Goal: Transaction & Acquisition: Purchase product/service

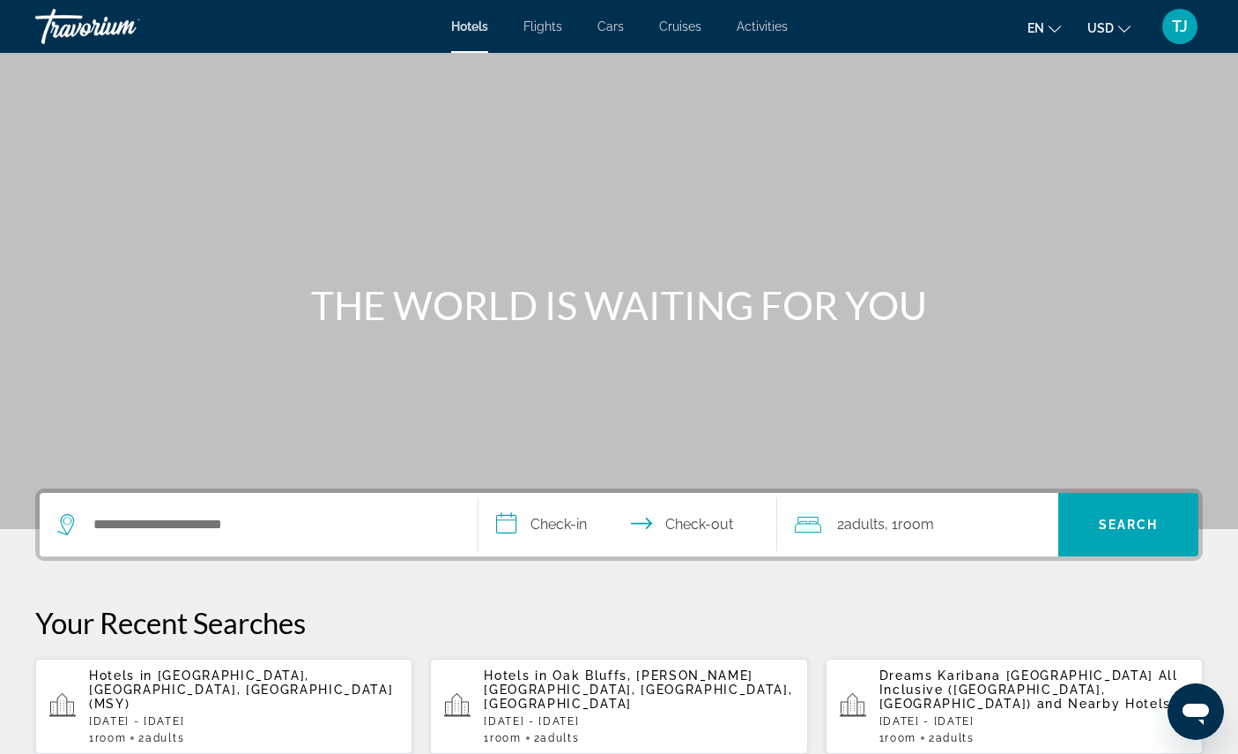
click at [545, 31] on span "Flights" at bounding box center [543, 26] width 39 height 14
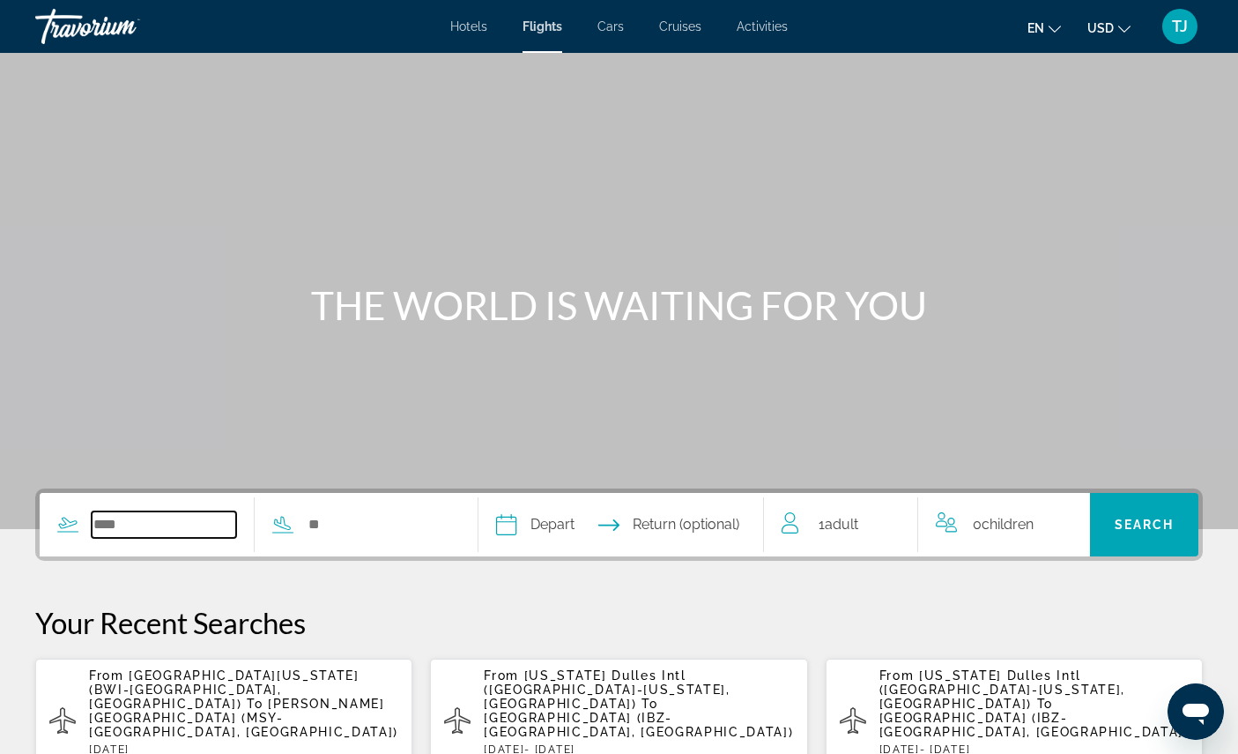
click at [205, 538] on input "Search widget" at bounding box center [164, 524] width 145 height 26
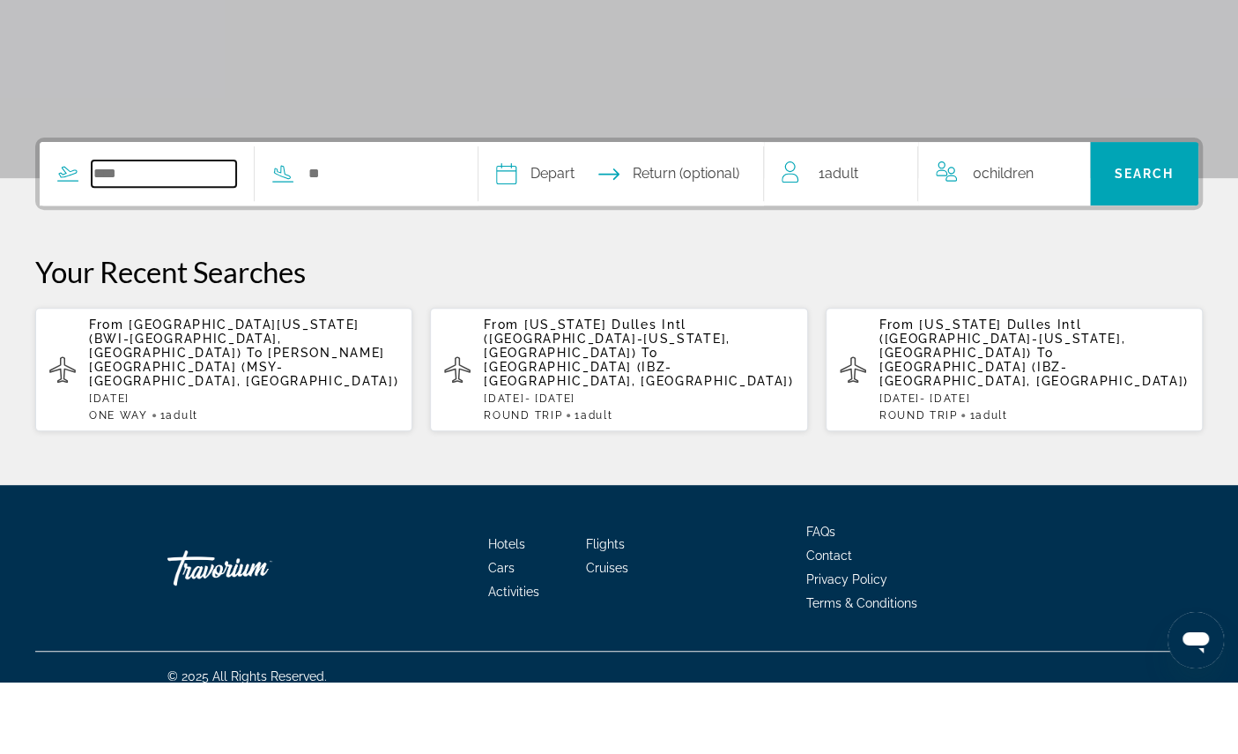
scroll to position [312, 0]
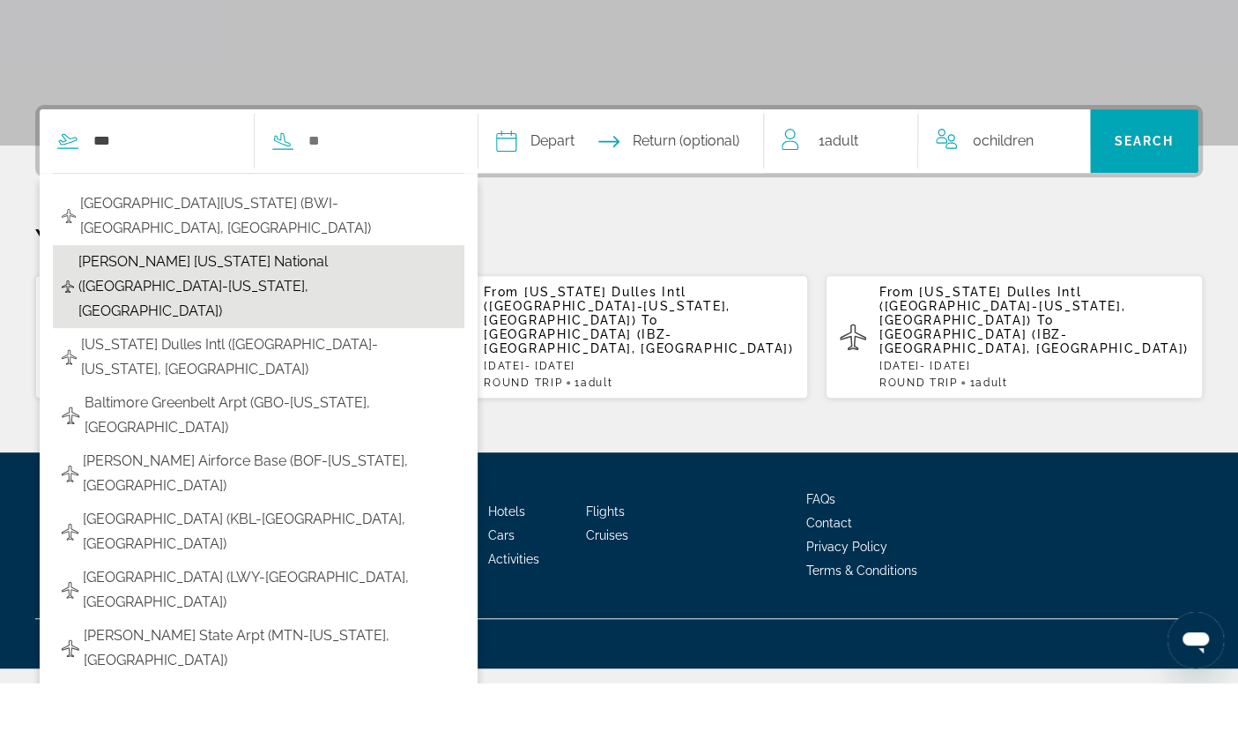
click at [270, 328] on span "[PERSON_NAME] [US_STATE] National ([GEOGRAPHIC_DATA]-[US_STATE], [GEOGRAPHIC_DA…" at bounding box center [266, 358] width 377 height 74
type input "**********"
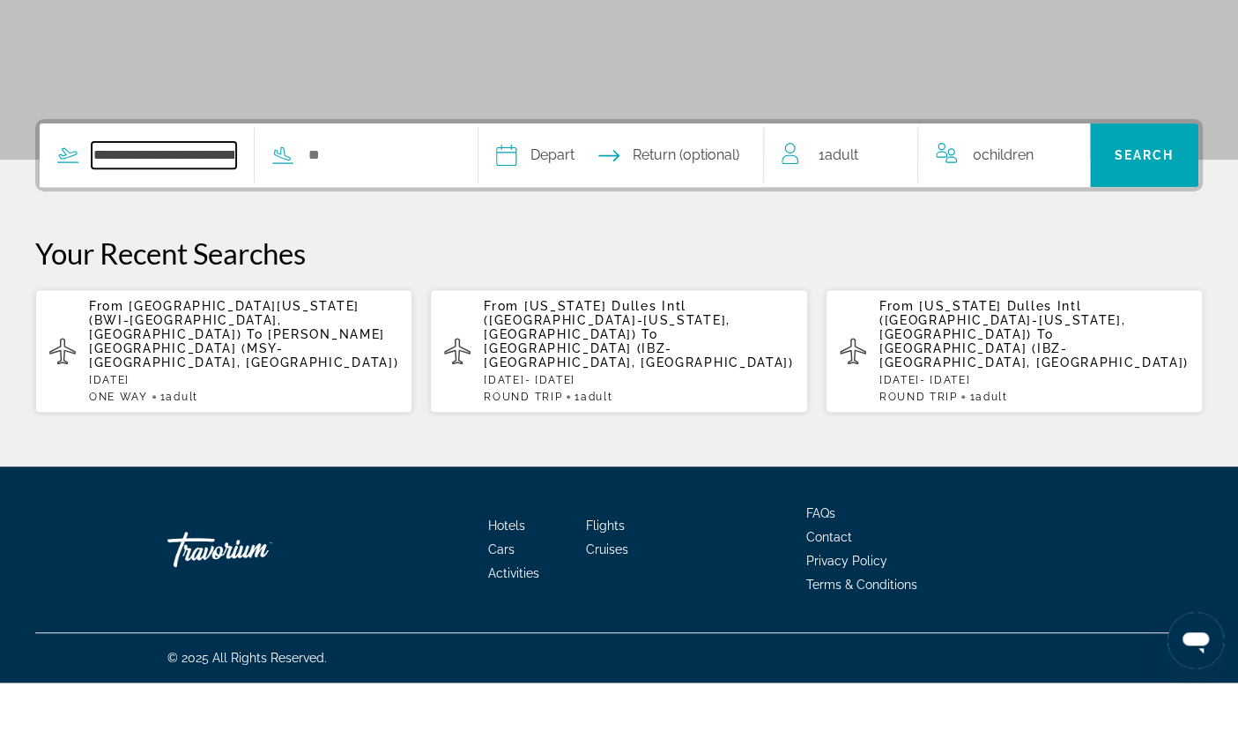
scroll to position [383, 0]
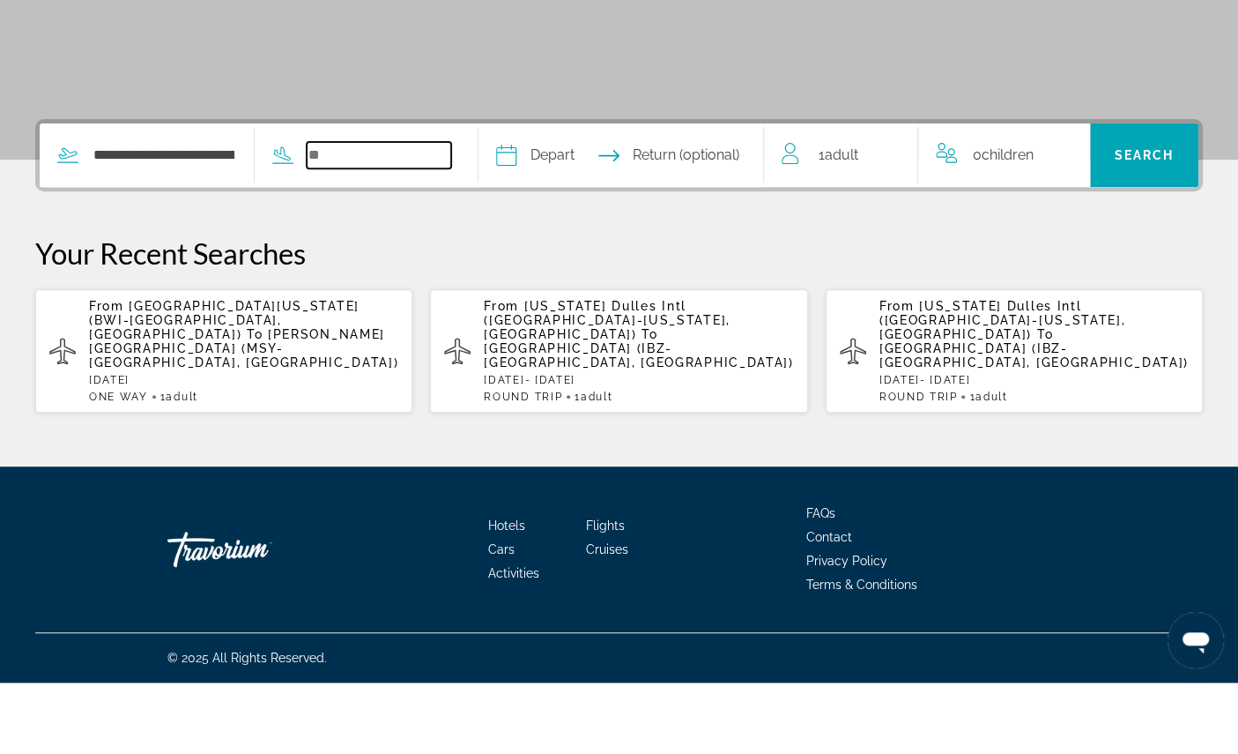
click at [451, 213] on input "Search widget" at bounding box center [379, 226] width 145 height 26
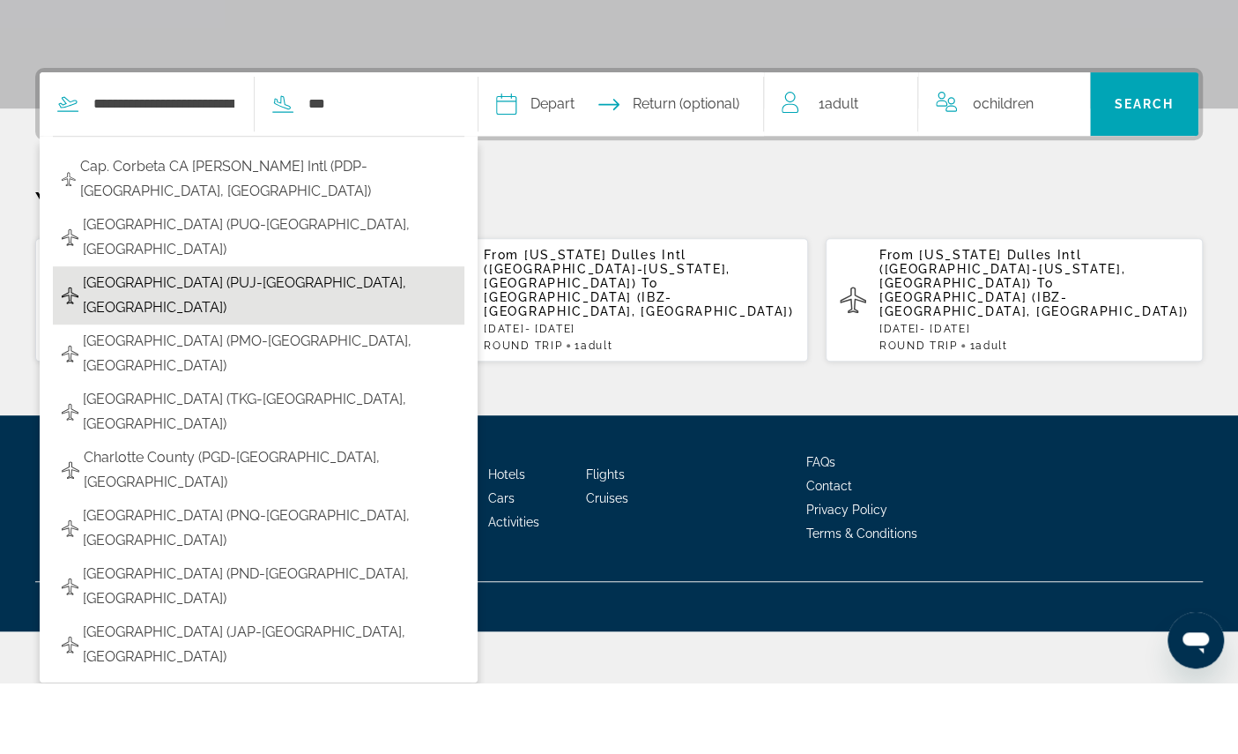
click at [410, 342] on span "[GEOGRAPHIC_DATA] (PUJ-[GEOGRAPHIC_DATA], [GEOGRAPHIC_DATA])" at bounding box center [269, 366] width 373 height 49
type input "**********"
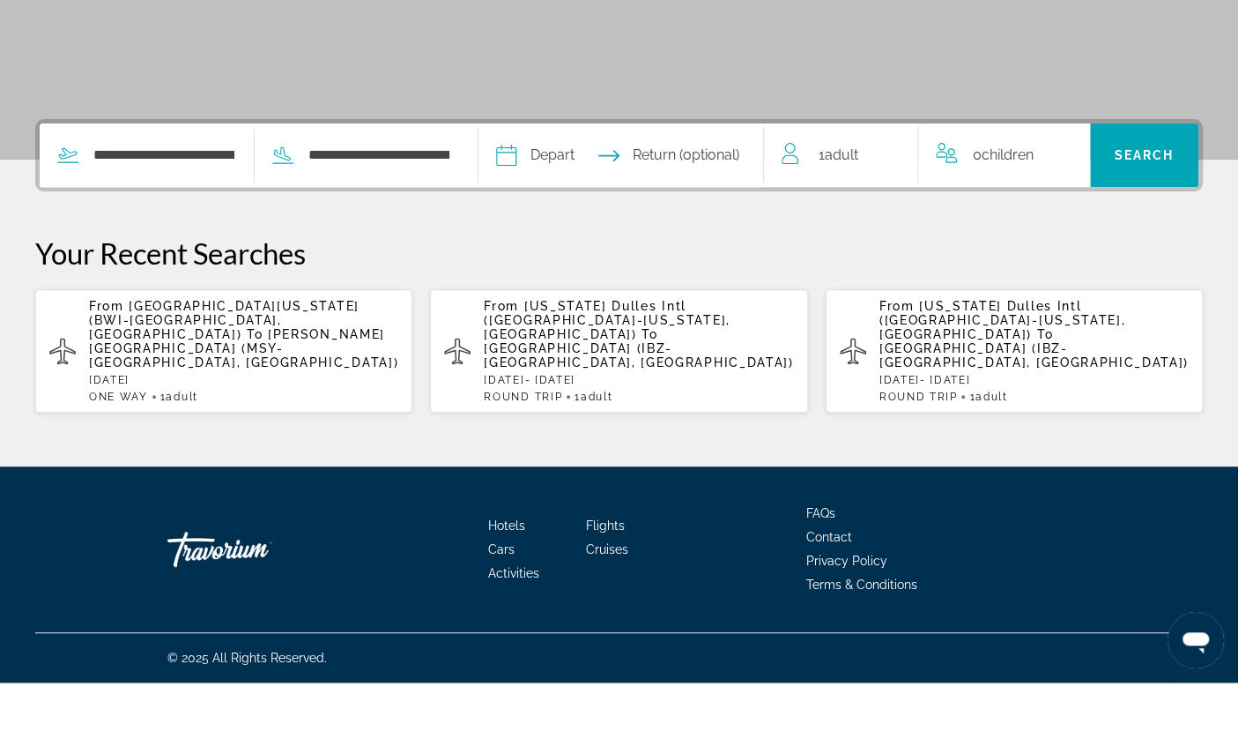
click at [633, 195] on input "Depart date" at bounding box center [562, 229] width 141 height 69
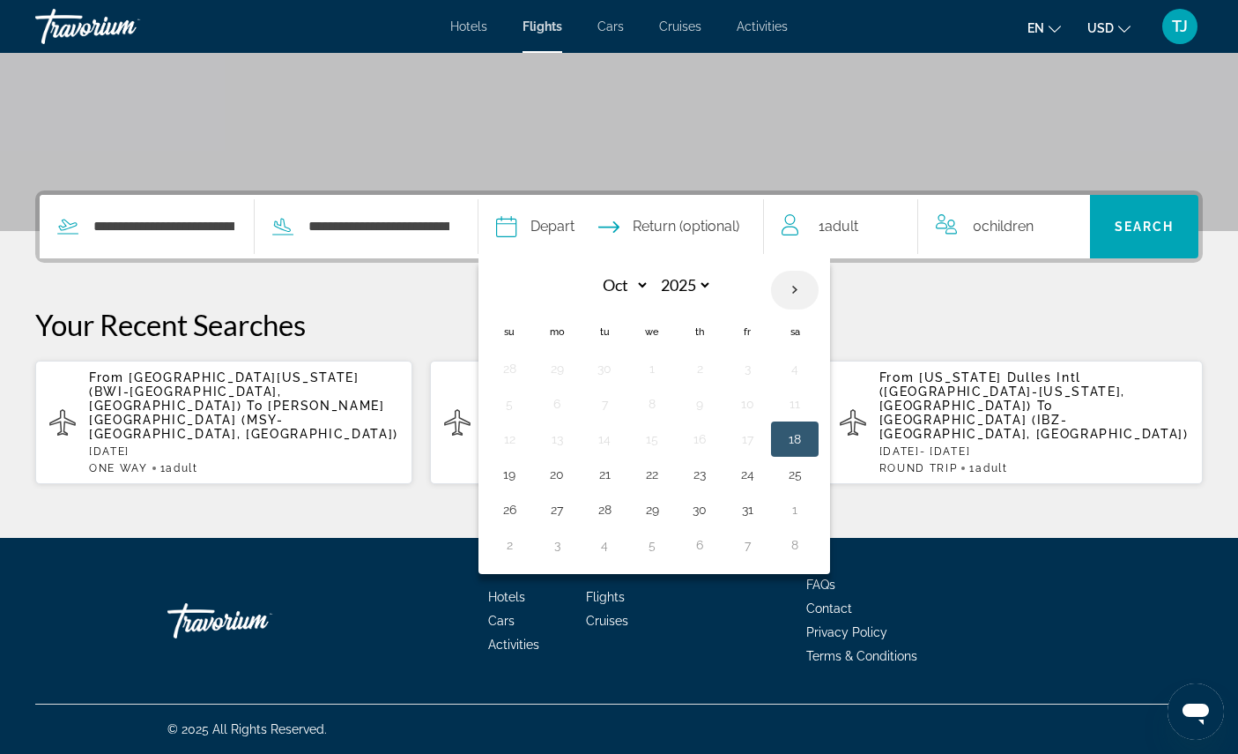
click at [819, 271] on th "Next month" at bounding box center [795, 290] width 48 height 39
select select "**"
click at [619, 497] on button "30" at bounding box center [604, 509] width 28 height 25
type input "**********"
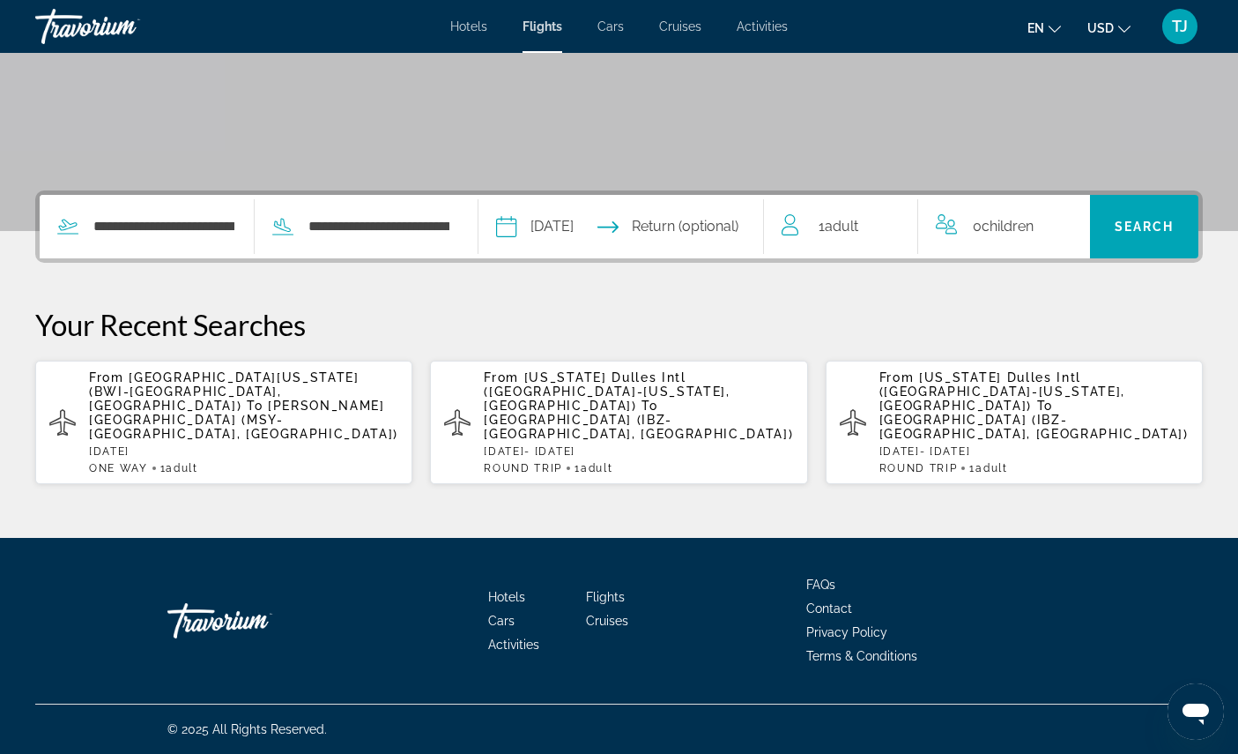
click at [724, 195] on input "Return date" at bounding box center [700, 229] width 141 height 69
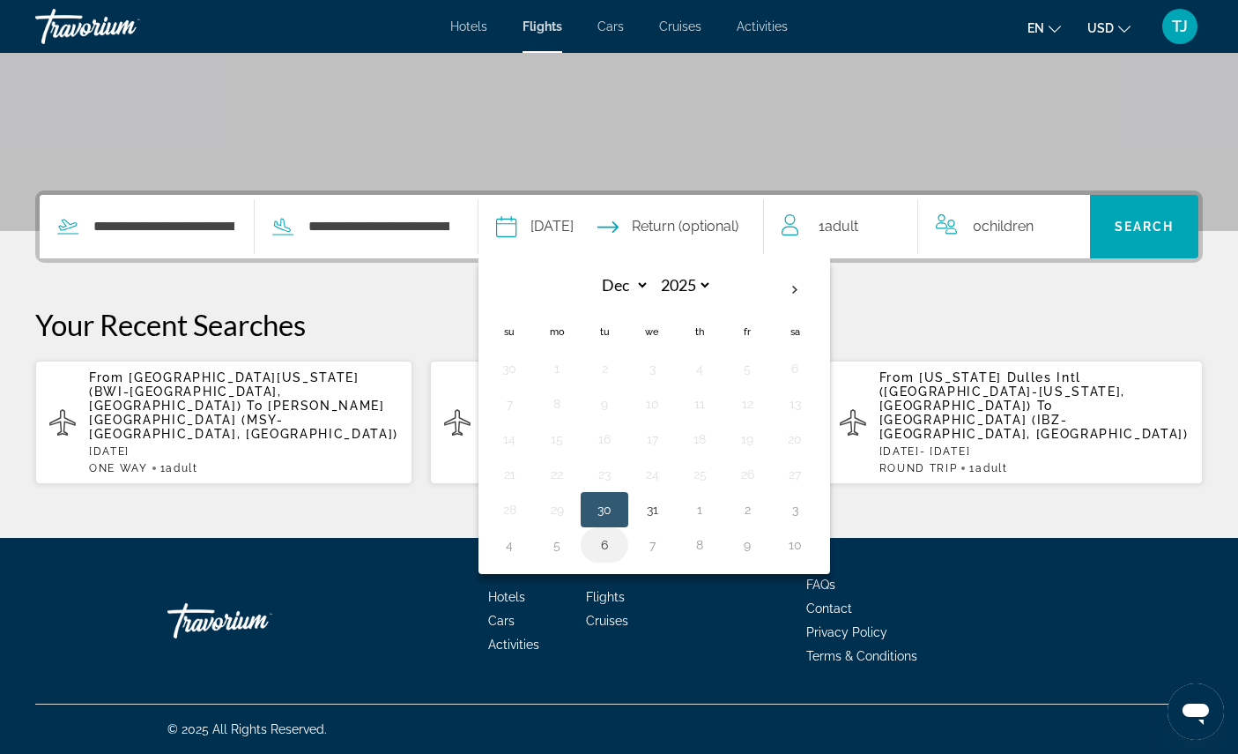
click at [619, 532] on button "6" at bounding box center [604, 544] width 28 height 25
type input "**********"
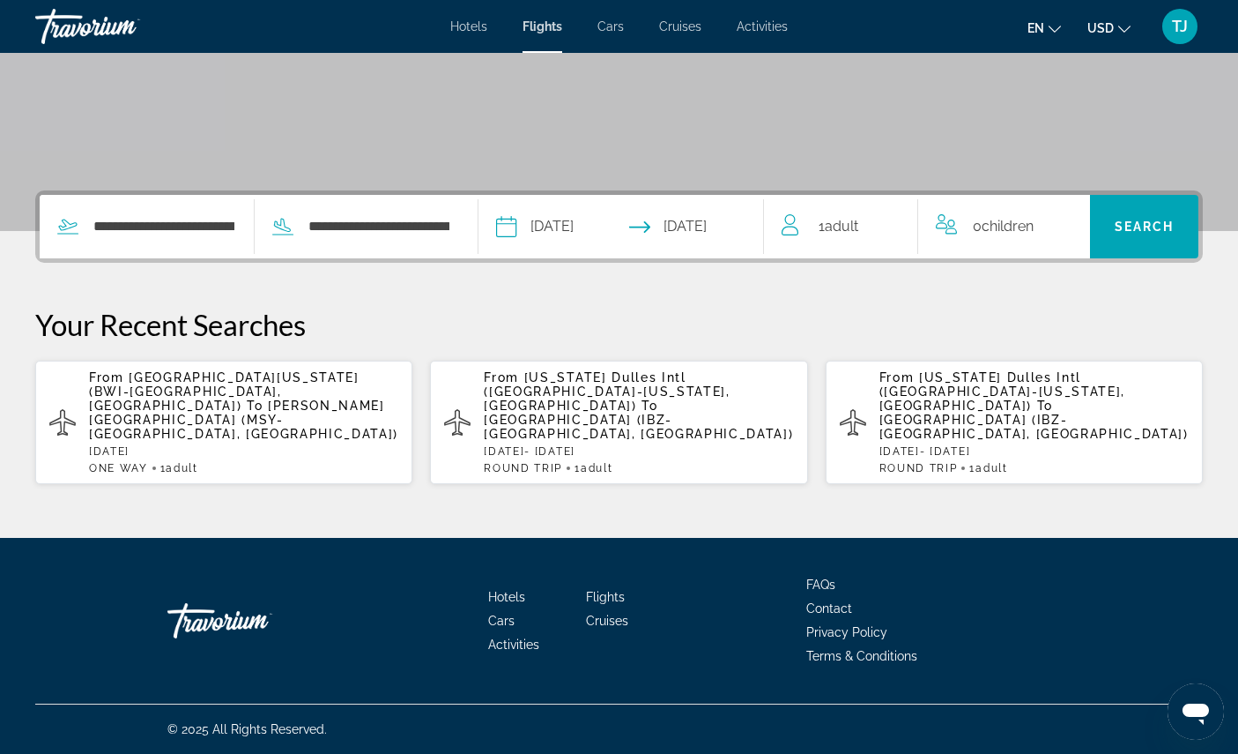
click at [873, 214] on div "1 Adult Adults" at bounding box center [850, 226] width 136 height 25
click at [900, 212] on icon "Increment adults" at bounding box center [892, 222] width 16 height 21
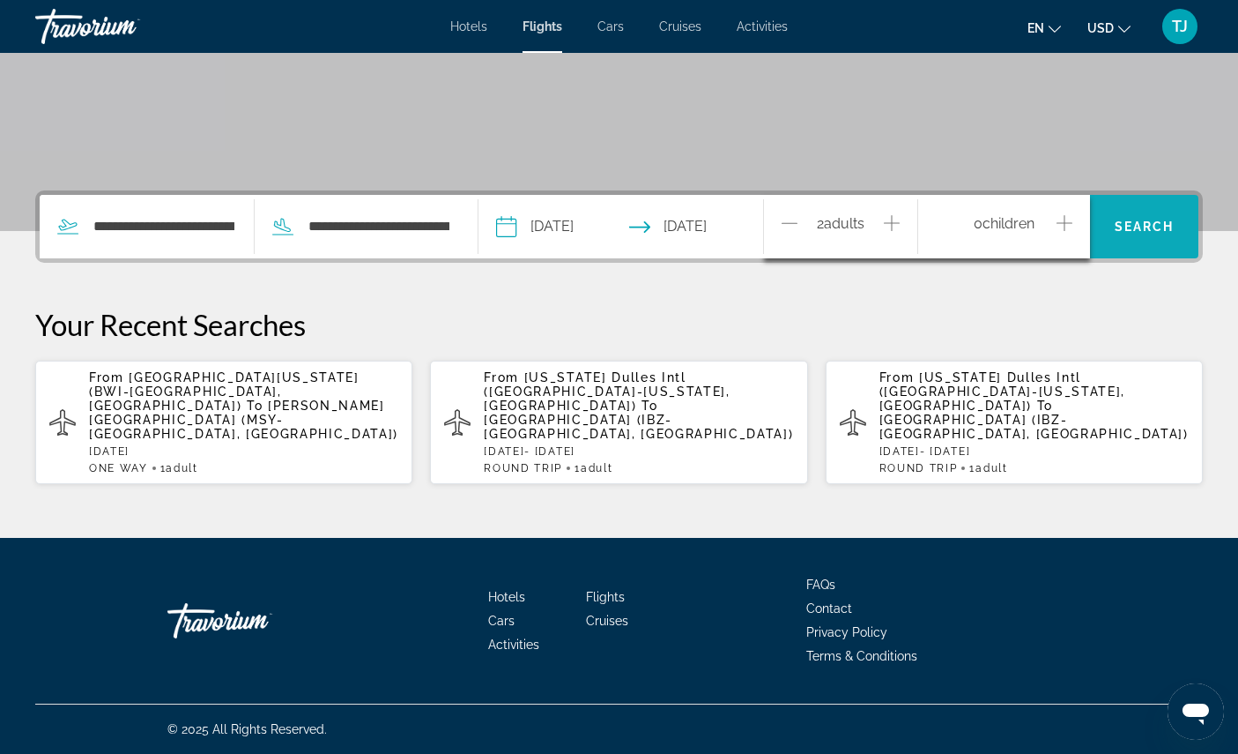
click at [1162, 219] on span "Search" at bounding box center [1145, 226] width 60 height 14
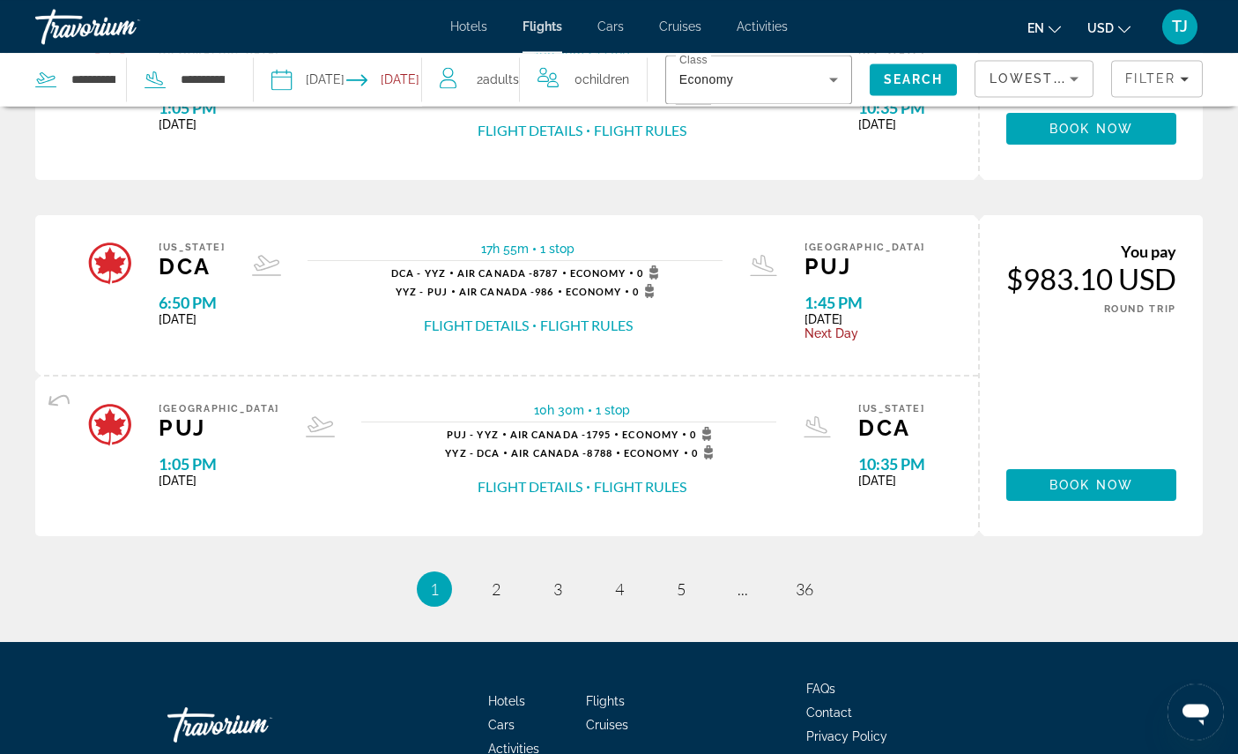
scroll to position [1732, 0]
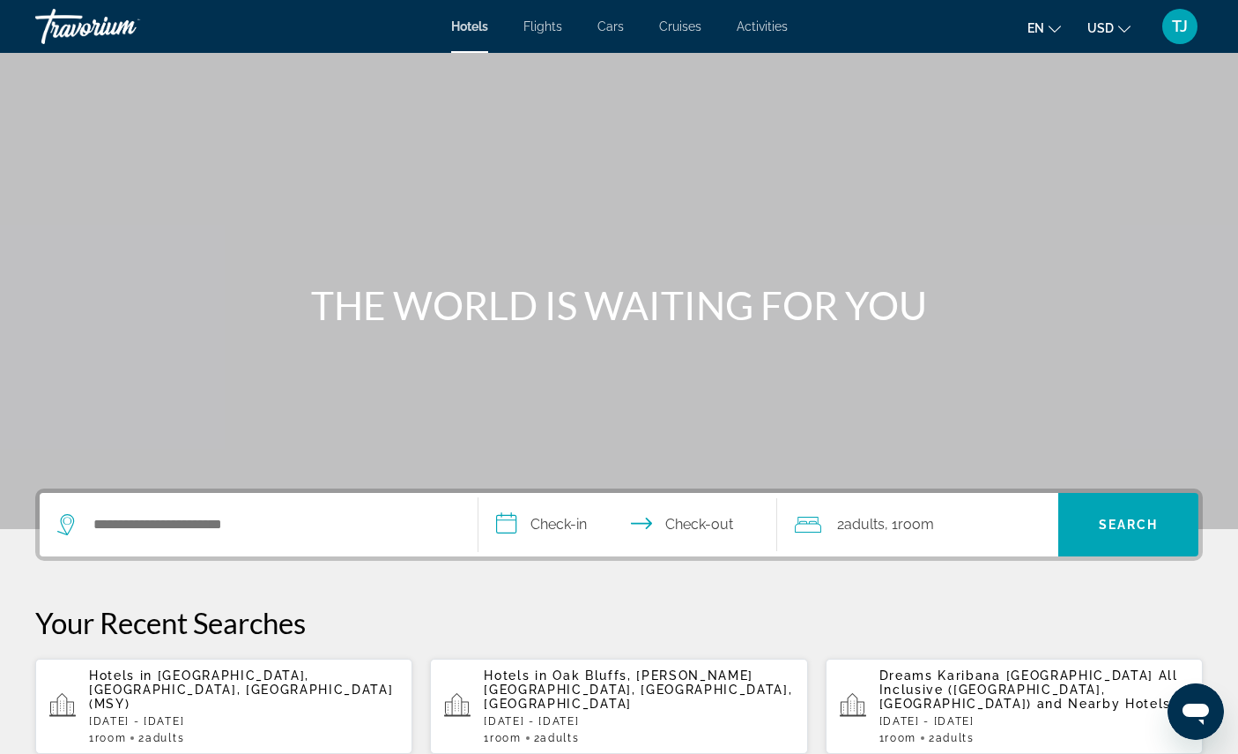
click at [1193, 28] on div "TJ" at bounding box center [1179, 26] width 35 height 35
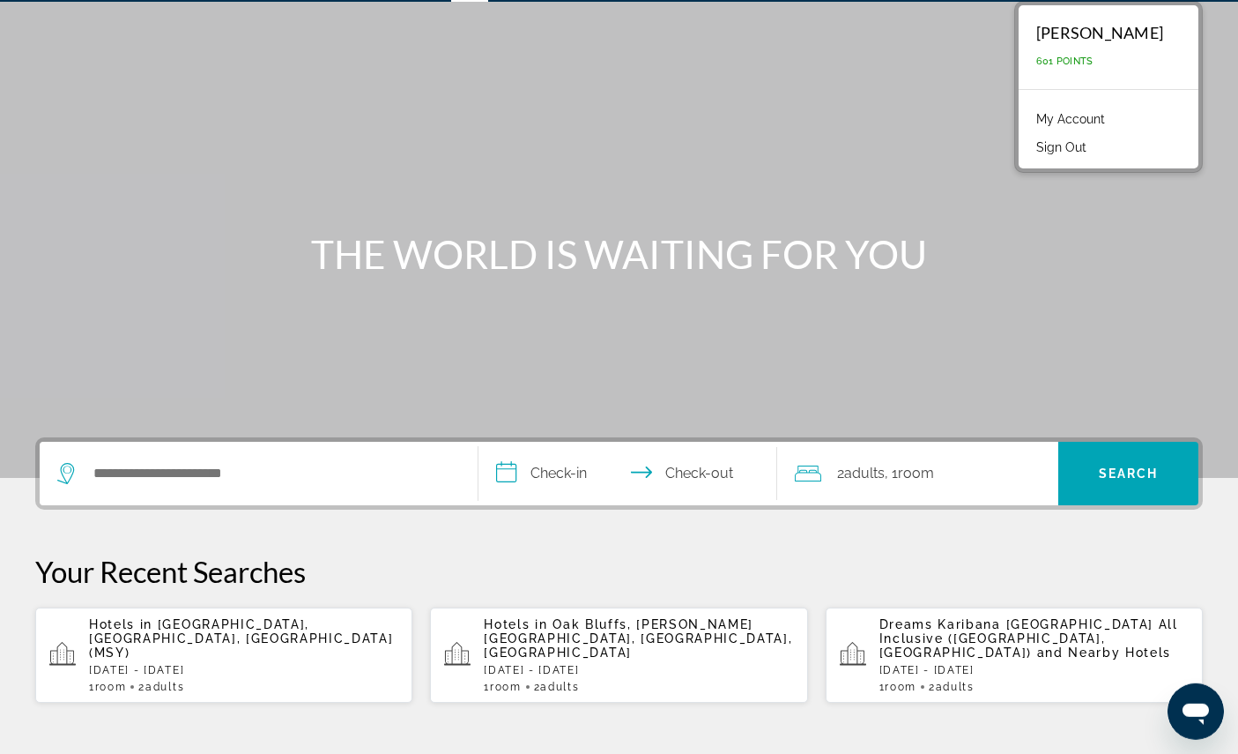
scroll to position [52, 0]
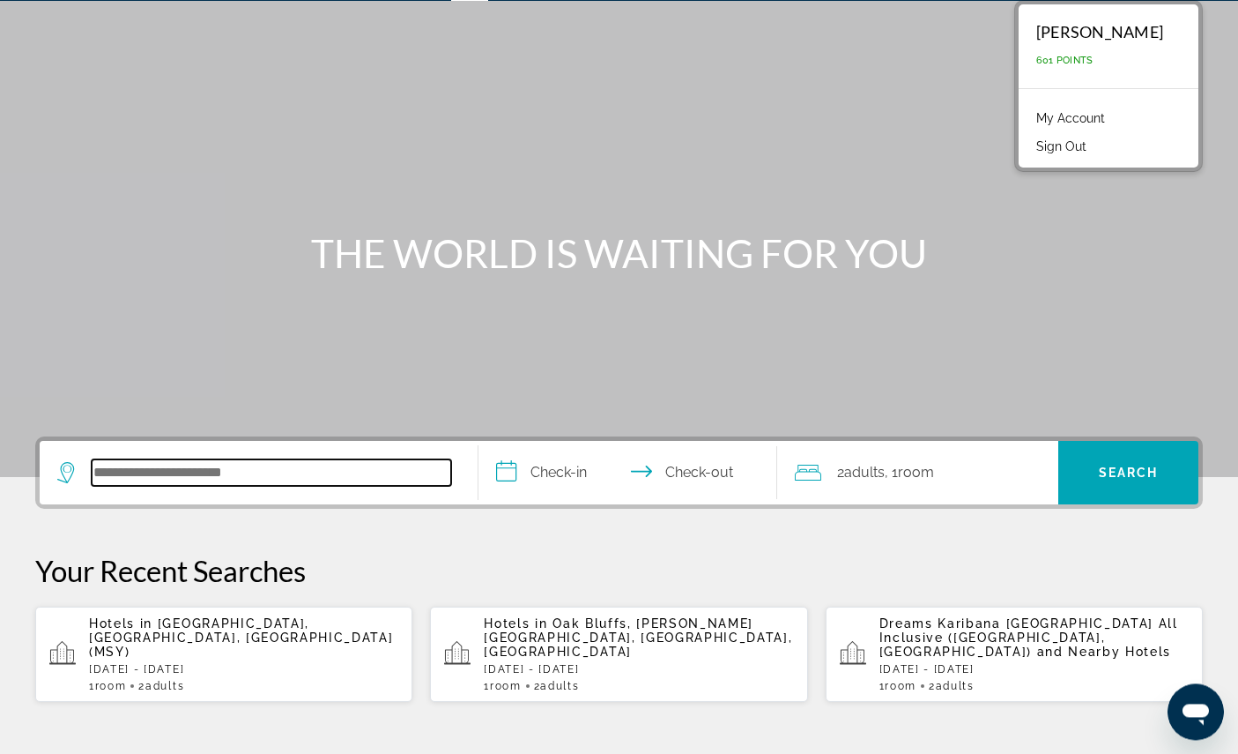
click at [323, 486] on input "Search hotel destination" at bounding box center [272, 472] width 360 height 26
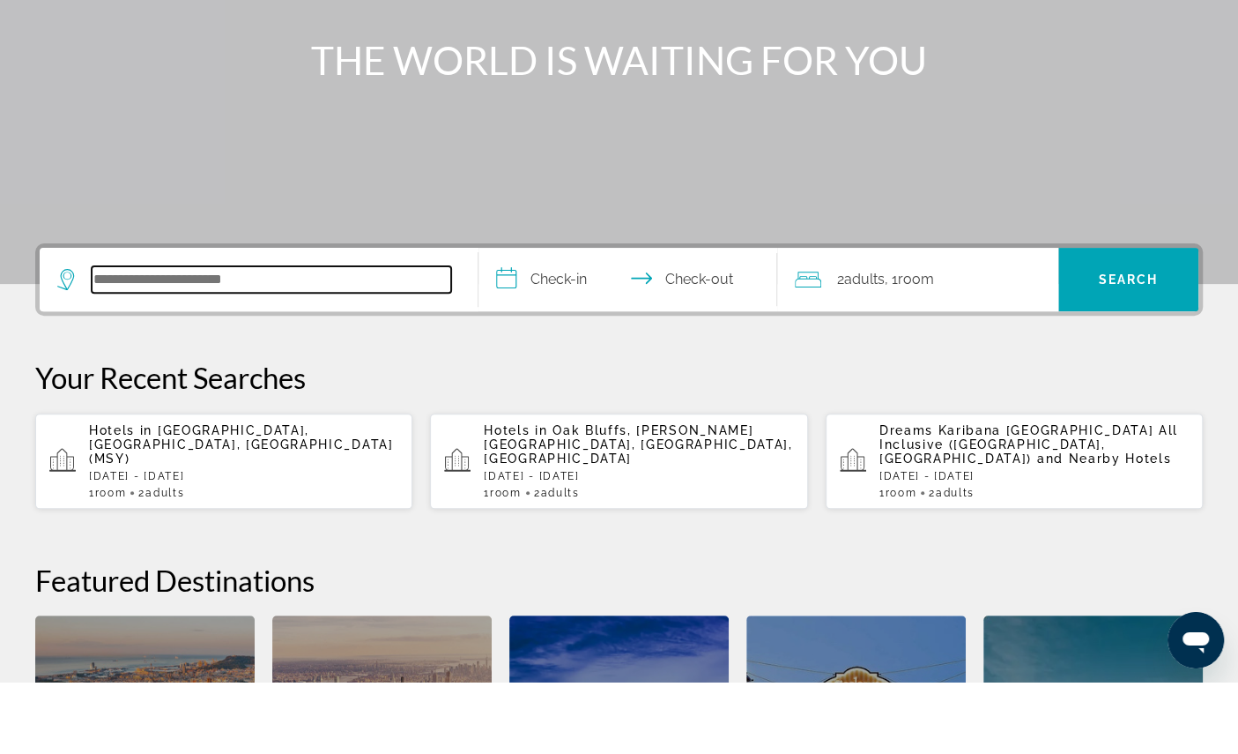
scroll to position [403, 0]
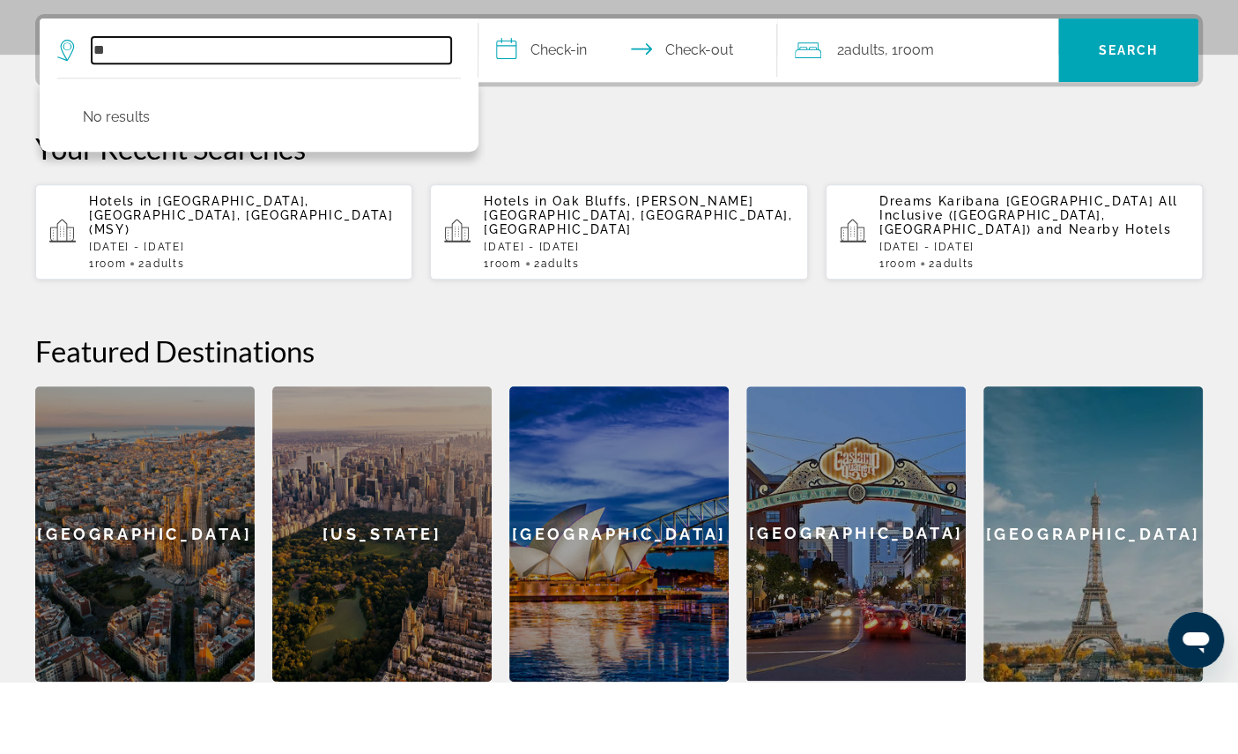
type input "*"
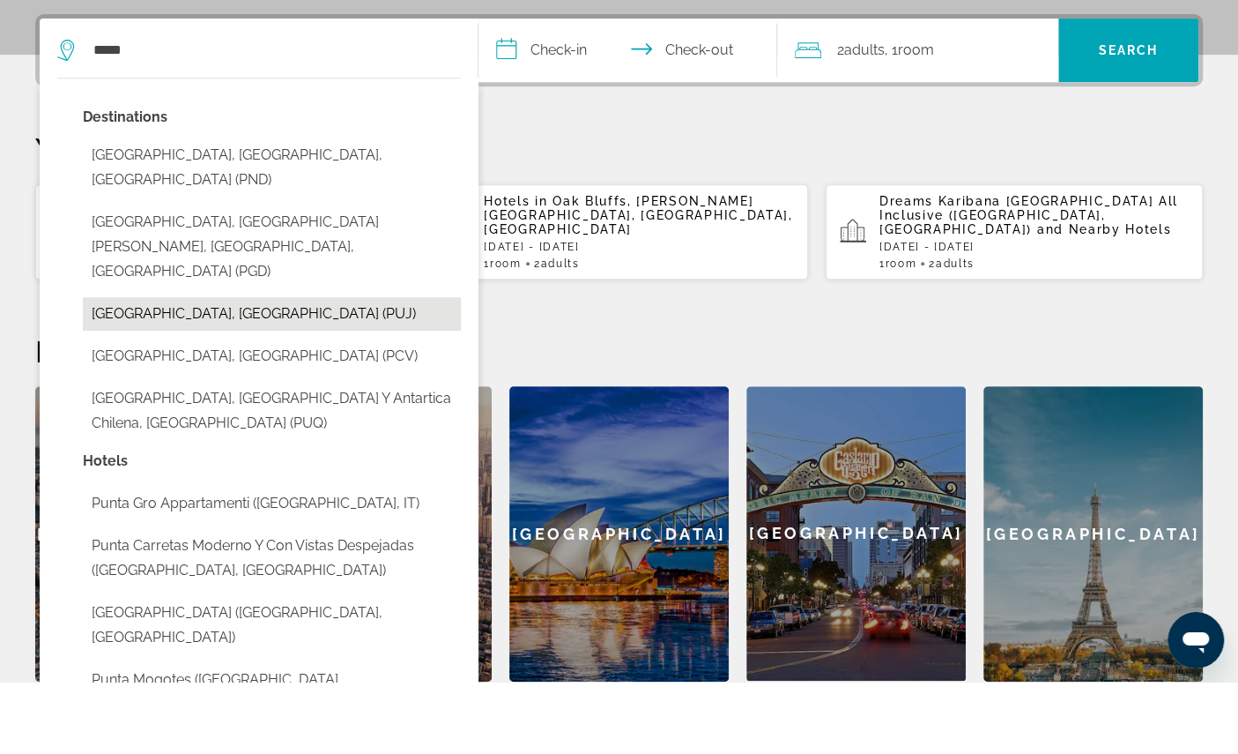
click at [348, 368] on button "[GEOGRAPHIC_DATA], [GEOGRAPHIC_DATA] (PUJ)" at bounding box center [272, 384] width 378 height 33
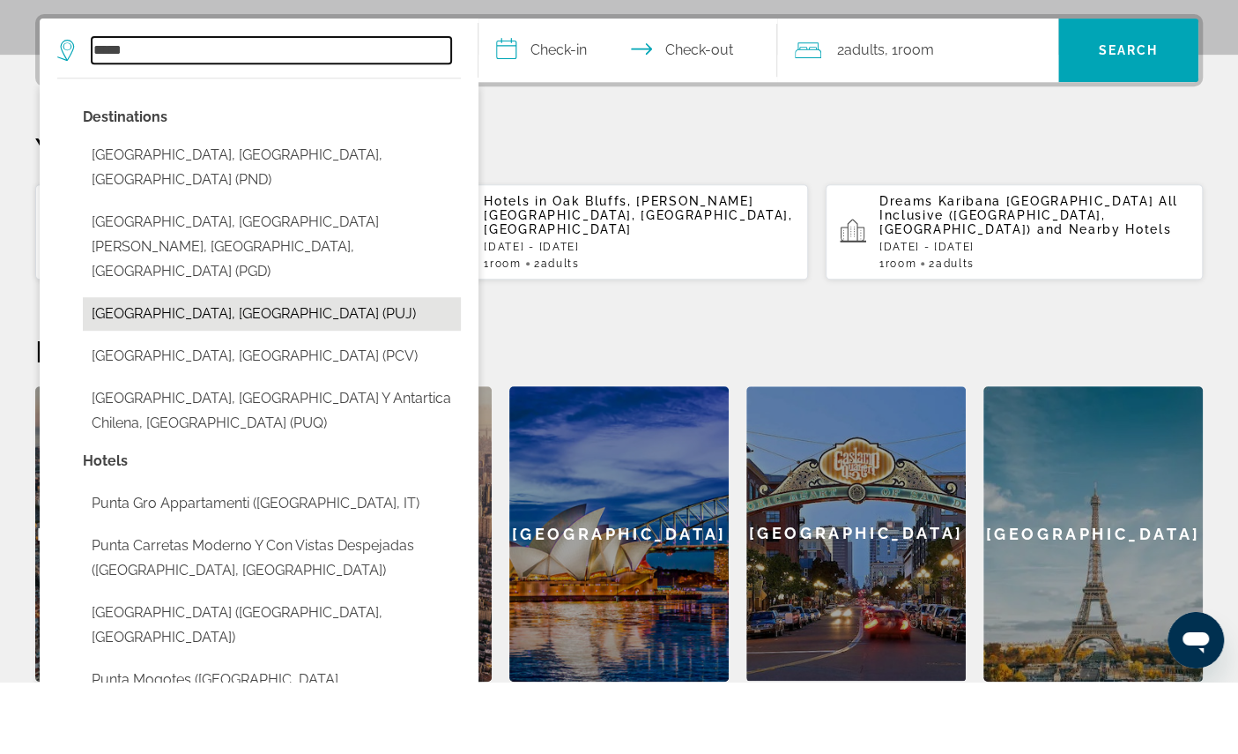
type input "**********"
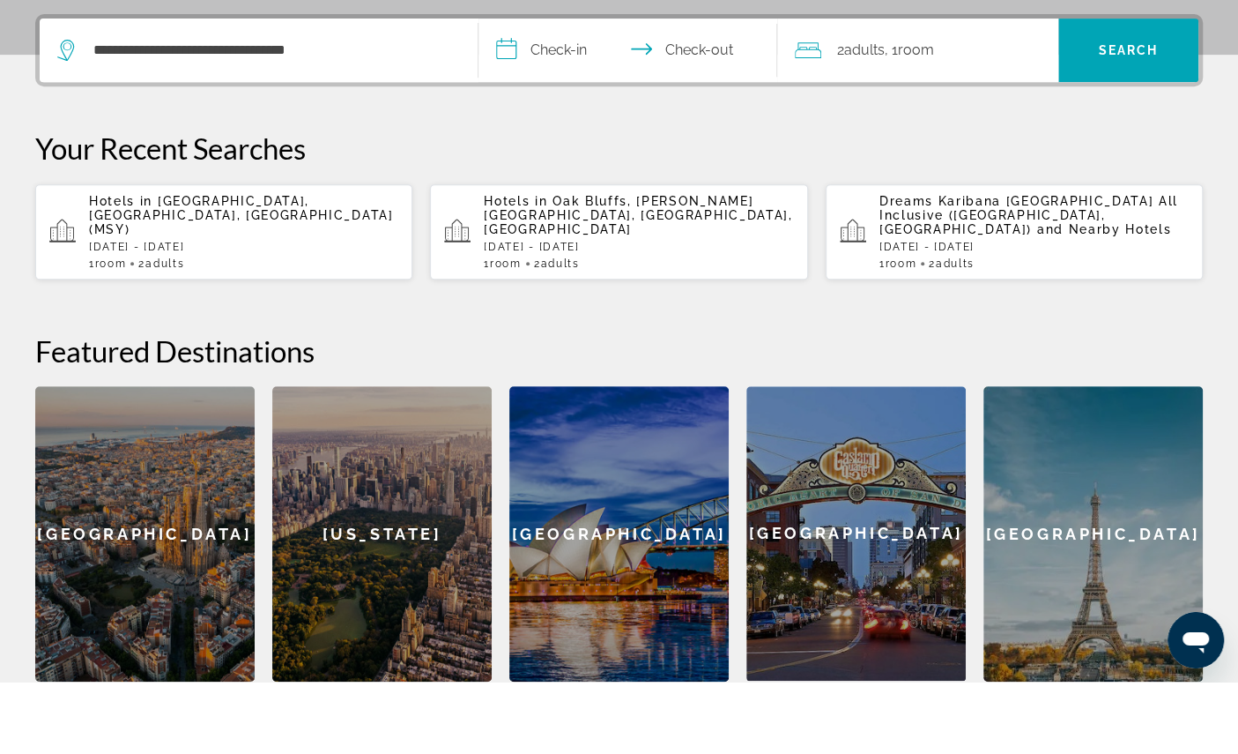
click at [565, 105] on input "**********" at bounding box center [632, 124] width 306 height 69
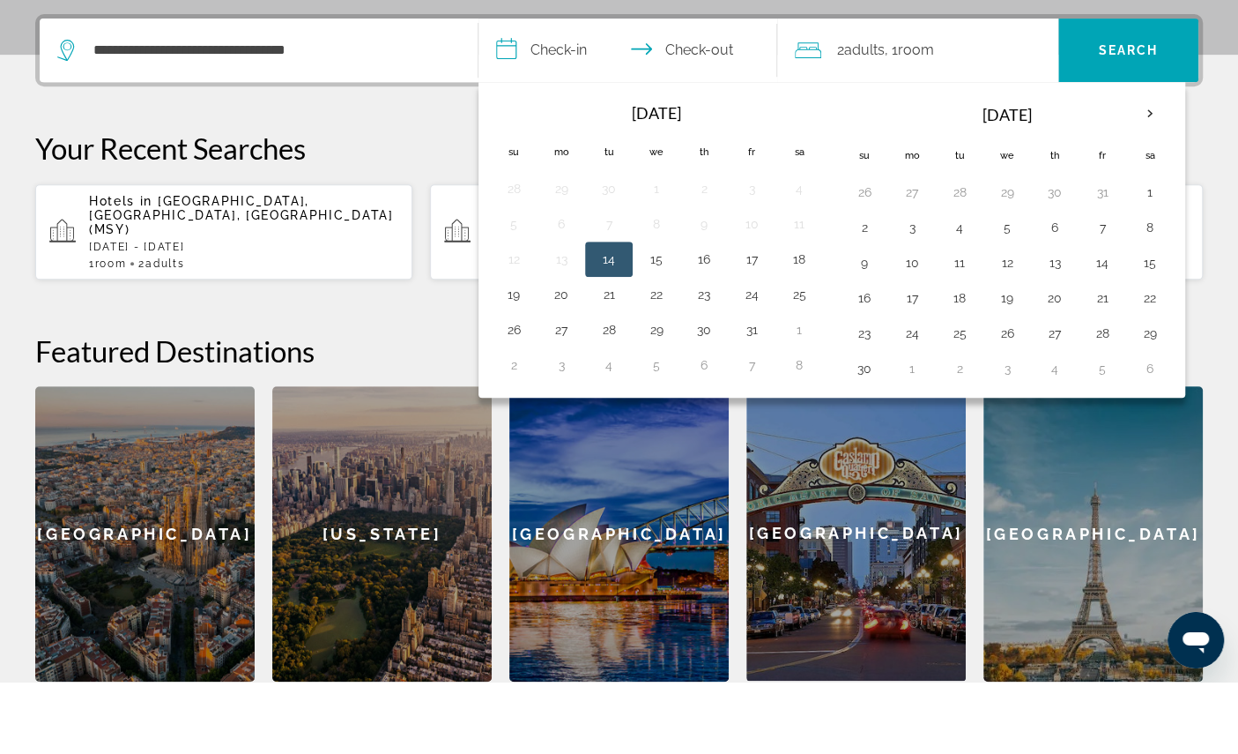
scroll to position [474, 0]
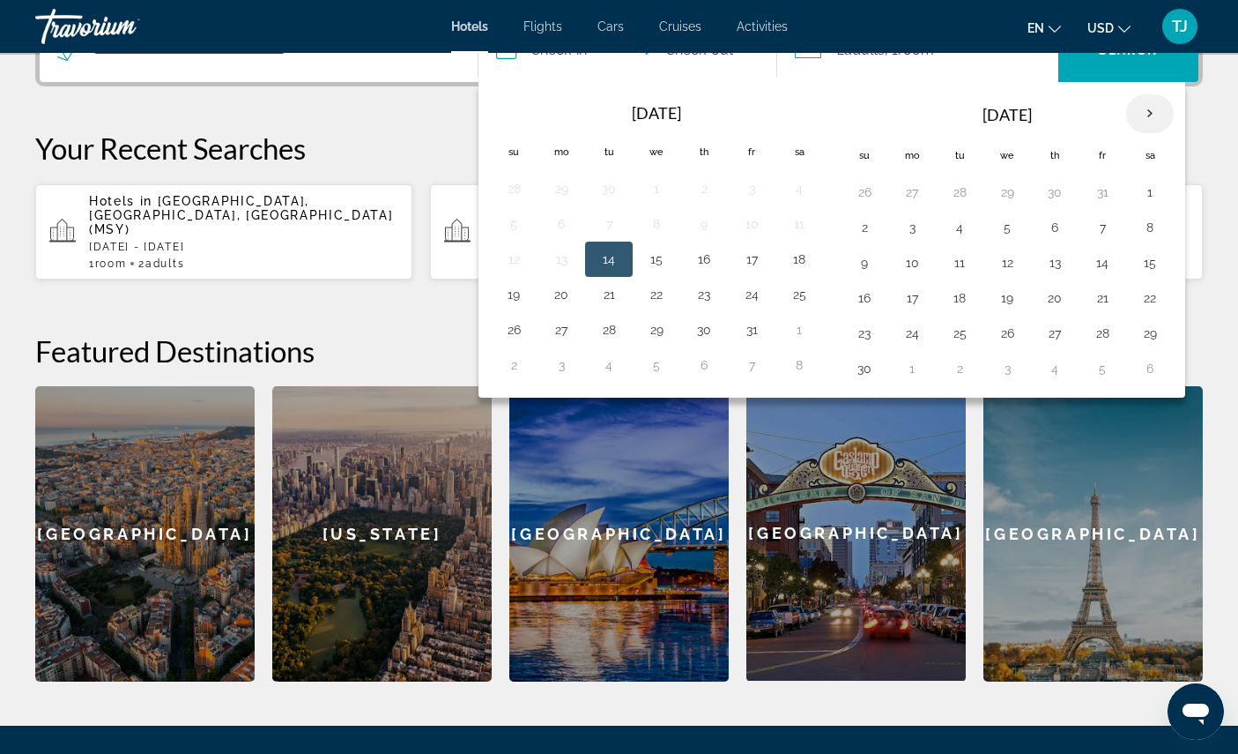
click at [1174, 133] on th "Next month" at bounding box center [1150, 113] width 48 height 39
click at [974, 345] on button "30" at bounding box center [960, 333] width 28 height 25
click at [974, 381] on button "6" at bounding box center [960, 368] width 28 height 25
type input "**********"
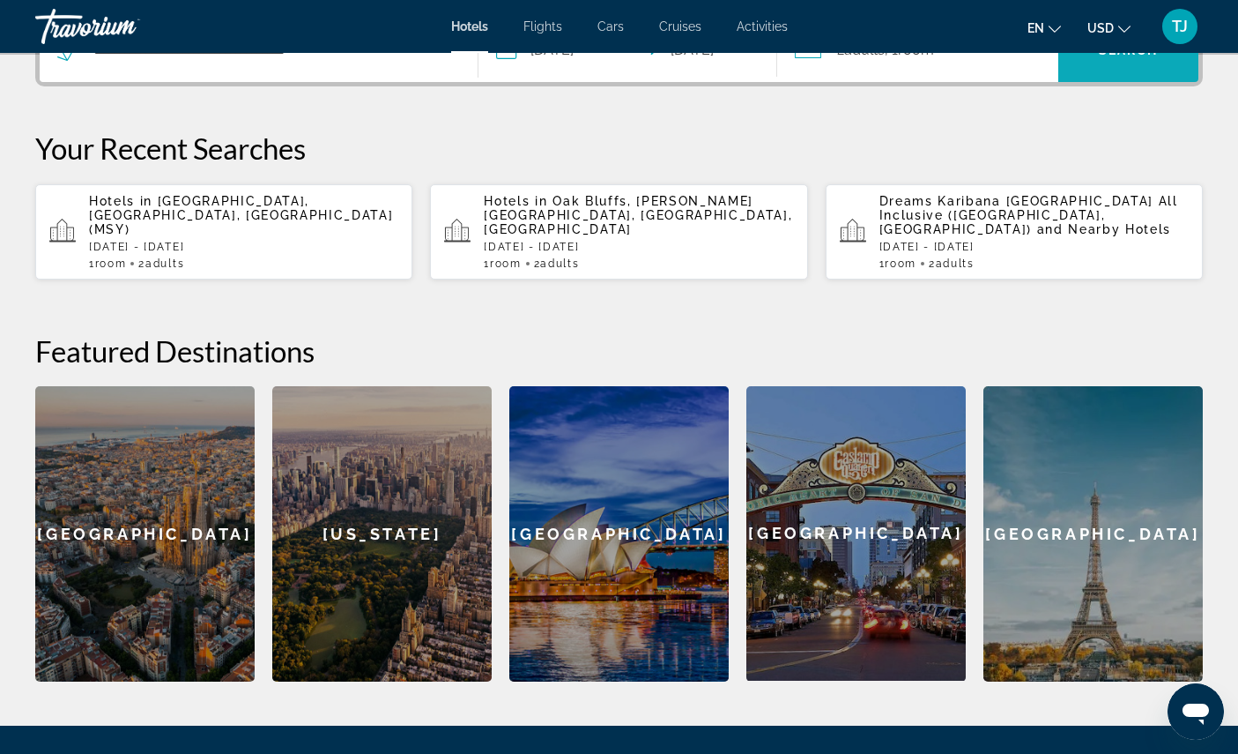
click at [1114, 57] on span "Search" at bounding box center [1129, 50] width 60 height 14
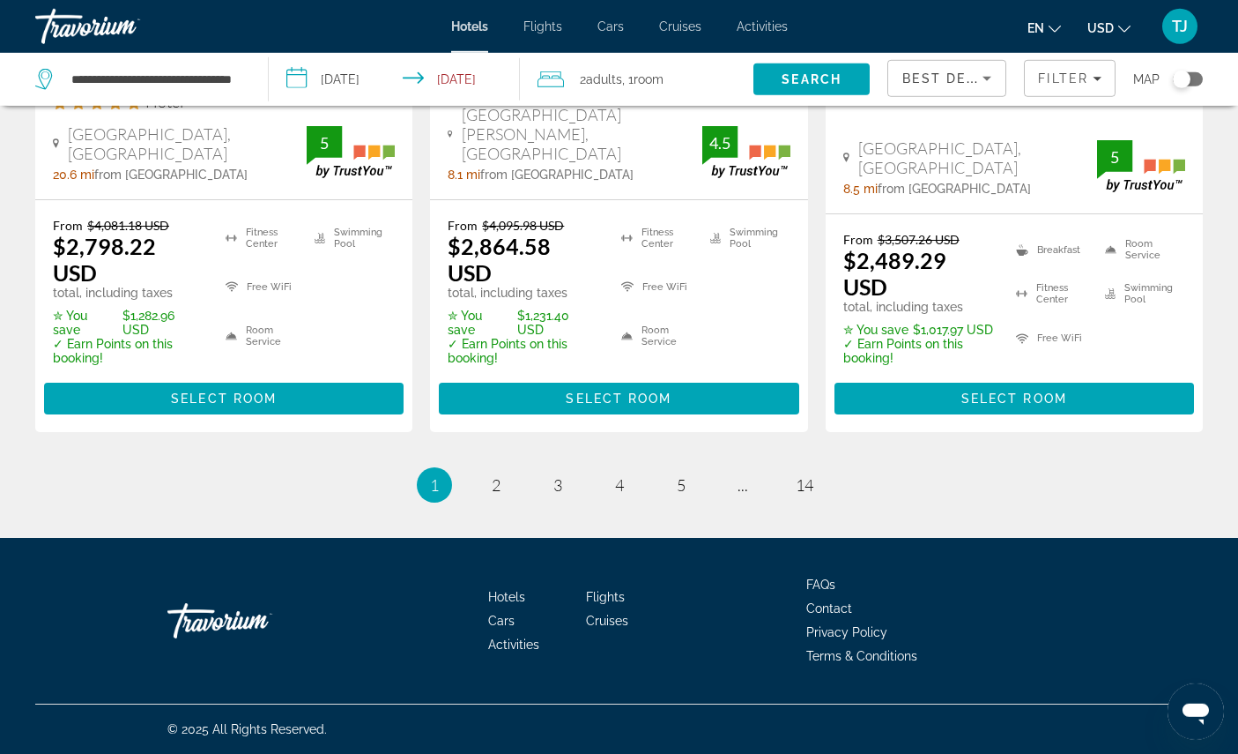
scroll to position [2846, 0]
click at [492, 501] on link "page 2" at bounding box center [495, 485] width 31 height 31
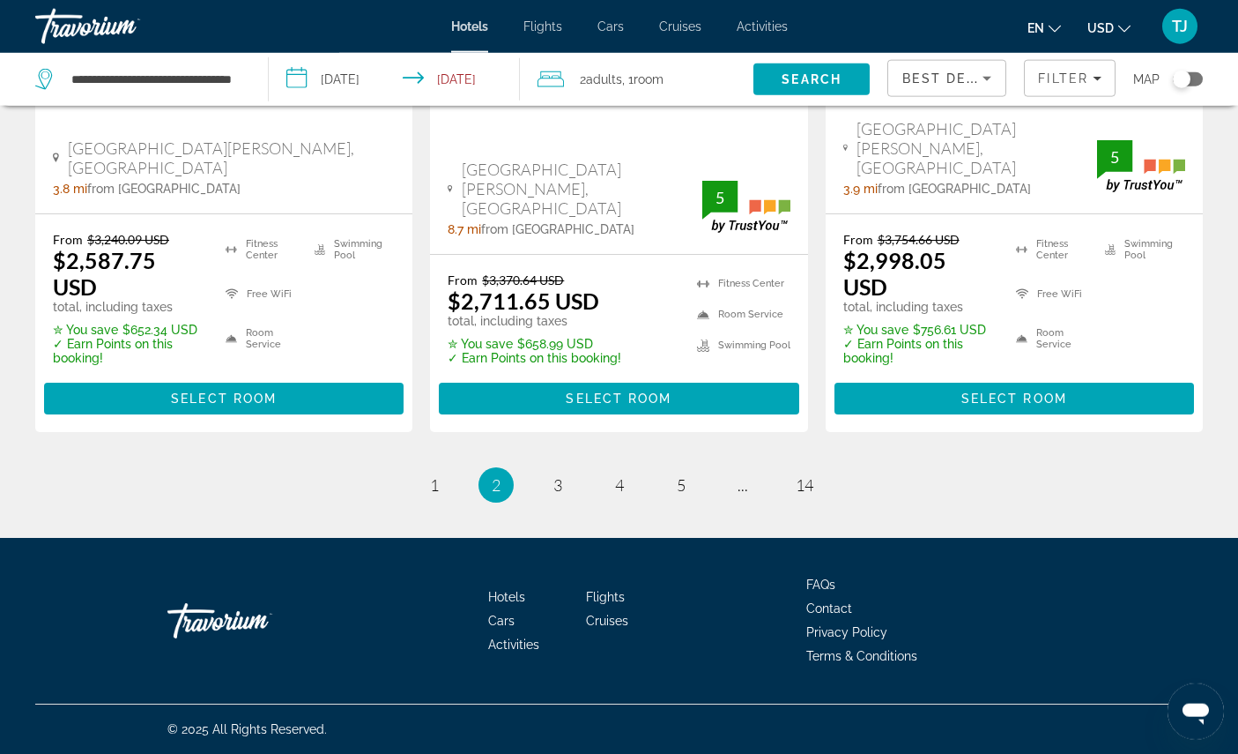
scroll to position [2856, 0]
click at [559, 501] on link "page 3" at bounding box center [557, 485] width 31 height 31
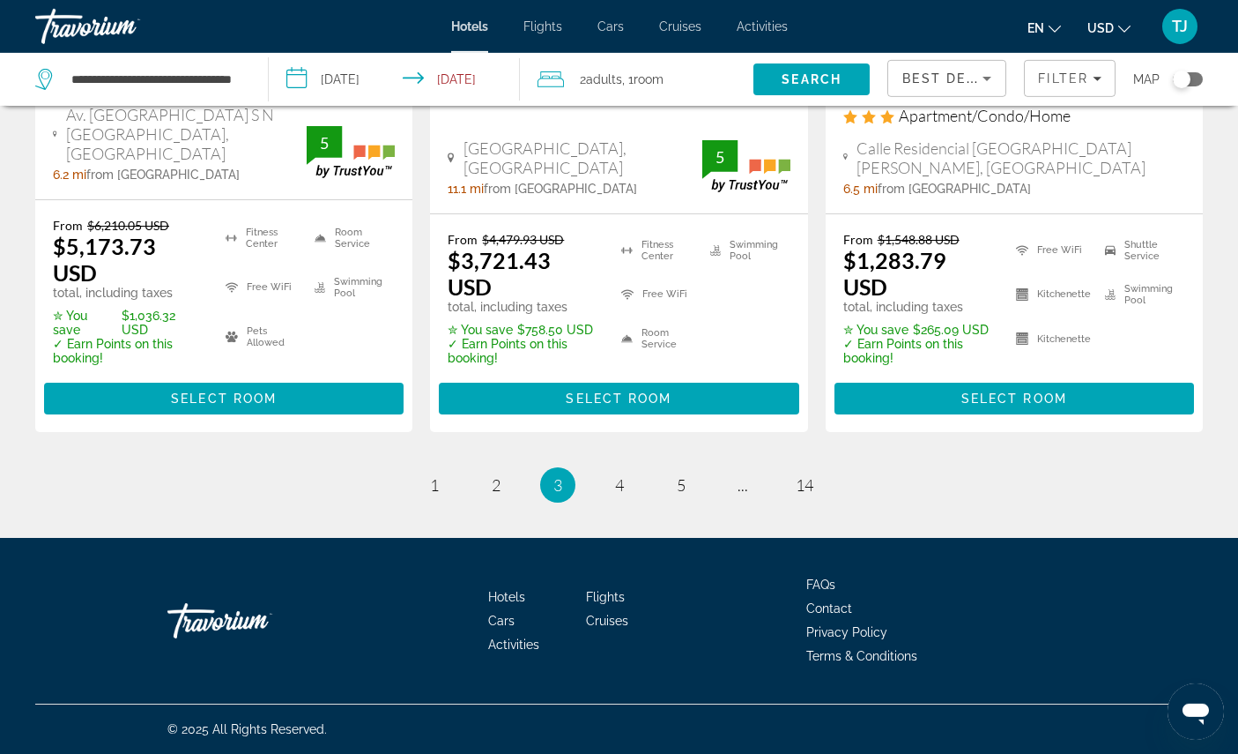
scroll to position [2791, 0]
click at [631, 501] on link "page 4" at bounding box center [619, 485] width 31 height 31
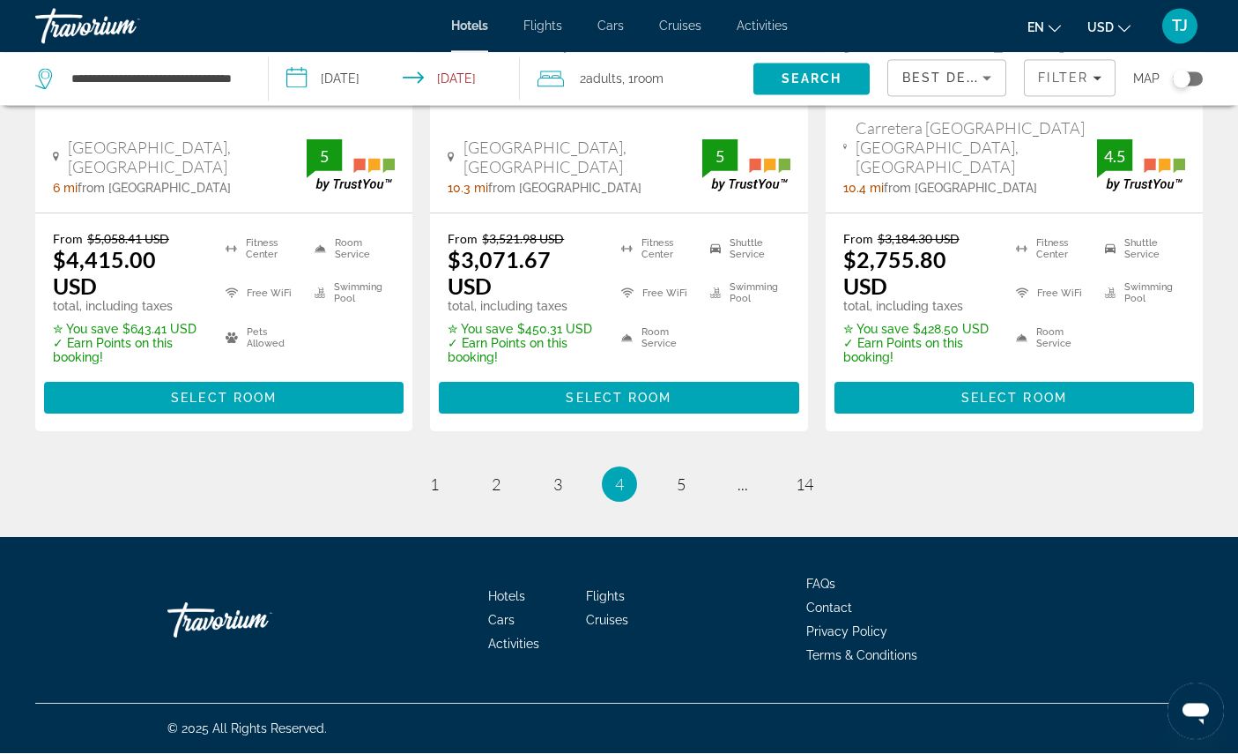
scroll to position [2933, 0]
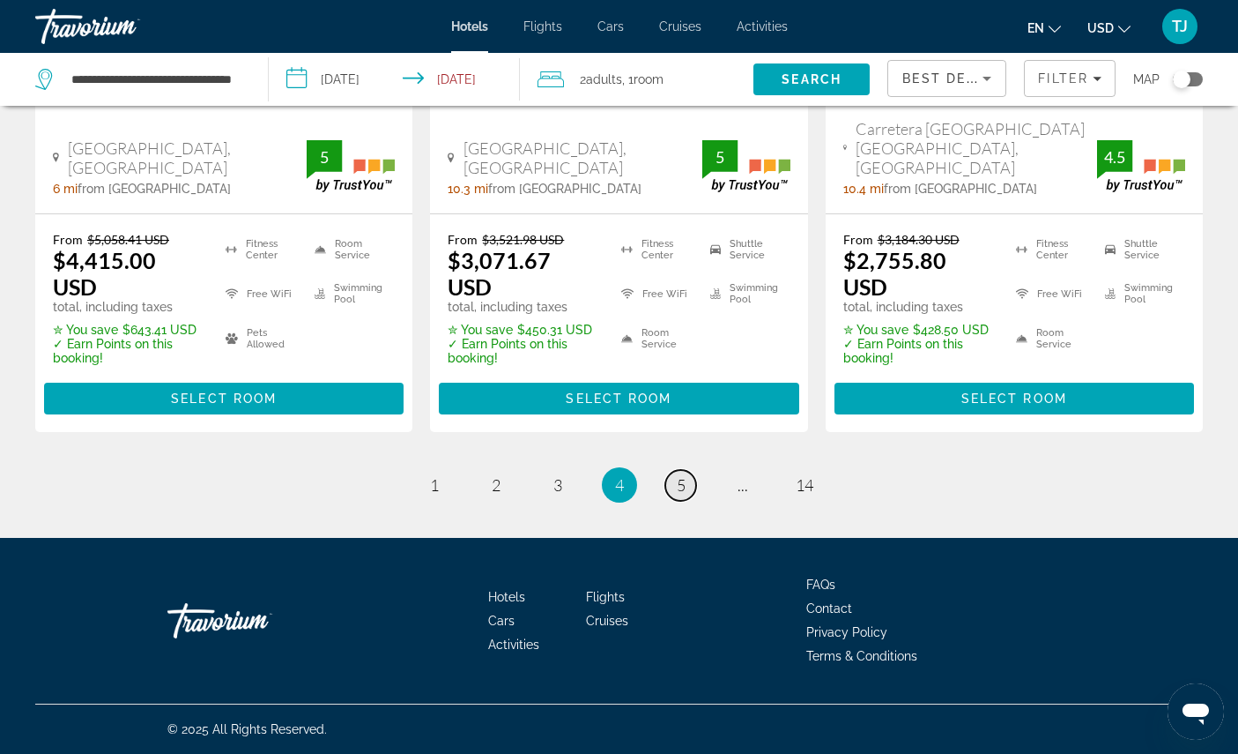
click at [696, 501] on link "page 5" at bounding box center [680, 485] width 31 height 31
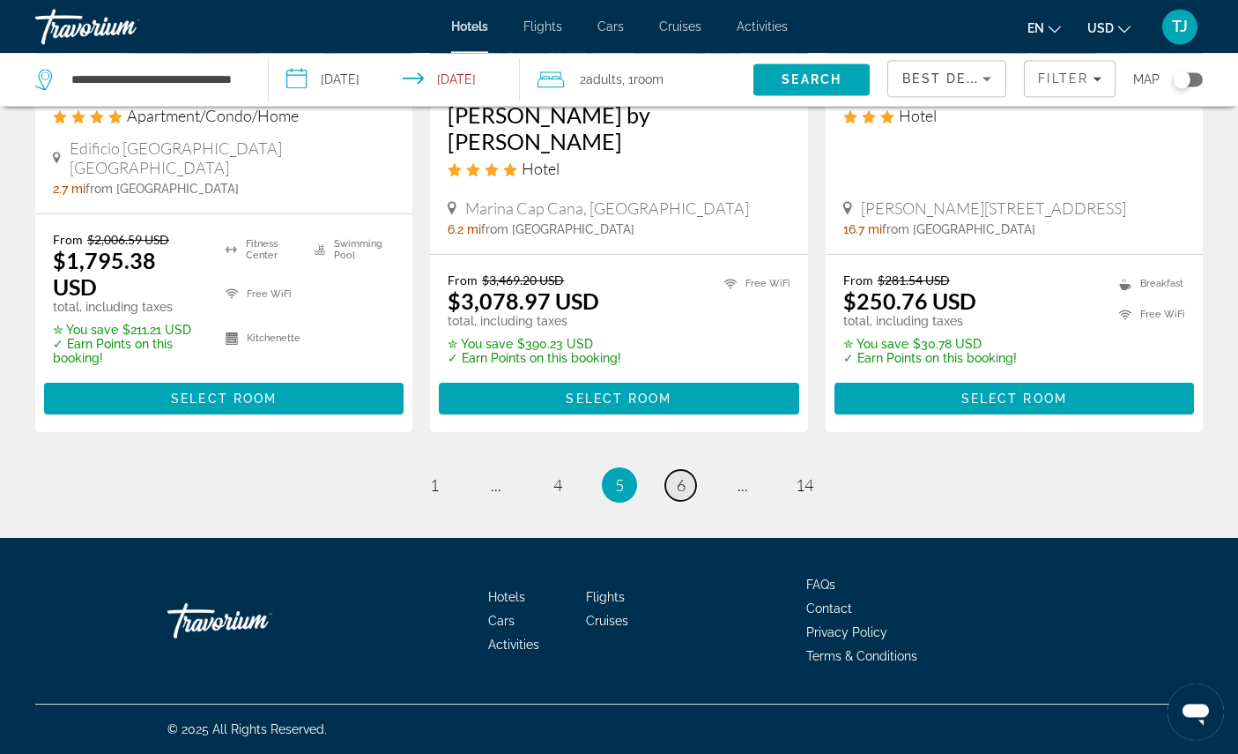
scroll to position [2896, 0]
click at [692, 501] on link "page 6" at bounding box center [680, 485] width 31 height 31
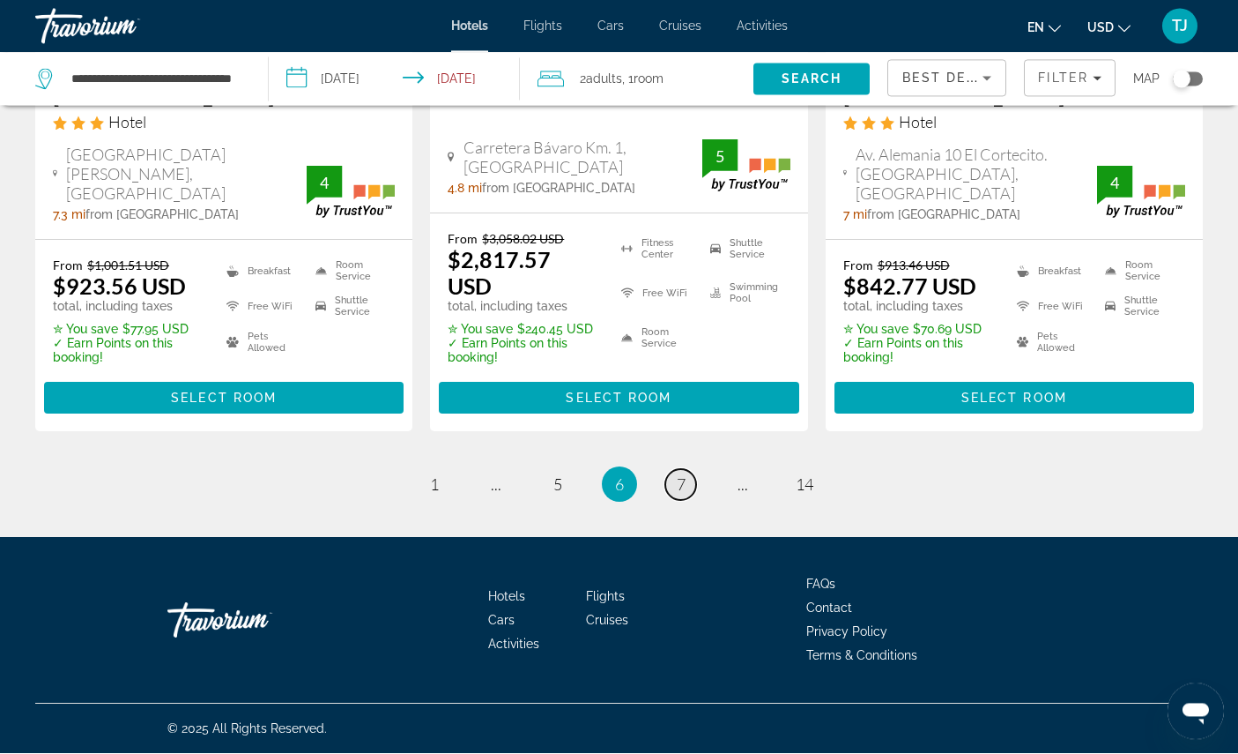
scroll to position [2814, 0]
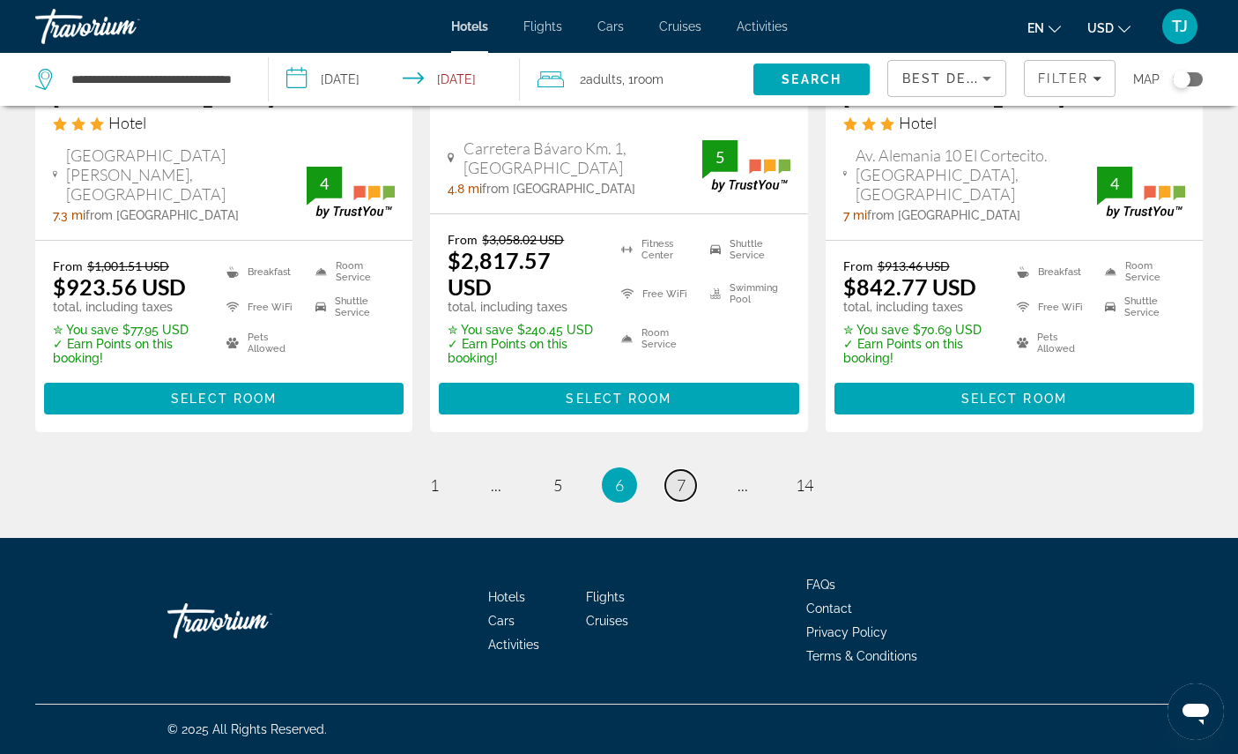
click at [694, 501] on link "page 7" at bounding box center [680, 485] width 31 height 31
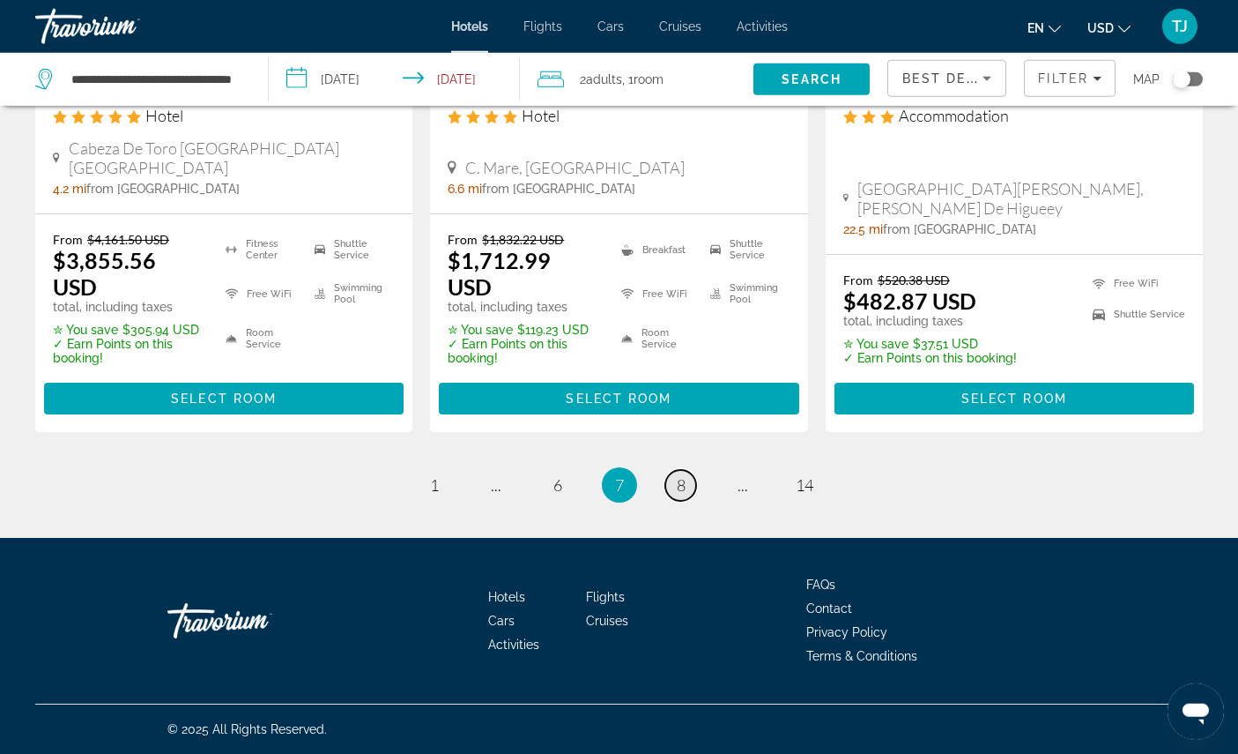
scroll to position [2783, 0]
click at [695, 501] on link "page 8" at bounding box center [680, 485] width 31 height 31
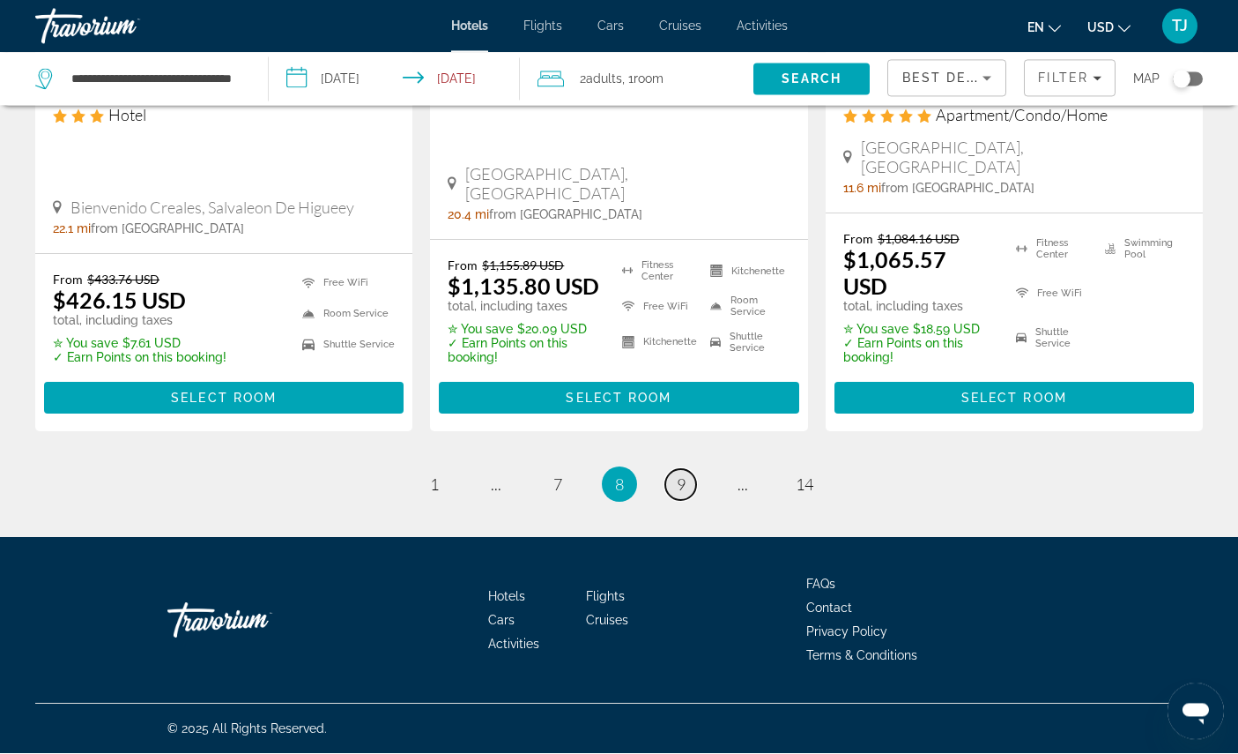
scroll to position [2774, 0]
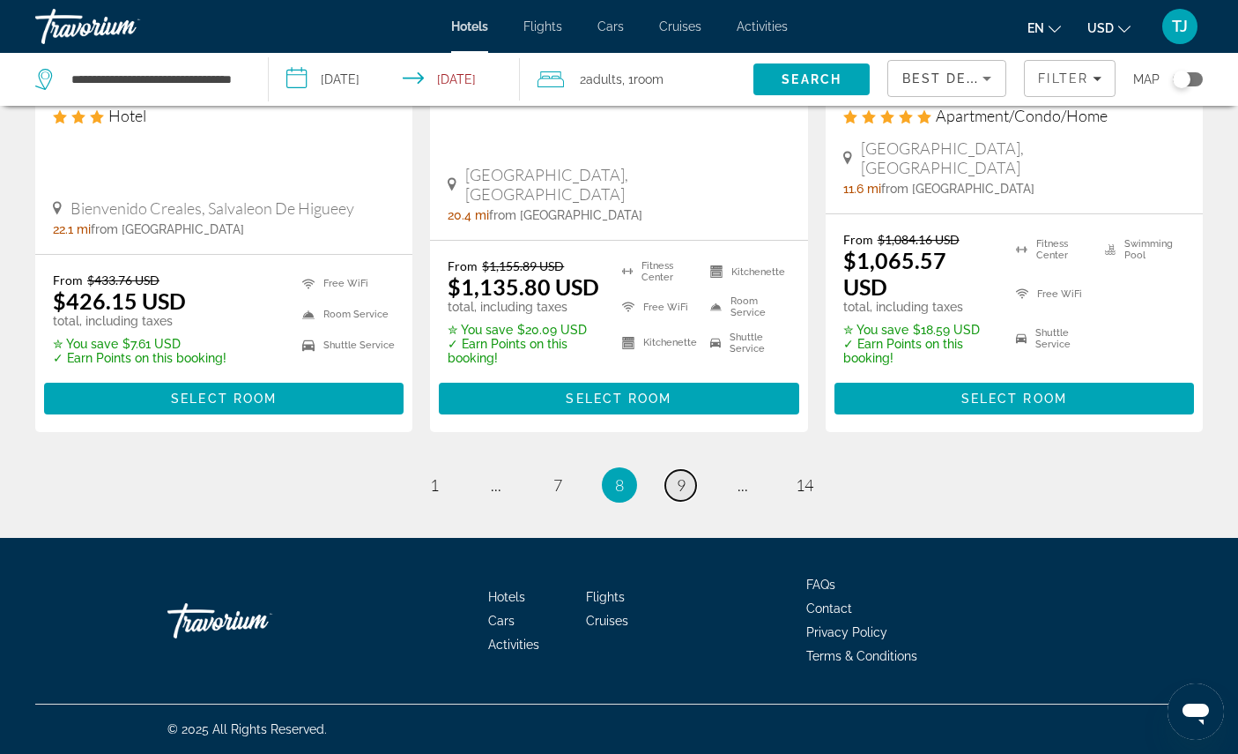
click at [694, 501] on link "page 9" at bounding box center [680, 485] width 31 height 31
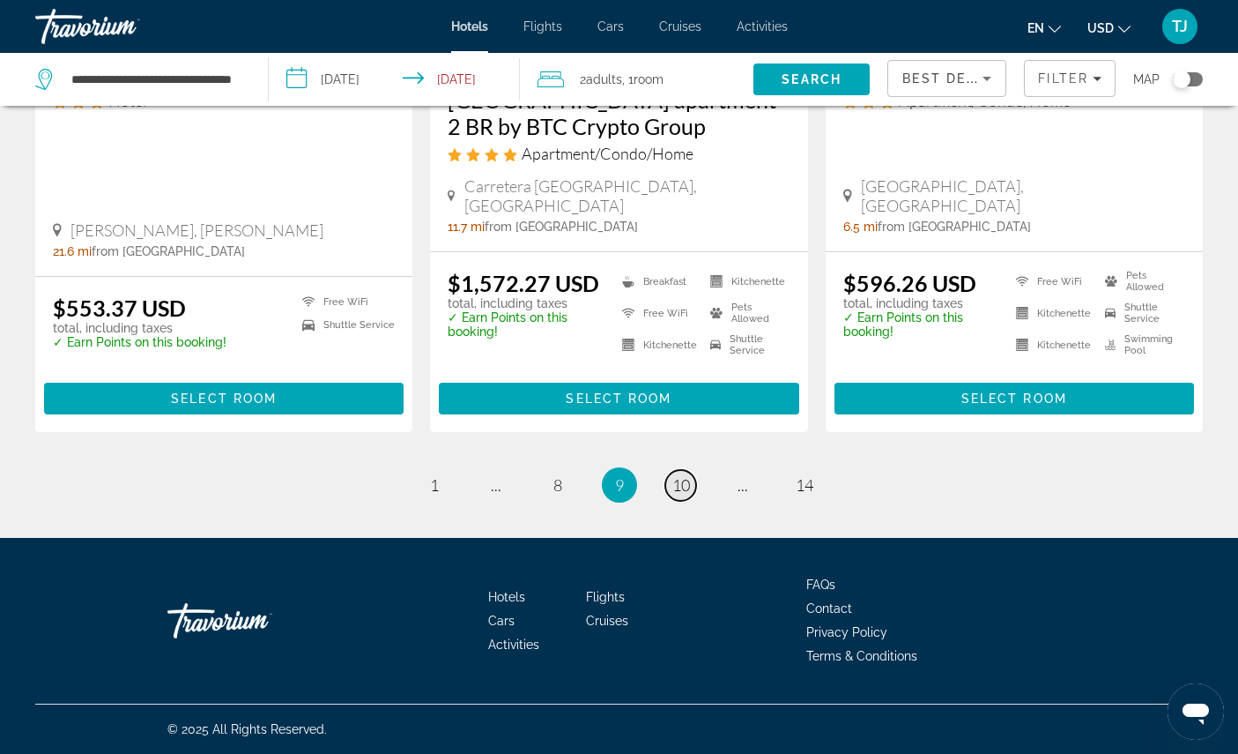
scroll to position [2679, 0]
click at [689, 501] on link "page 10" at bounding box center [680, 485] width 31 height 31
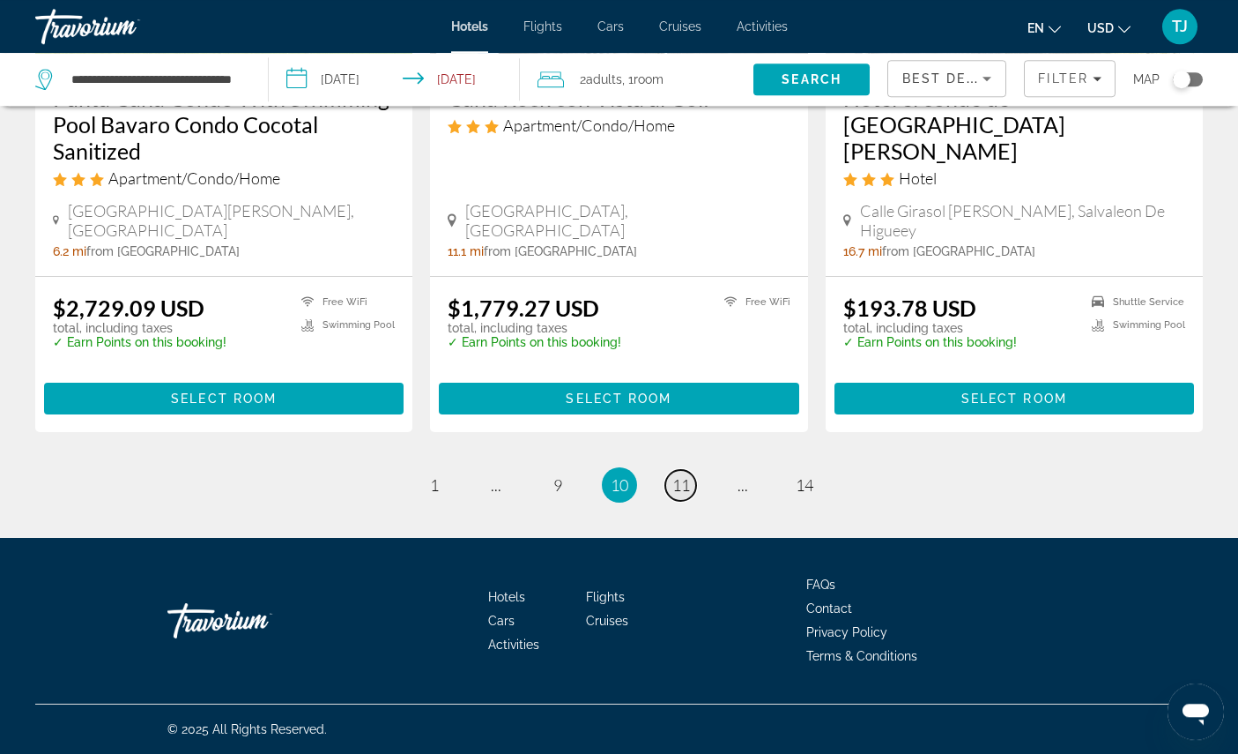
scroll to position [2545, 0]
click at [690, 501] on link "page 11" at bounding box center [680, 485] width 31 height 31
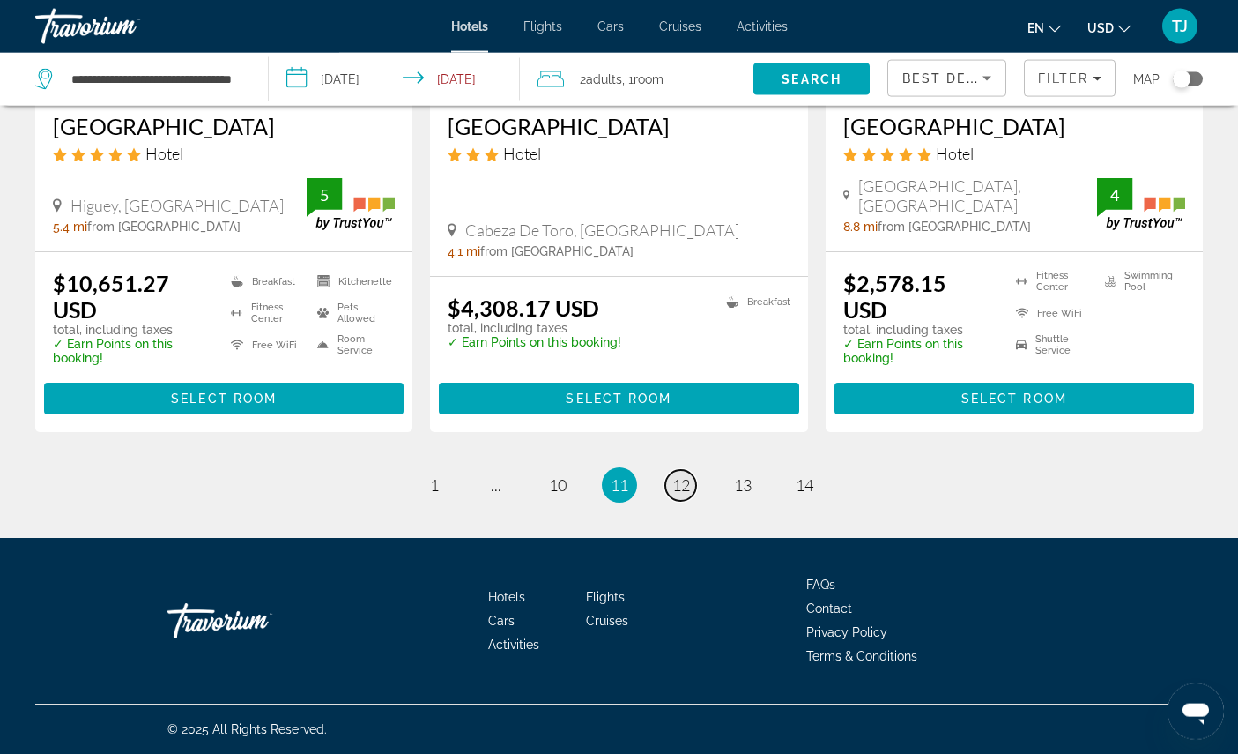
scroll to position [2493, 0]
click at [690, 494] on span "12" at bounding box center [681, 484] width 18 height 19
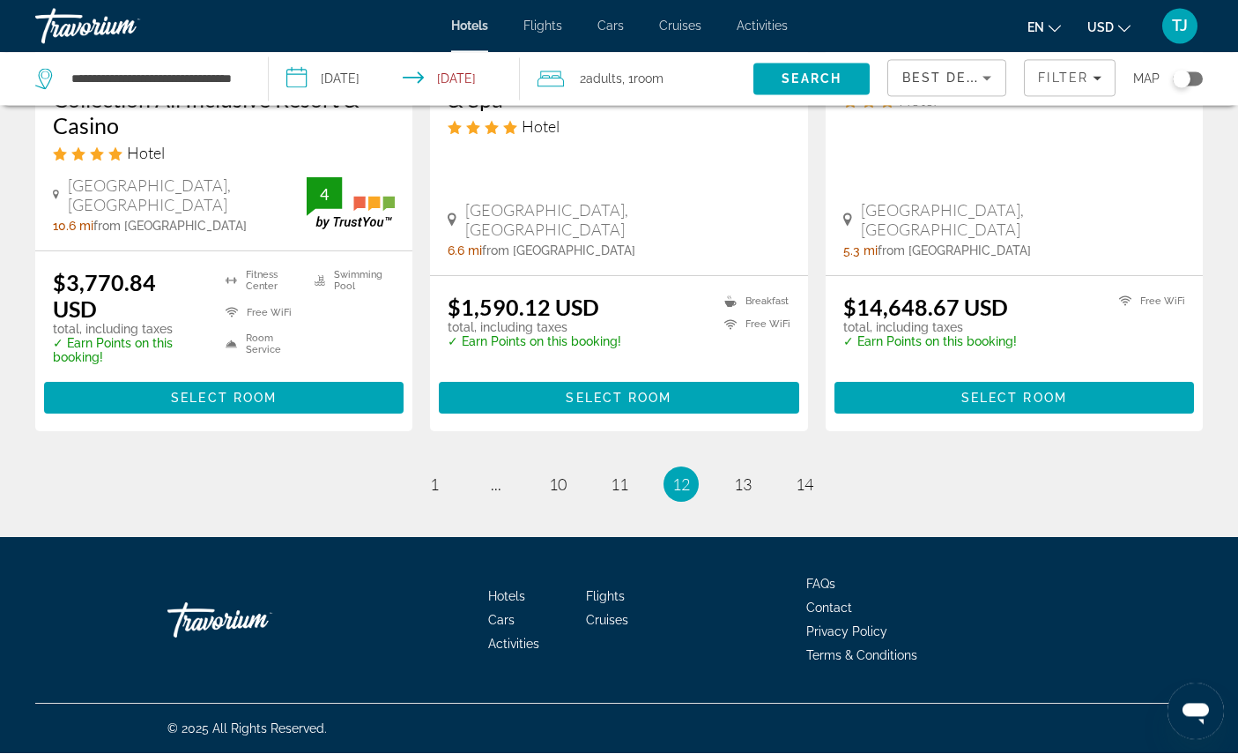
scroll to position [2700, 0]
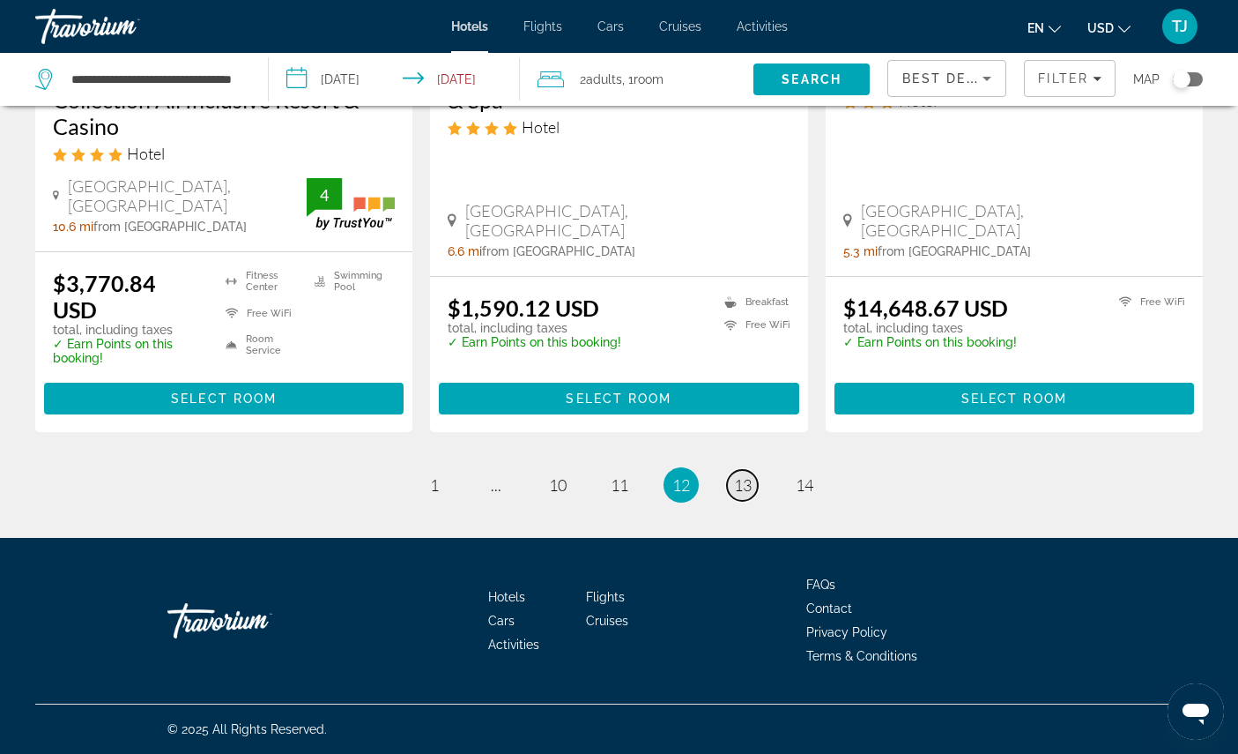
click at [752, 494] on span "13" at bounding box center [743, 484] width 18 height 19
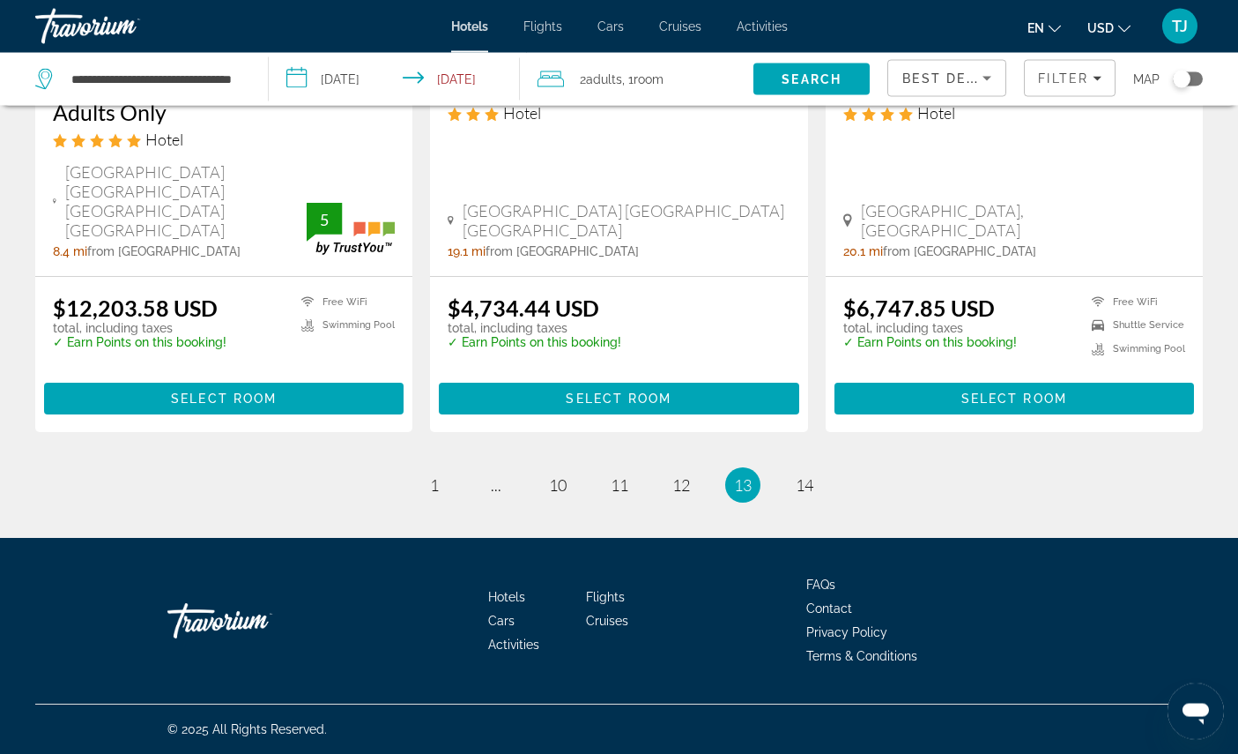
scroll to position [2525, 0]
click at [813, 494] on span "14" at bounding box center [805, 484] width 18 height 19
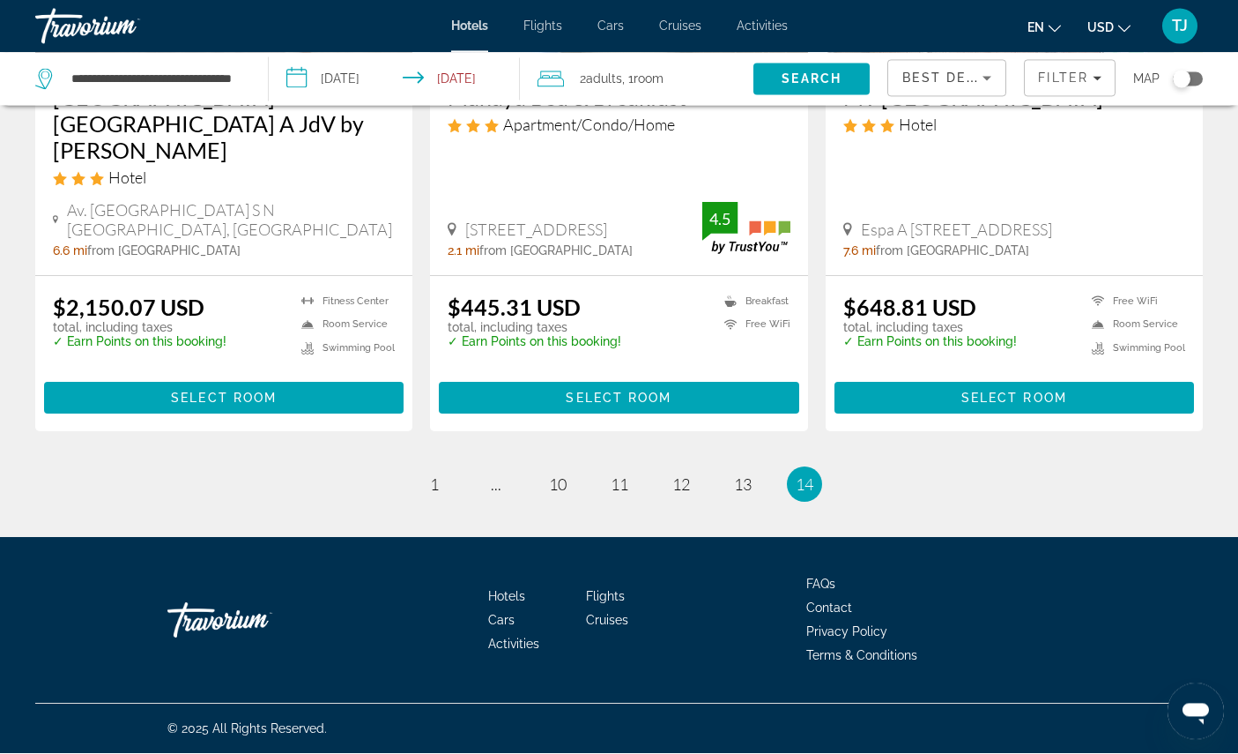
scroll to position [397, 0]
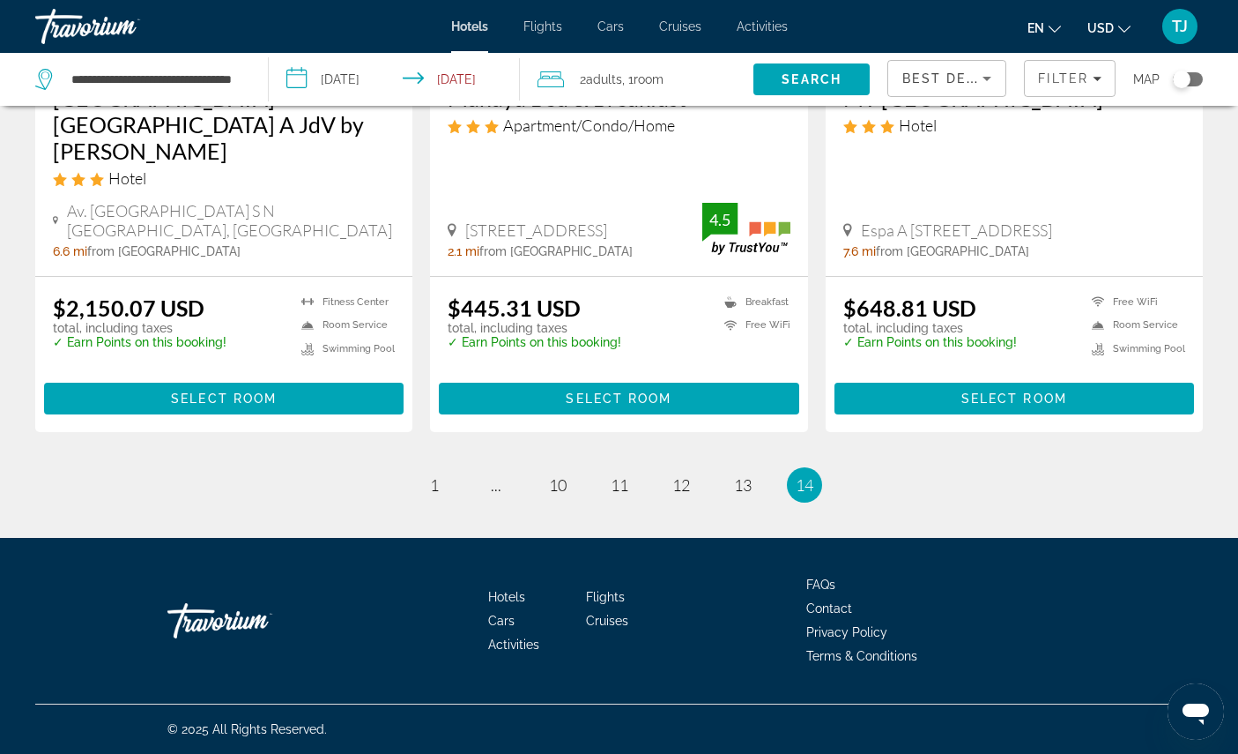
click at [770, 502] on ul "14 / 14 page 1 page ... page 10 page 11 page 12 page 13 You're on page 14" at bounding box center [619, 484] width 1168 height 35
click at [758, 501] on link "page 13" at bounding box center [742, 485] width 31 height 31
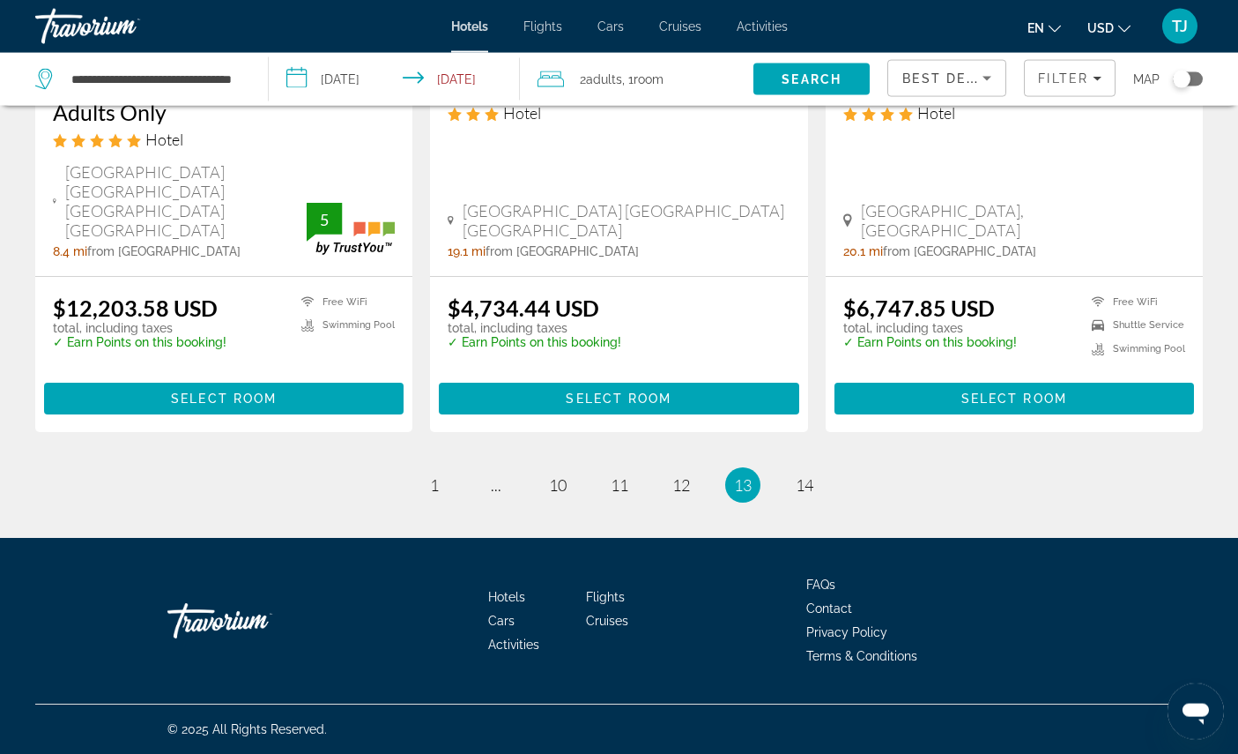
scroll to position [2592, 0]
click at [430, 494] on span "1" at bounding box center [434, 484] width 9 height 19
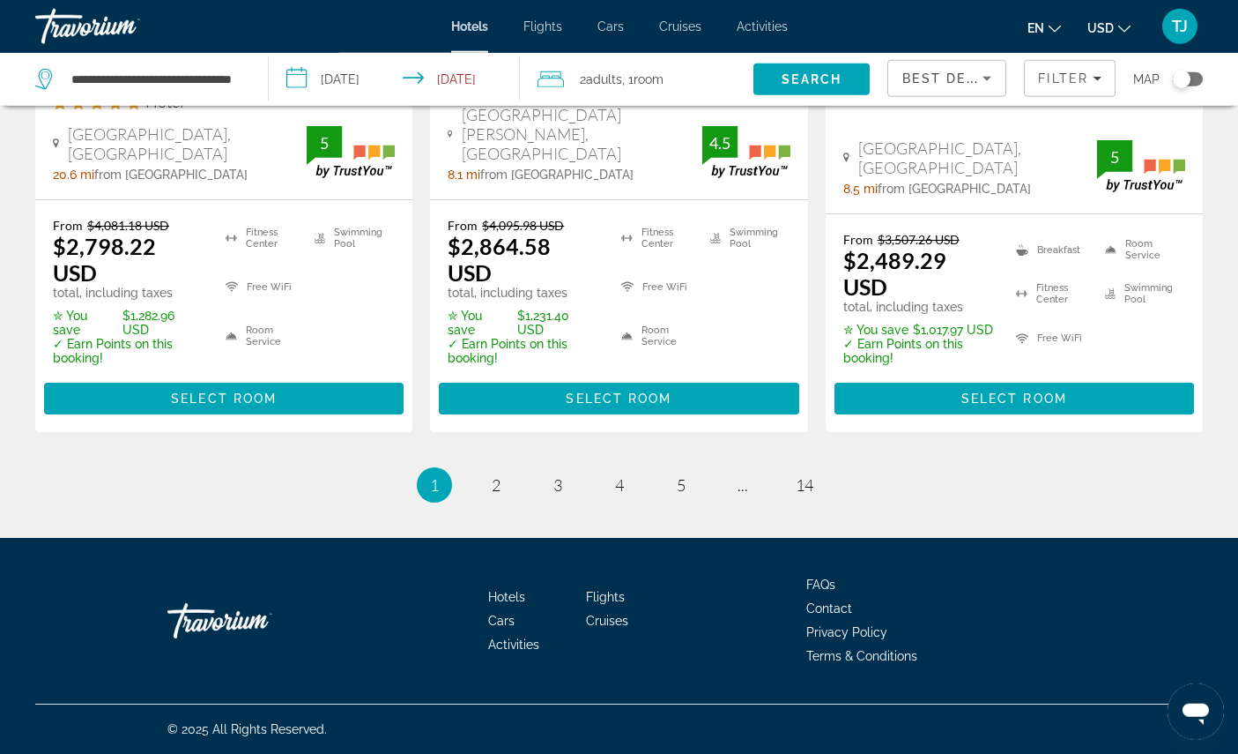
scroll to position [2850, 0]
click at [488, 501] on link "page 2" at bounding box center [495, 485] width 31 height 31
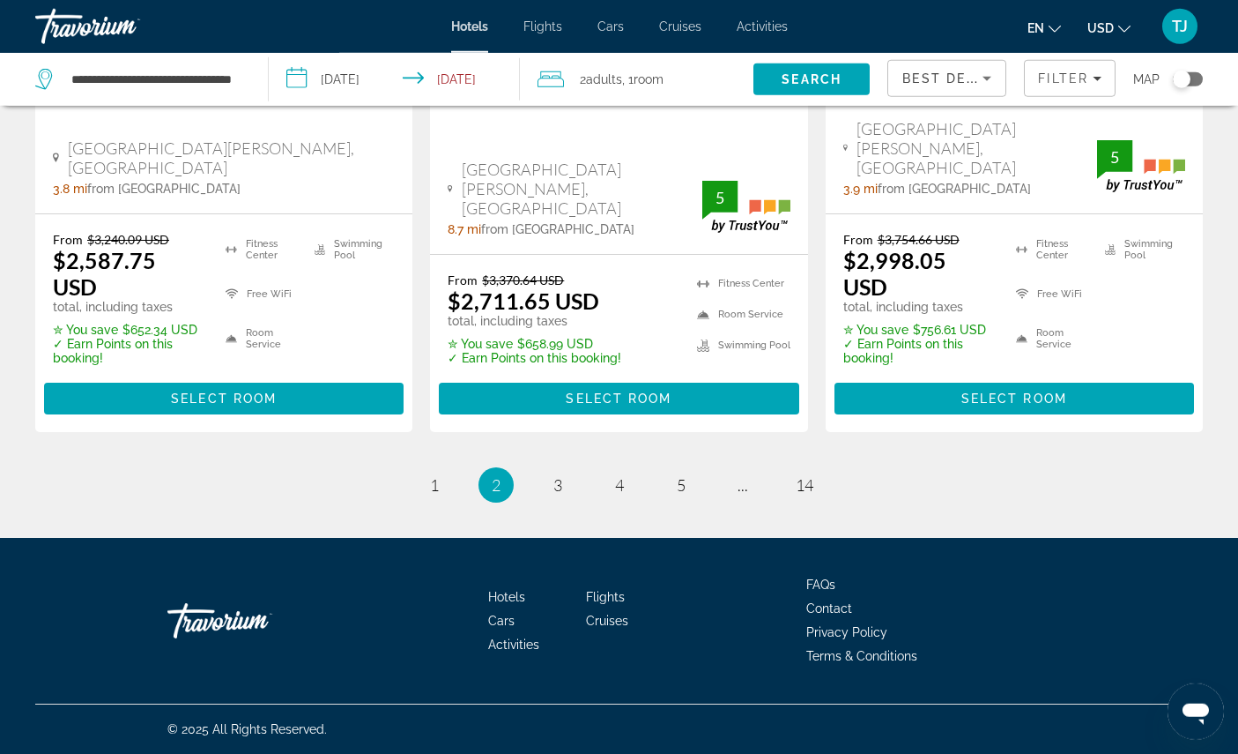
scroll to position [2813, 0]
click at [557, 501] on link "page 3" at bounding box center [557, 485] width 31 height 31
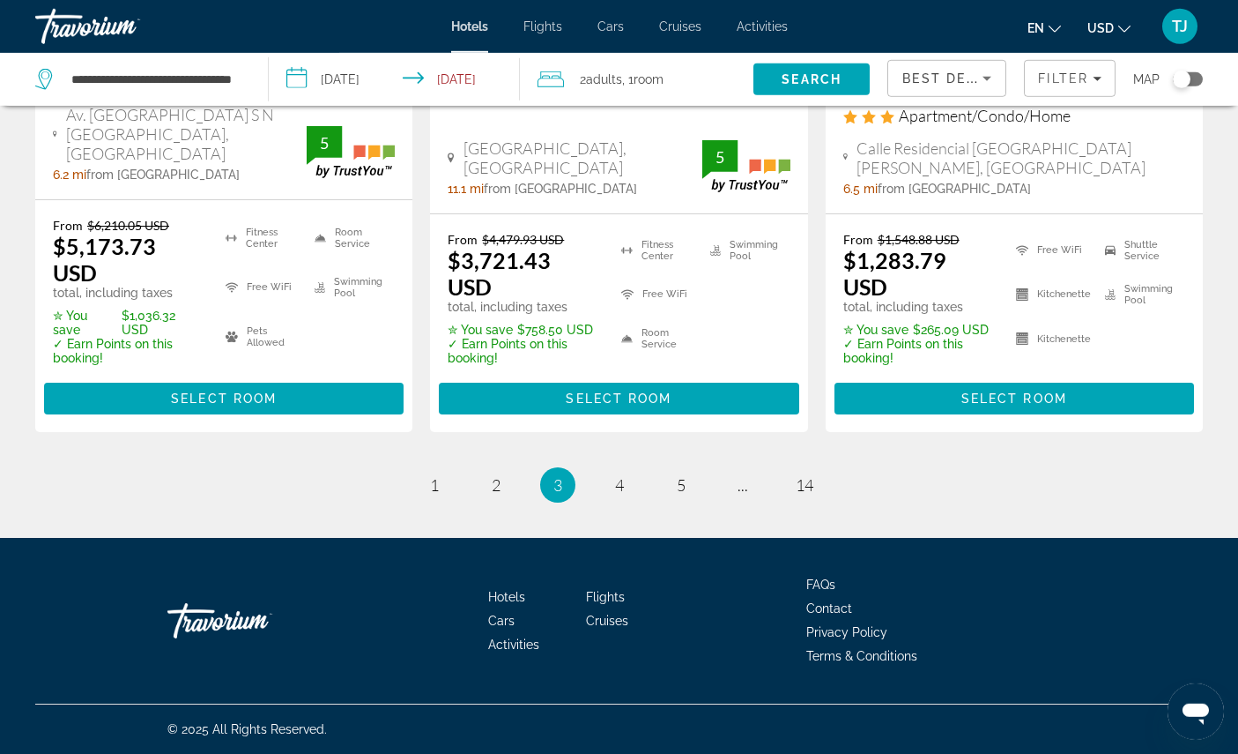
scroll to position [2837, 0]
click at [620, 494] on span "4" at bounding box center [619, 484] width 9 height 19
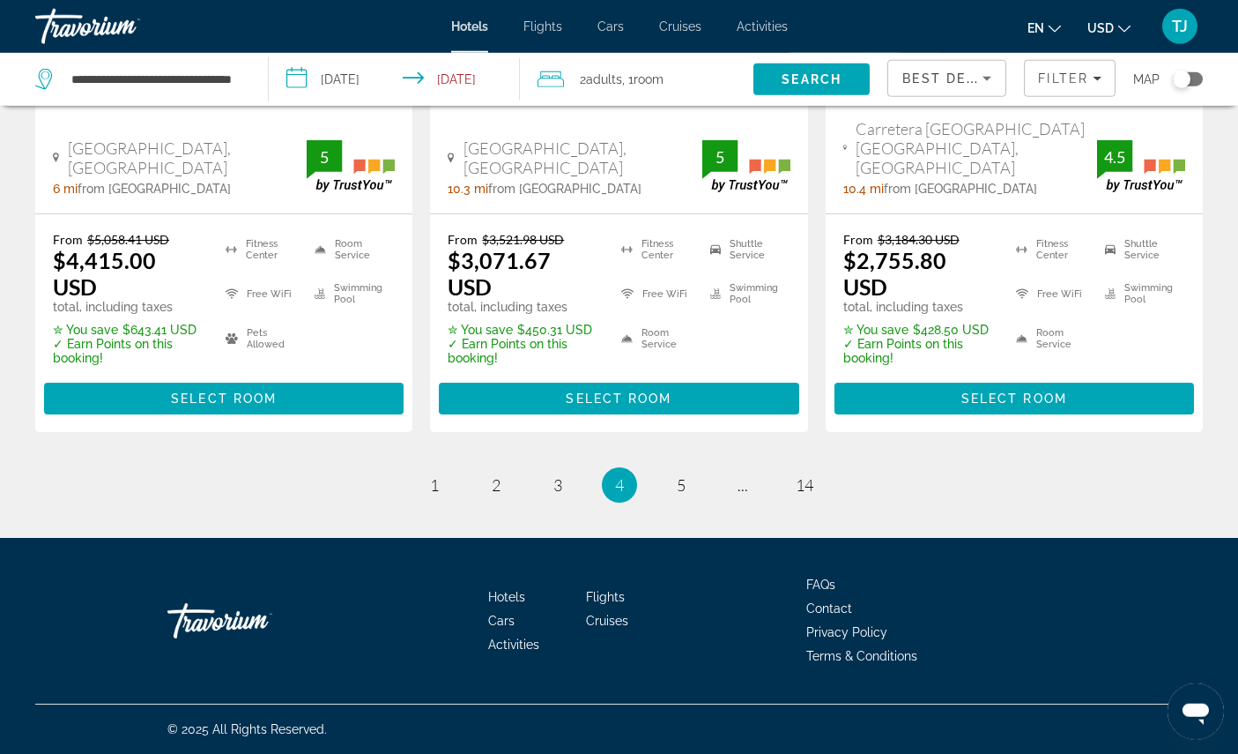
scroll to position [2931, 0]
click at [686, 494] on span "5" at bounding box center [681, 484] width 9 height 19
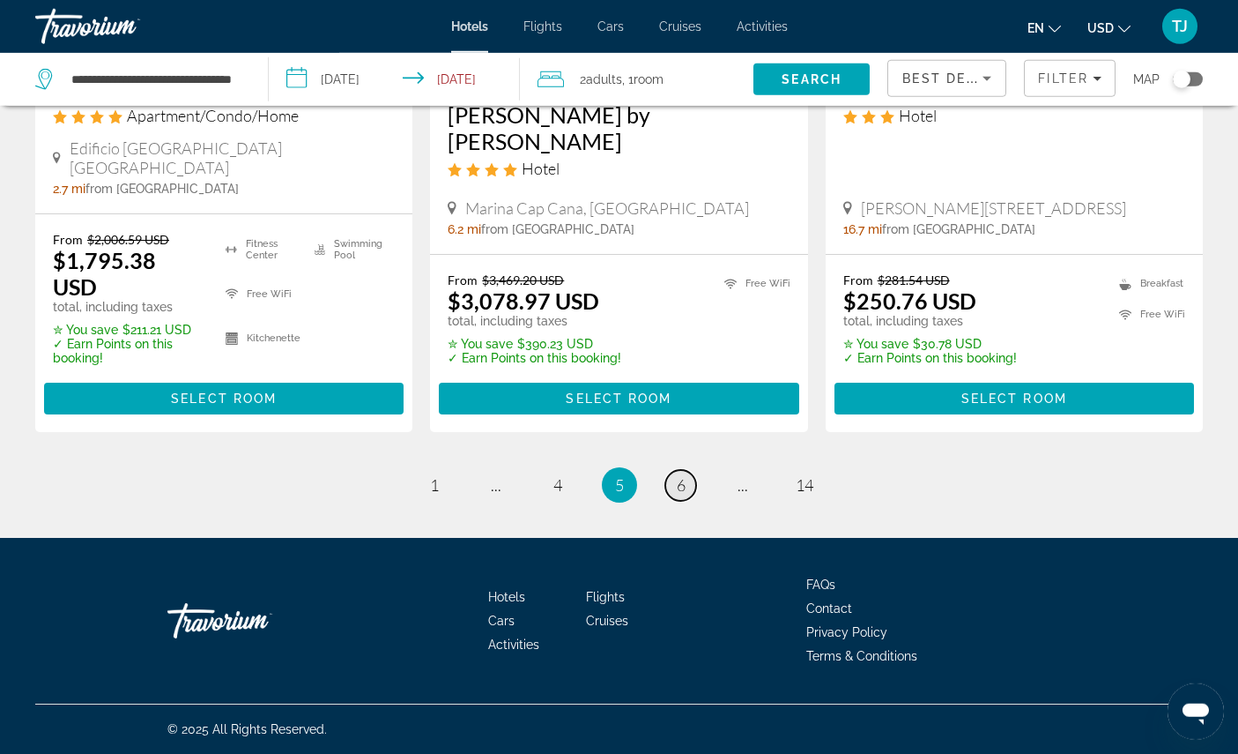
scroll to position [2825, 0]
click at [694, 501] on link "page 6" at bounding box center [680, 485] width 31 height 31
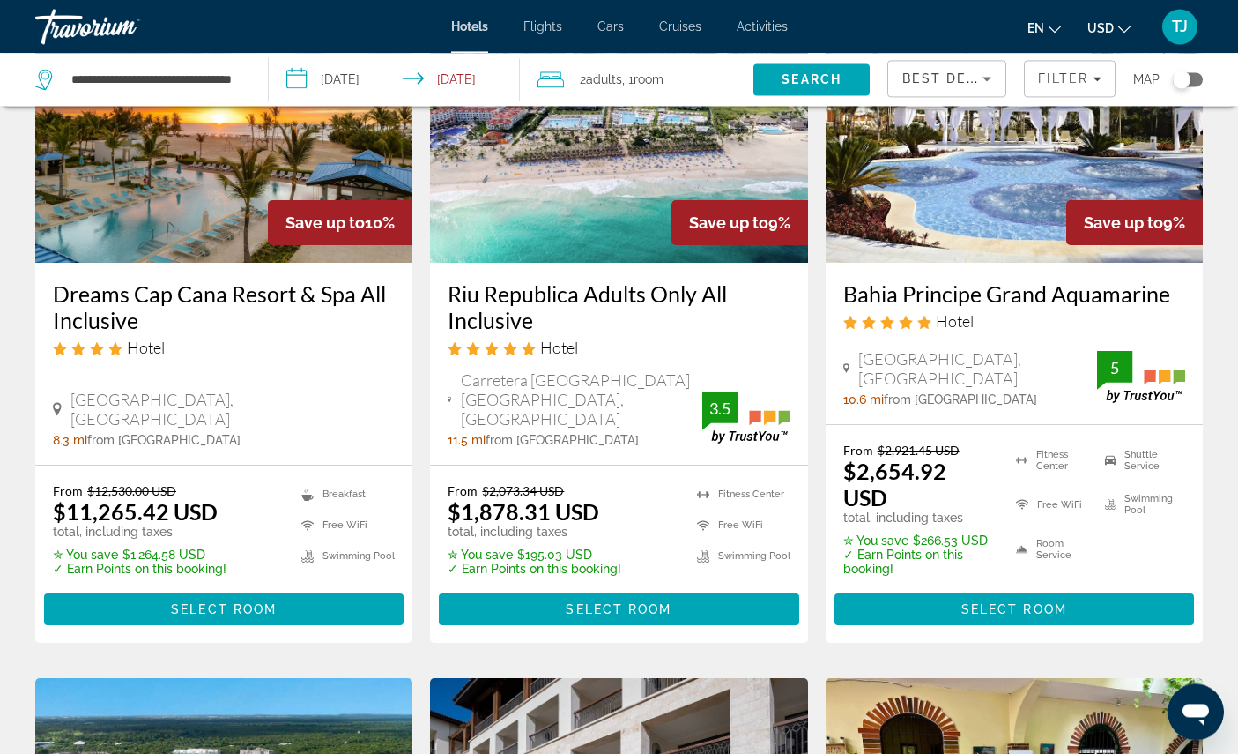
scroll to position [925, 0]
click at [649, 616] on span "Select Room" at bounding box center [619, 609] width 106 height 14
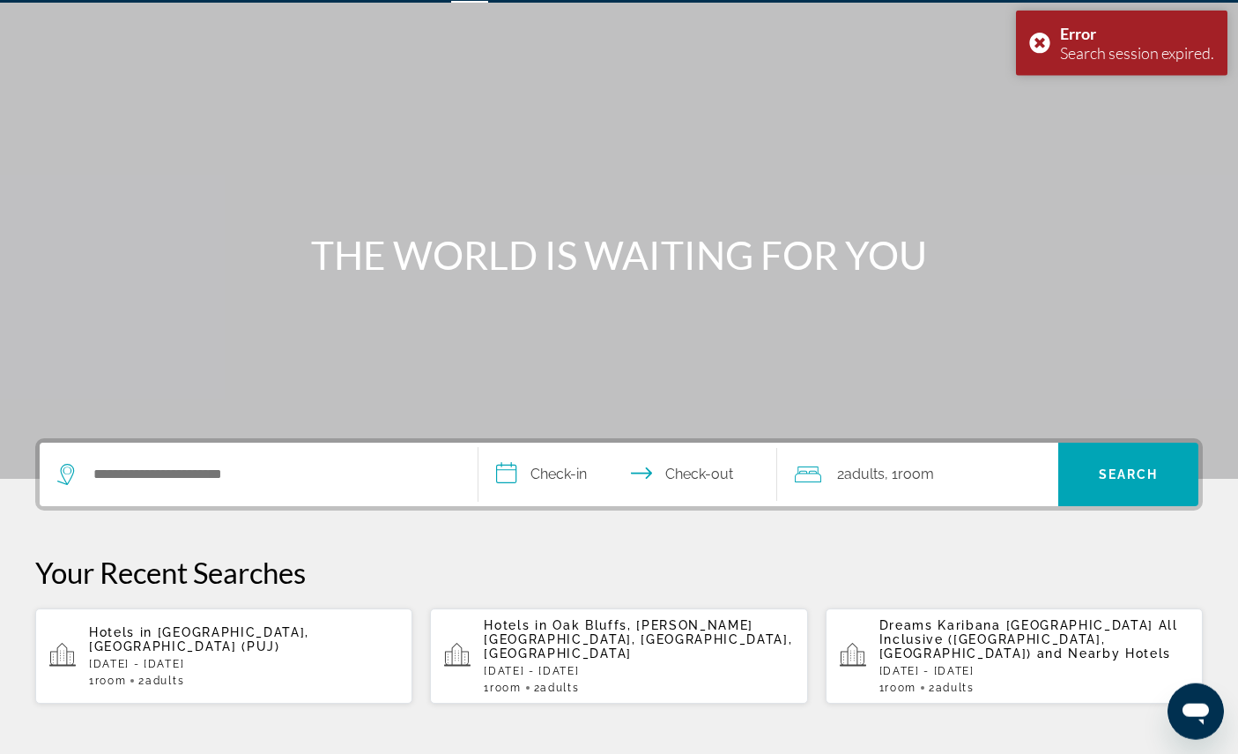
scroll to position [82, 0]
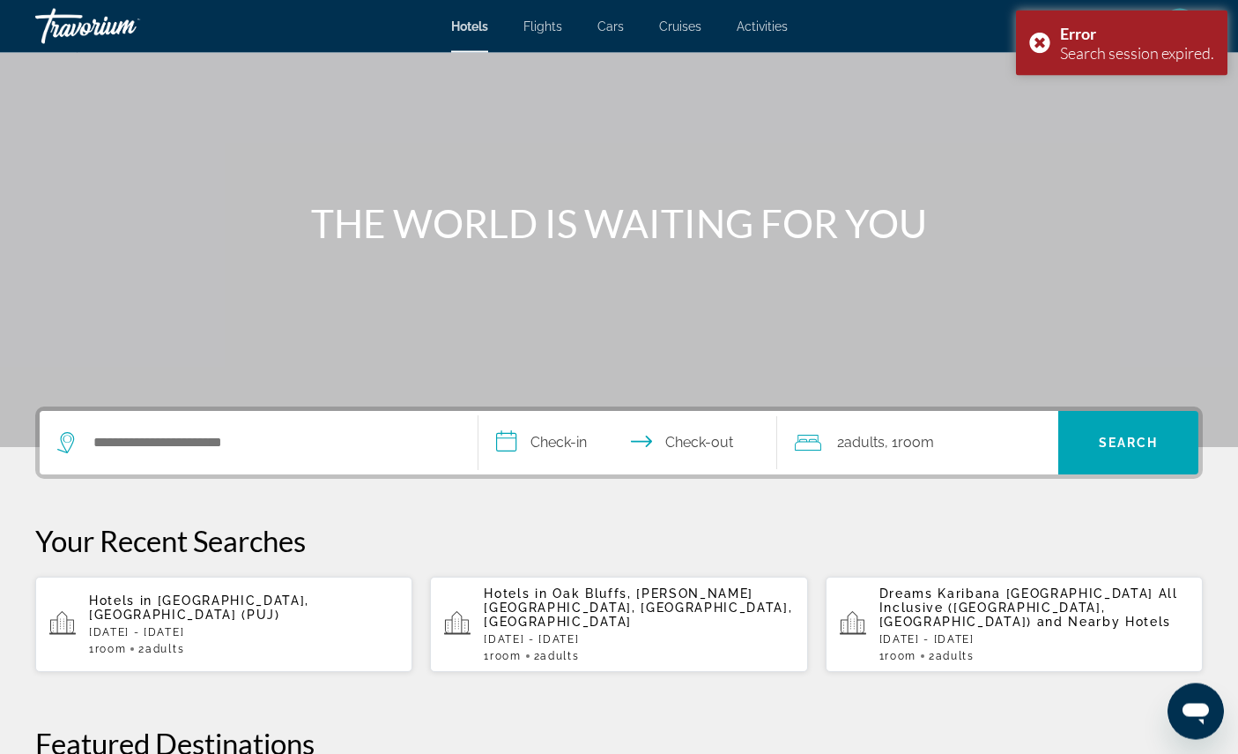
click at [328, 621] on p "Hotels in [GEOGRAPHIC_DATA], [GEOGRAPHIC_DATA] (PUJ)" at bounding box center [243, 607] width 309 height 28
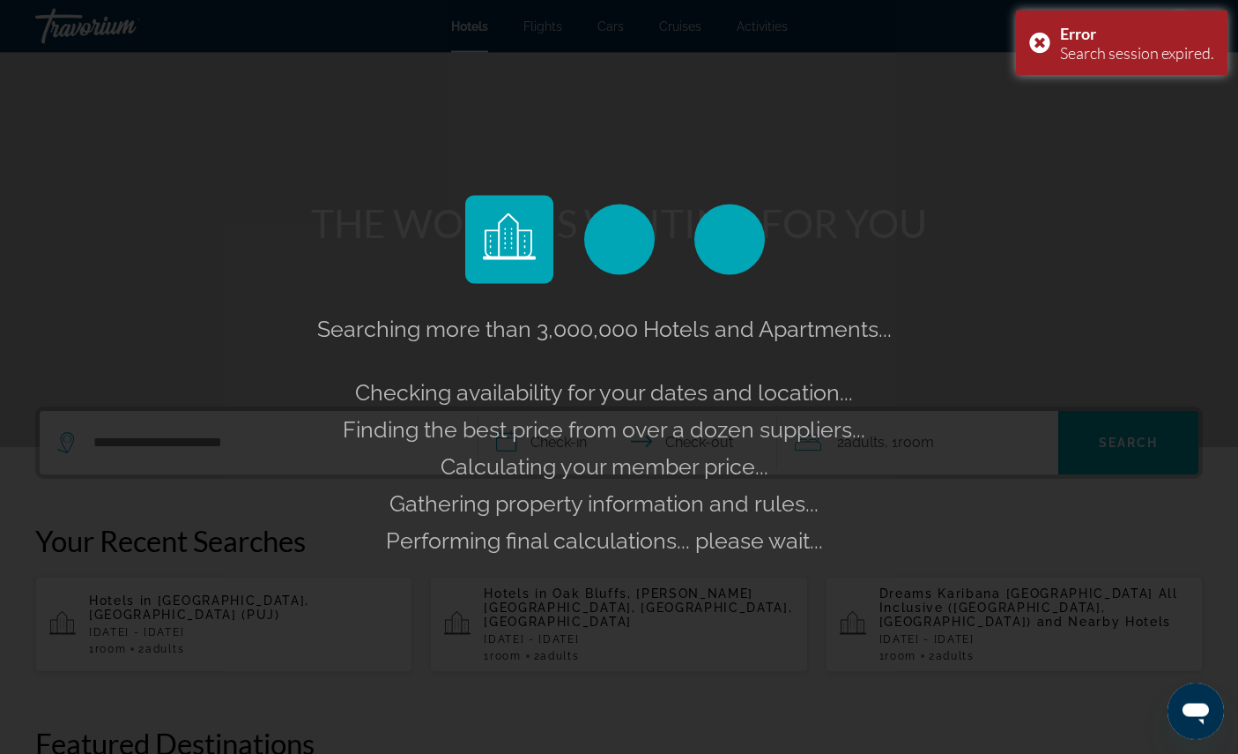
scroll to position [83, 0]
click at [1030, 46] on div "Error Search session expired." at bounding box center [1122, 43] width 212 height 65
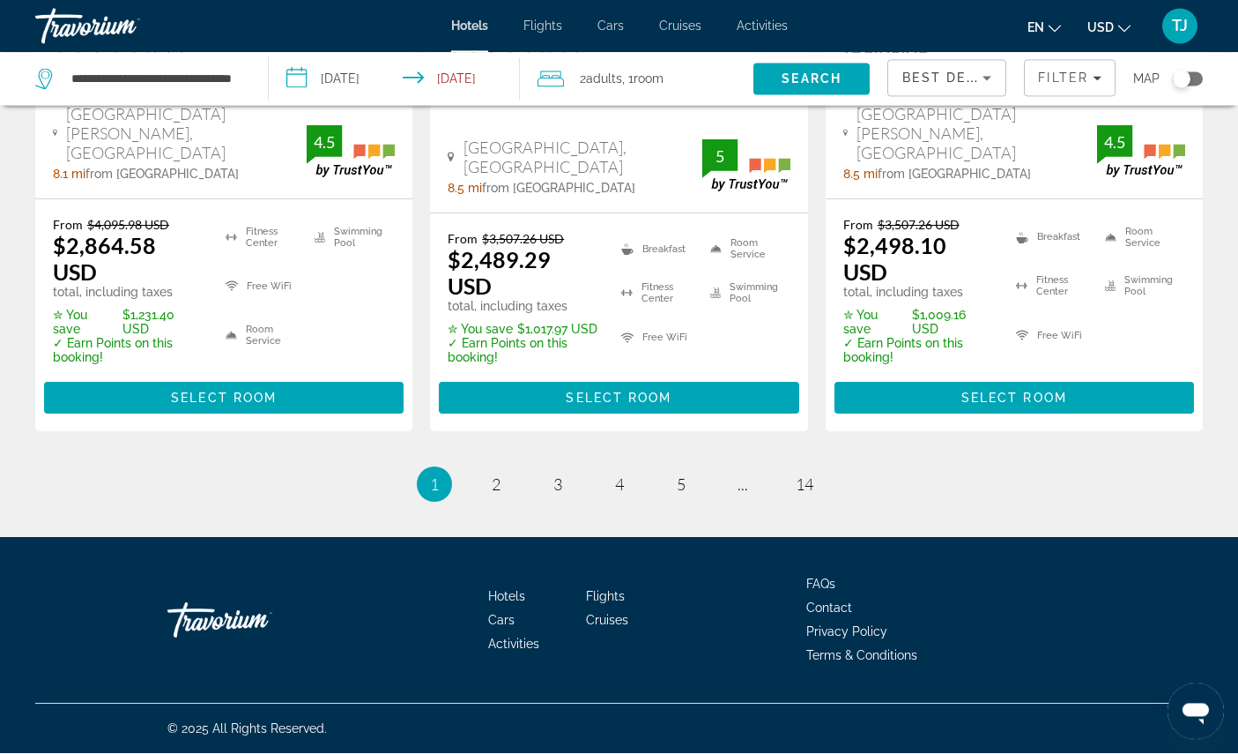
scroll to position [2900, 0]
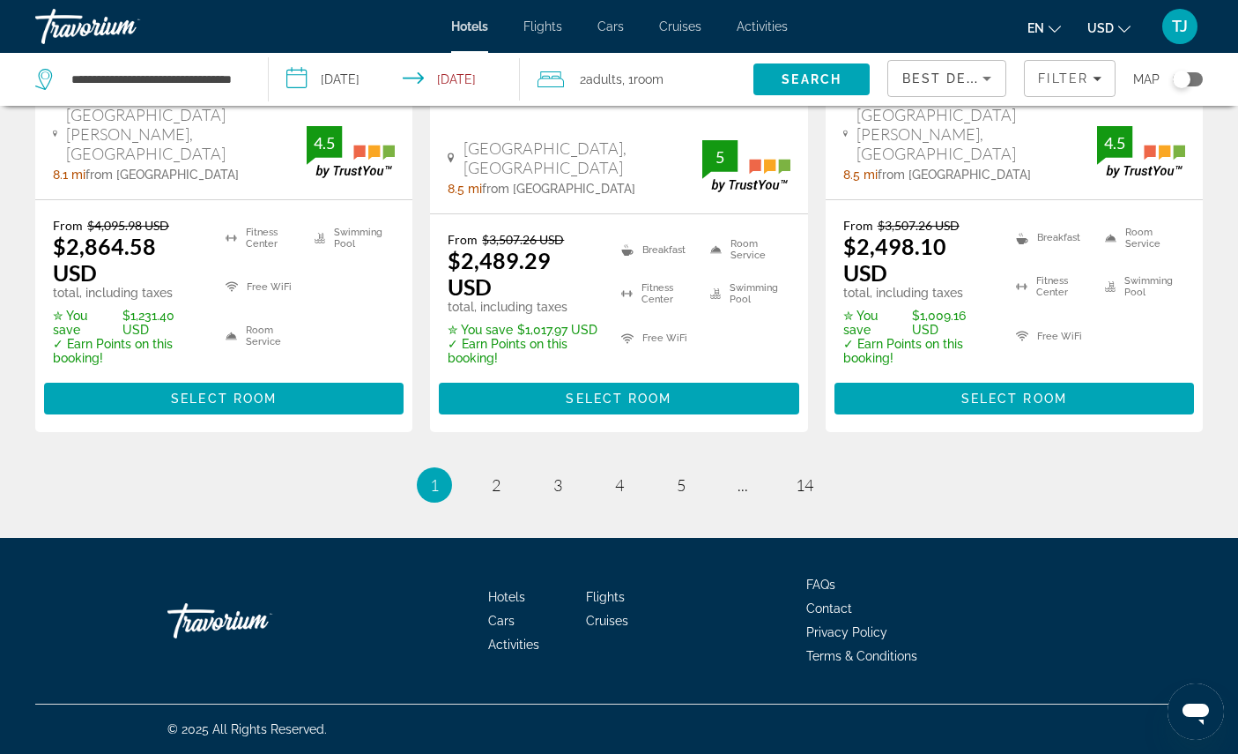
click at [569, 502] on li "page 3" at bounding box center [557, 484] width 35 height 35
click at [559, 501] on link "page 3" at bounding box center [557, 485] width 31 height 31
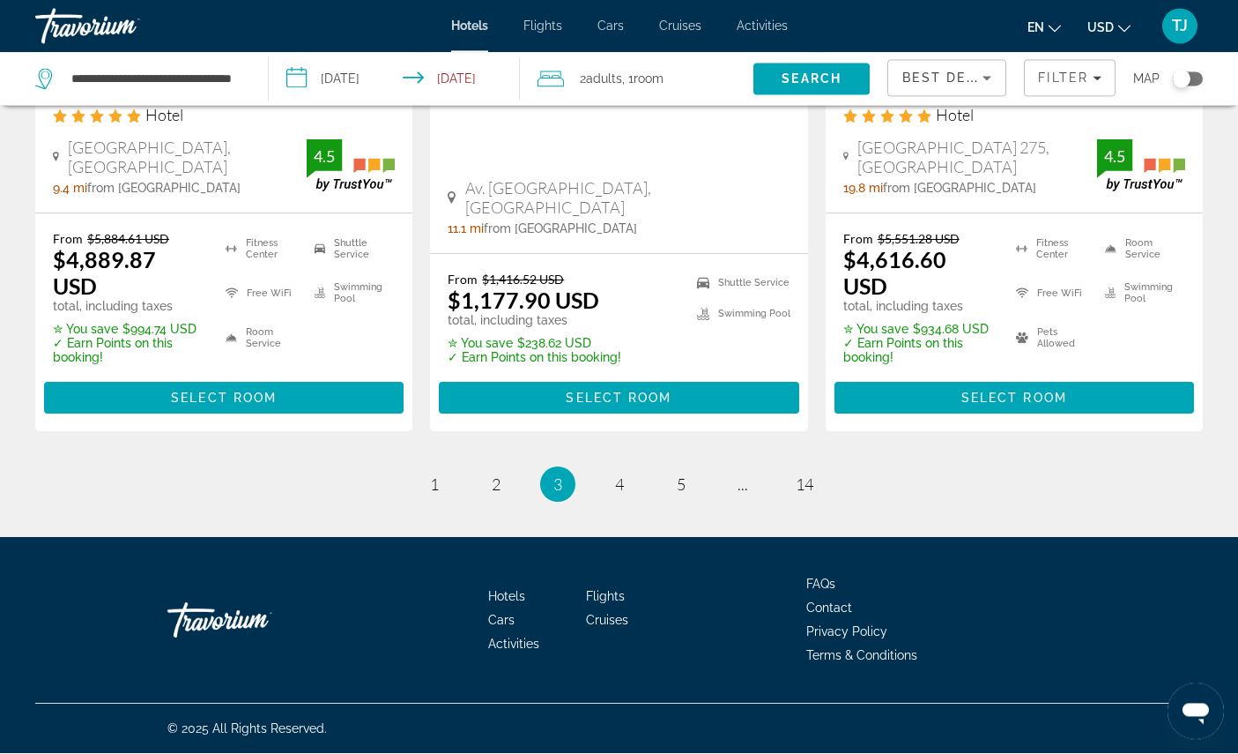
scroll to position [2874, 0]
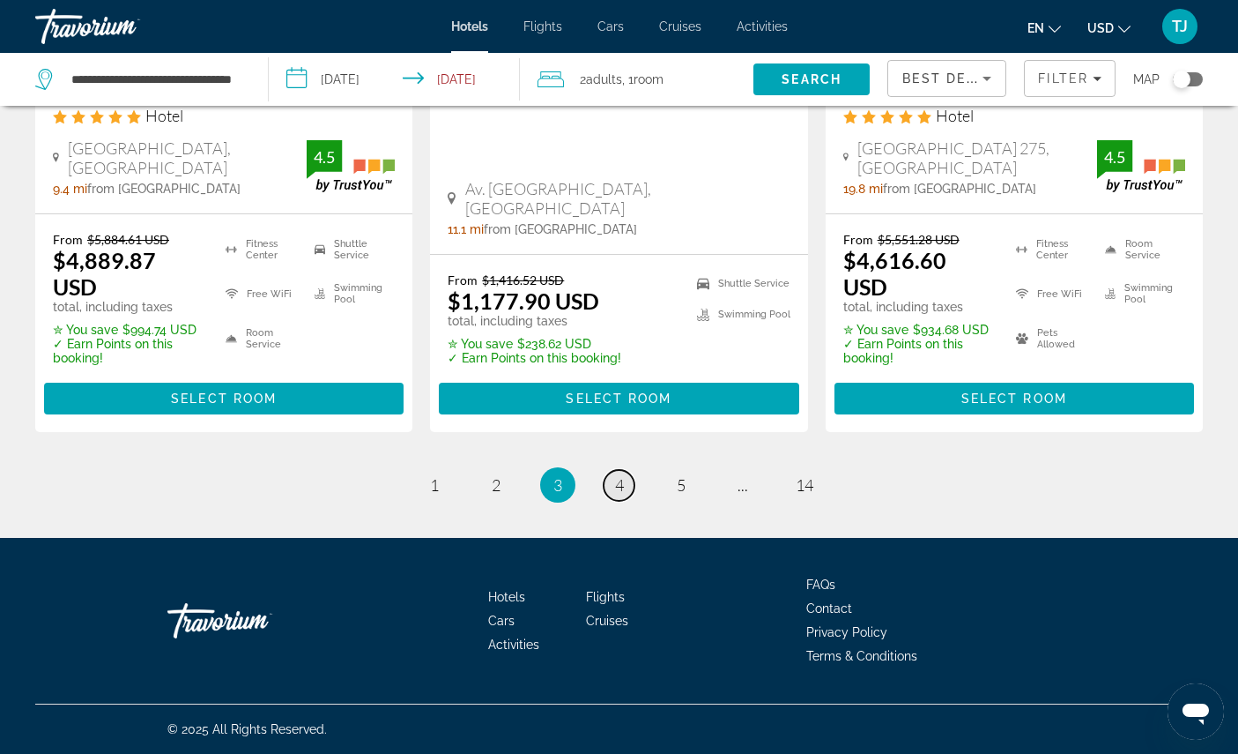
click at [620, 494] on span "4" at bounding box center [619, 484] width 9 height 19
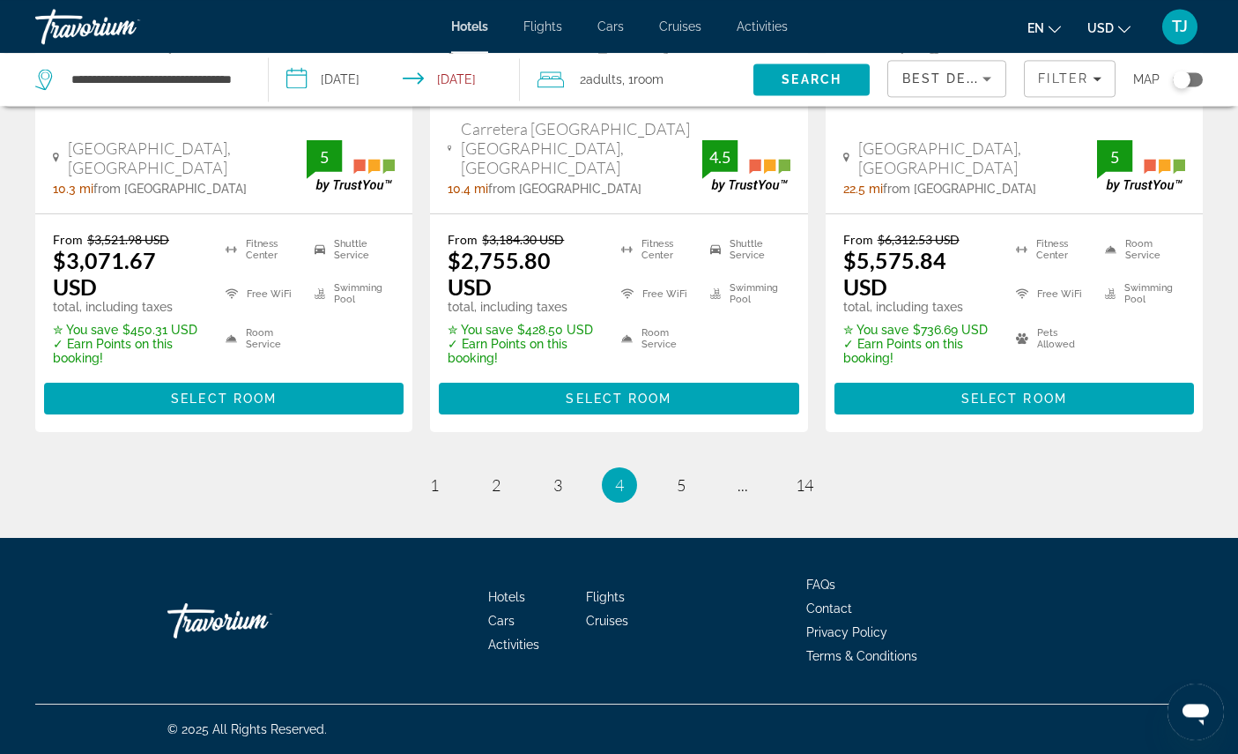
scroll to position [2822, 0]
click at [673, 501] on link "page 5" at bounding box center [680, 485] width 31 height 31
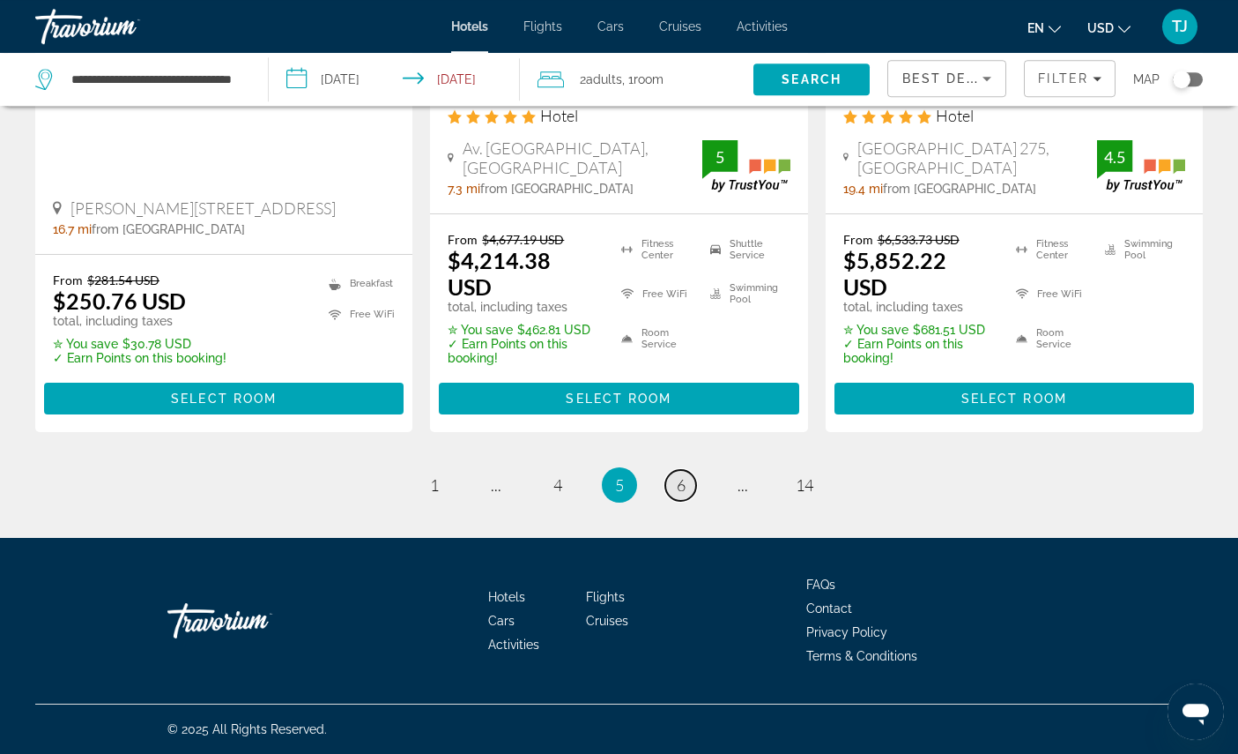
scroll to position [2794, 0]
click at [695, 502] on li "page 6" at bounding box center [681, 484] width 35 height 35
click at [696, 501] on link "page 6" at bounding box center [680, 485] width 31 height 31
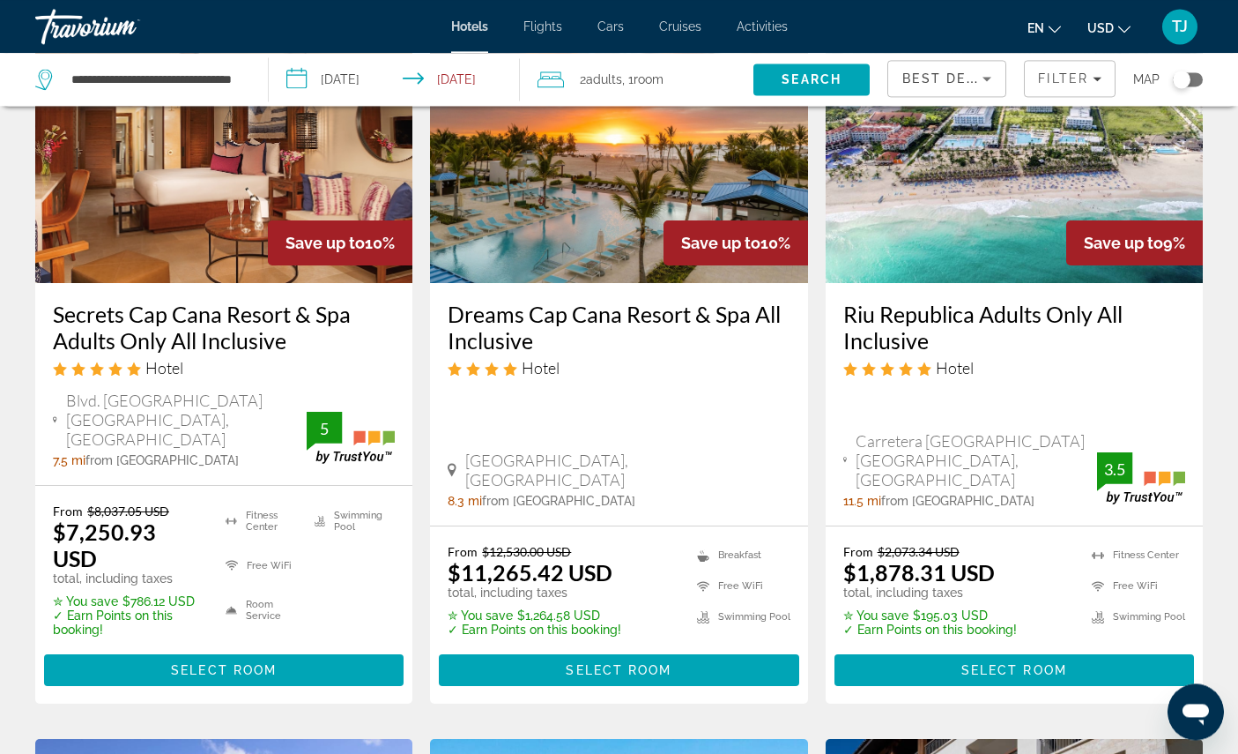
scroll to position [167, 0]
click at [1051, 677] on span "Select Room" at bounding box center [1015, 670] width 106 height 14
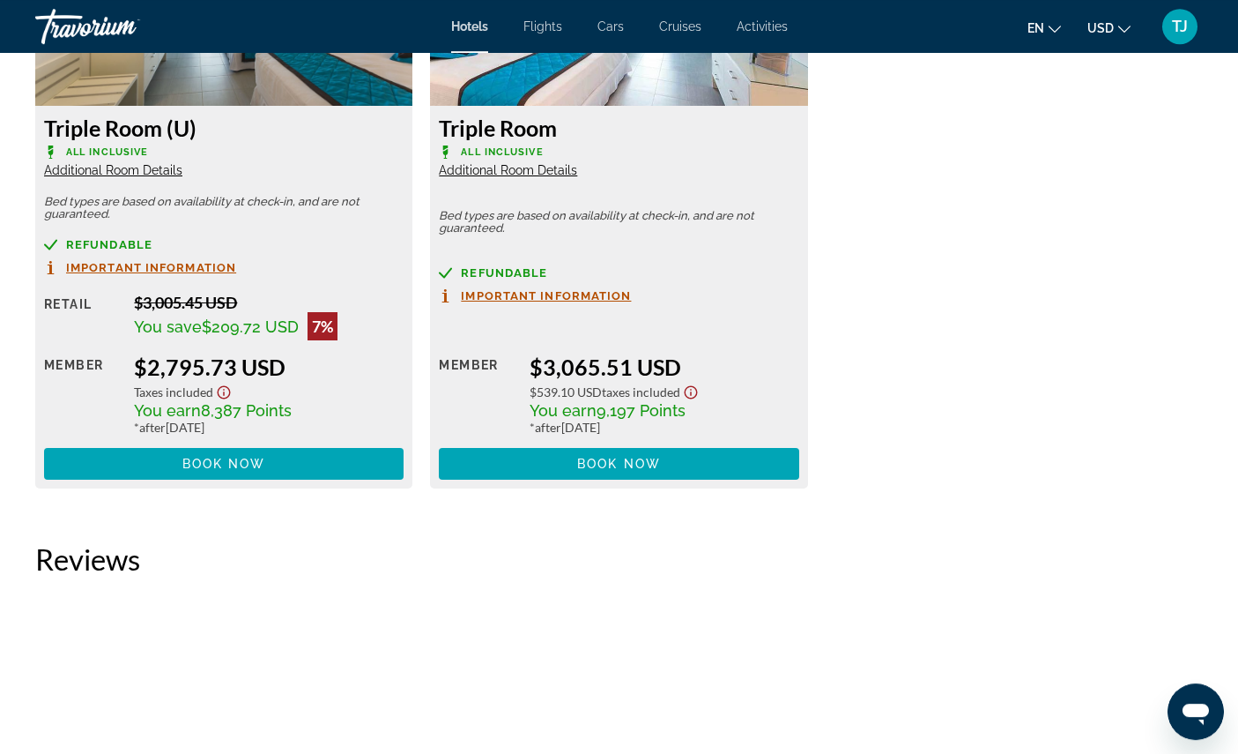
scroll to position [3827, 0]
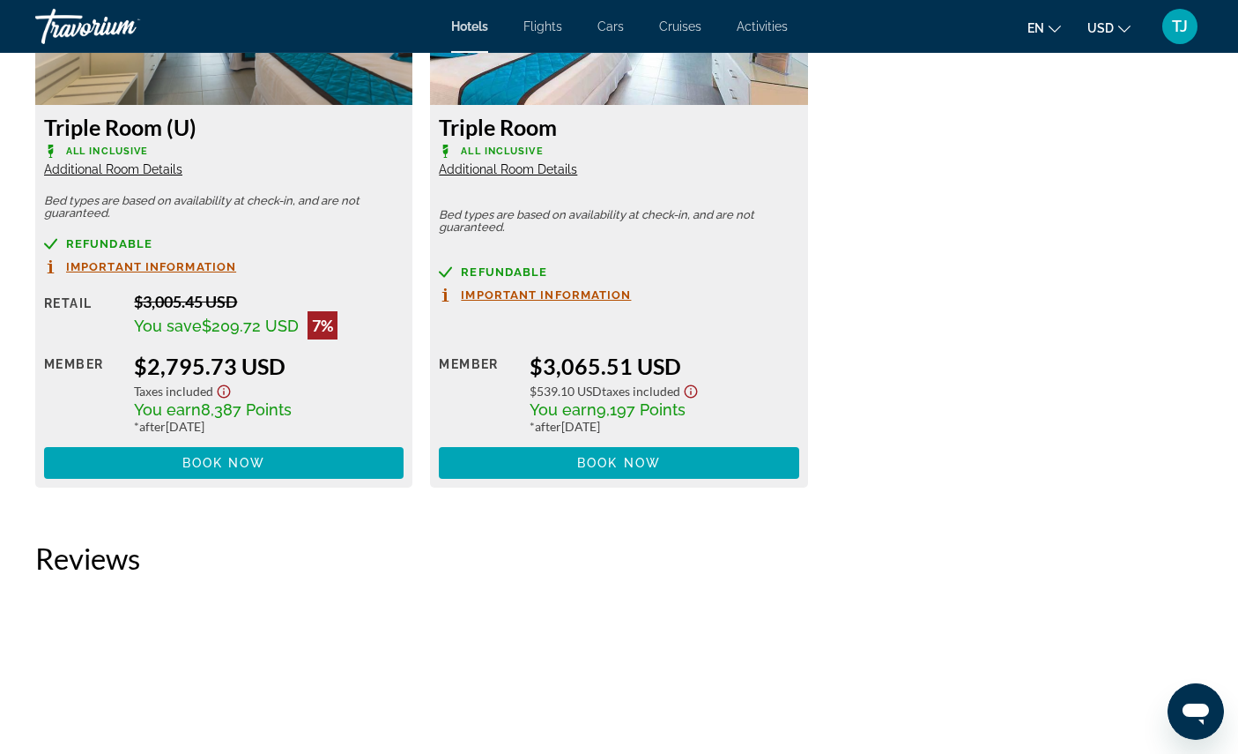
click at [555, 176] on span "Additional Room Details" at bounding box center [508, 169] width 138 height 14
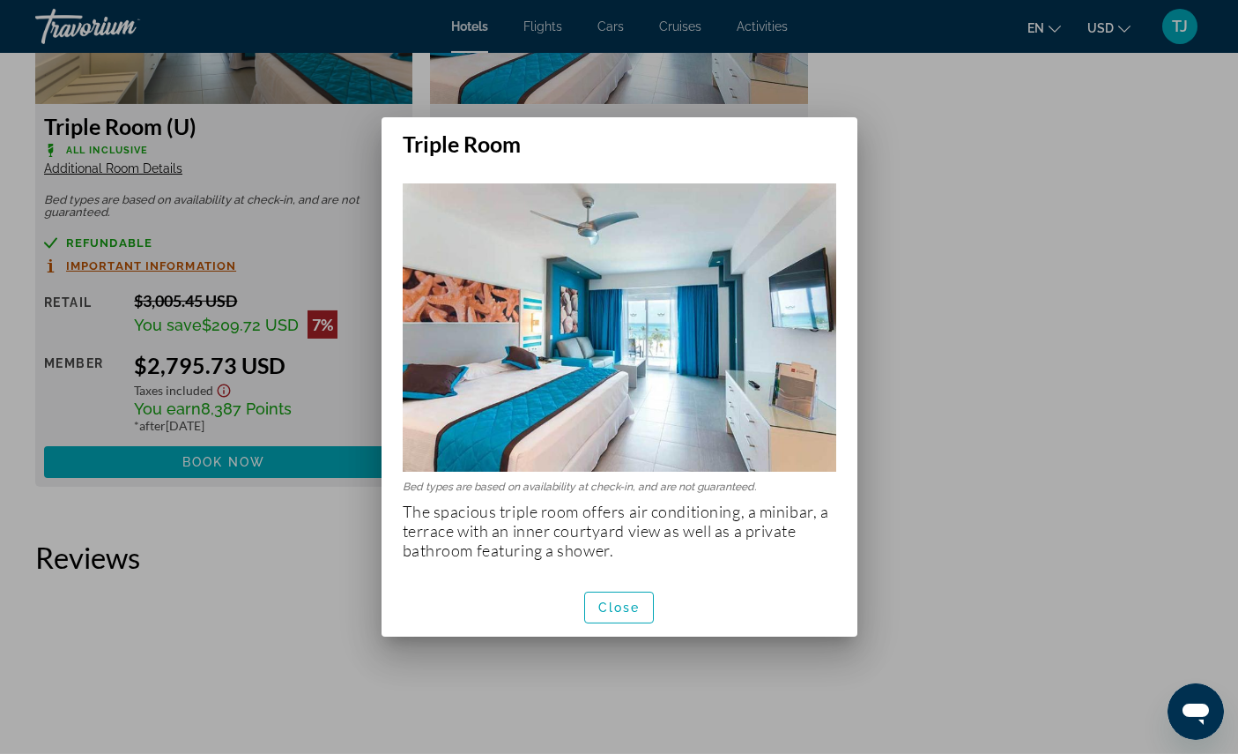
scroll to position [0, 0]
click at [631, 610] on span "Close" at bounding box center [619, 607] width 42 height 14
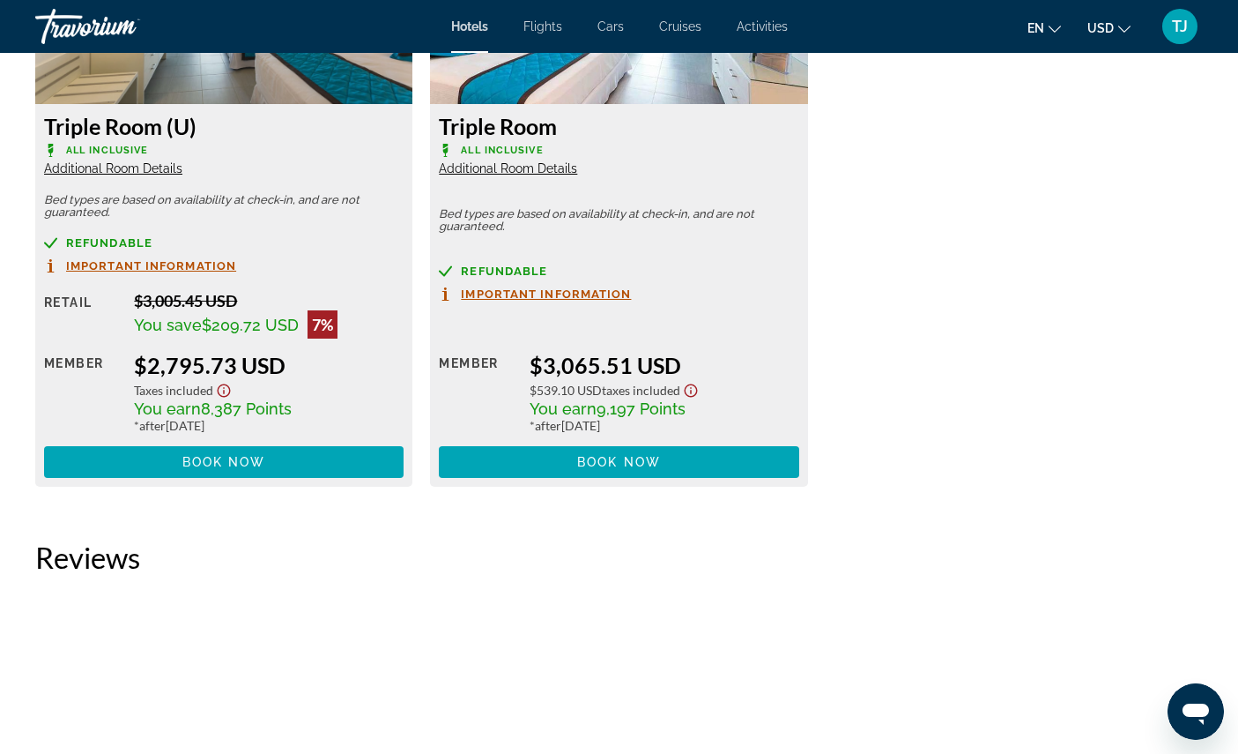
scroll to position [3827, 0]
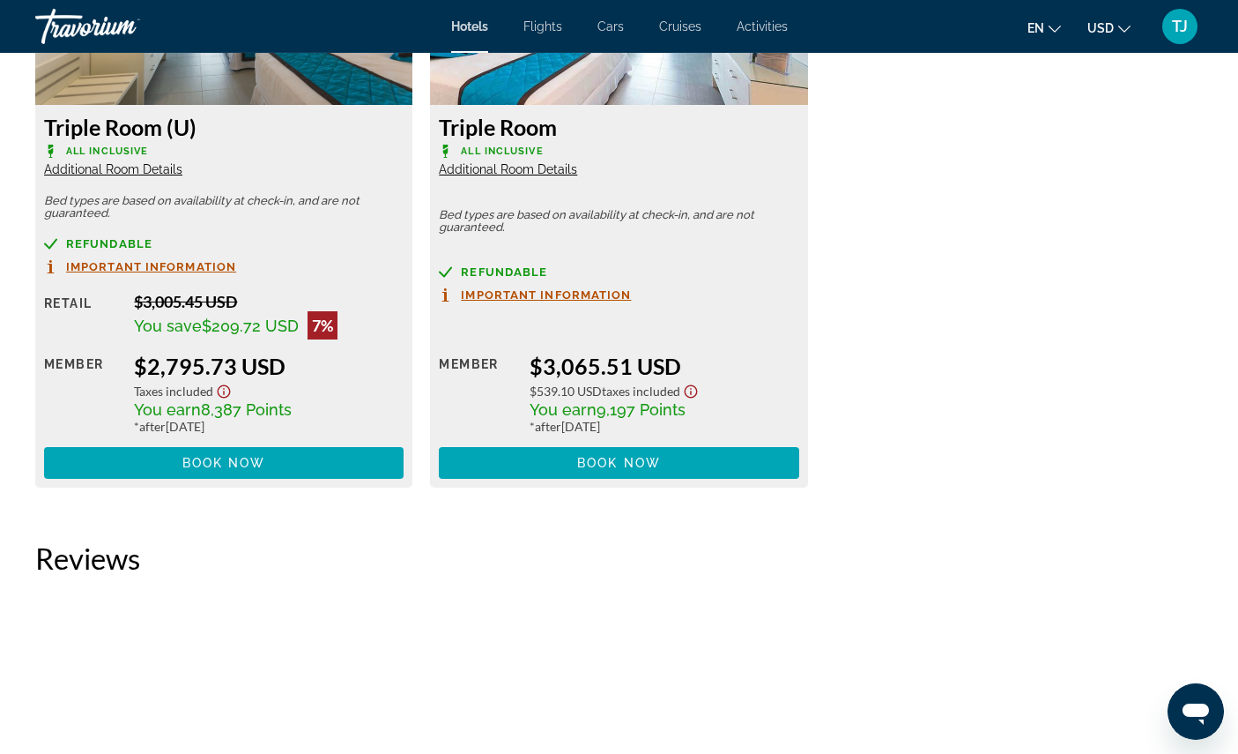
click at [153, 176] on span "Additional Room Details" at bounding box center [113, 169] width 138 height 14
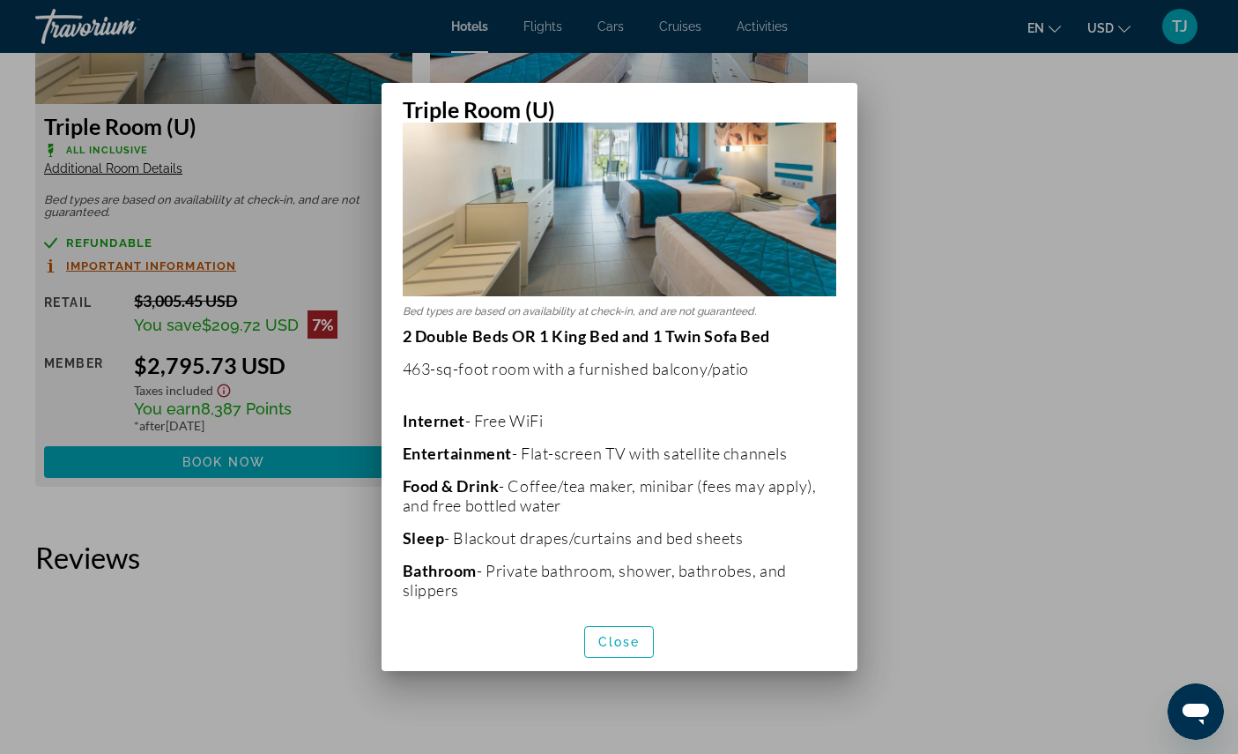
scroll to position [138, 0]
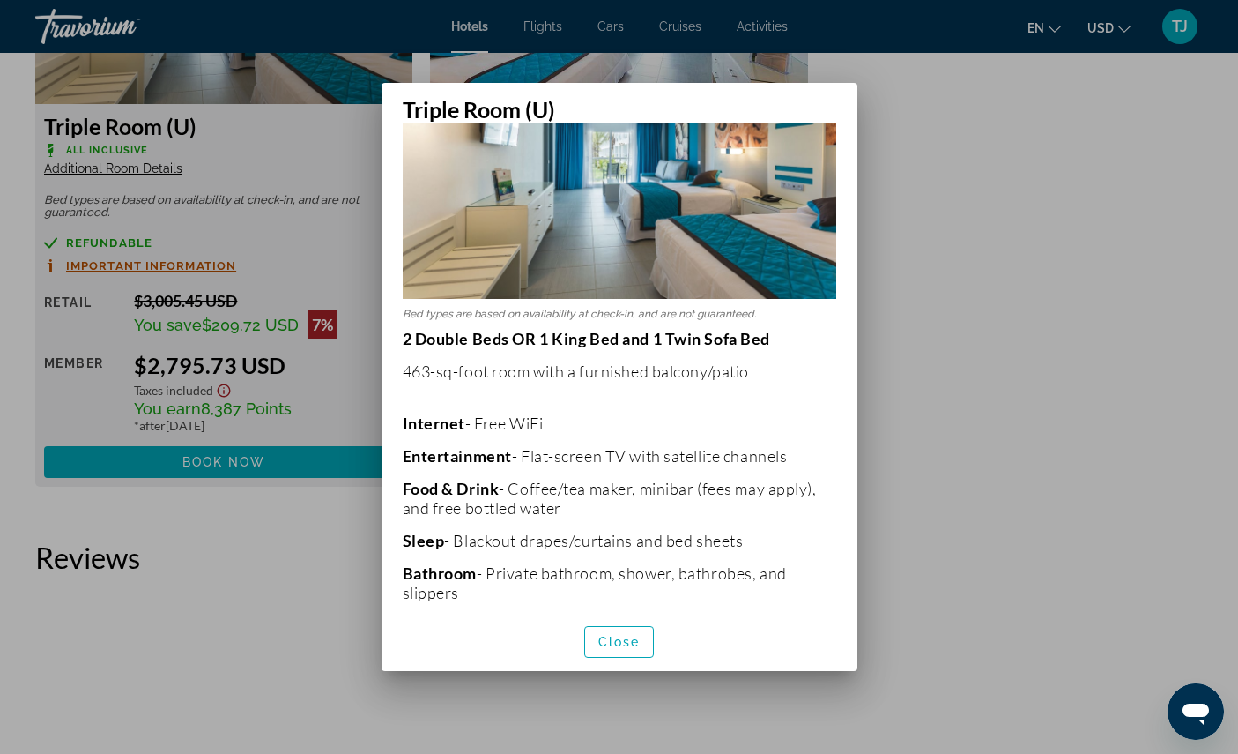
click at [932, 444] on div at bounding box center [619, 377] width 1238 height 754
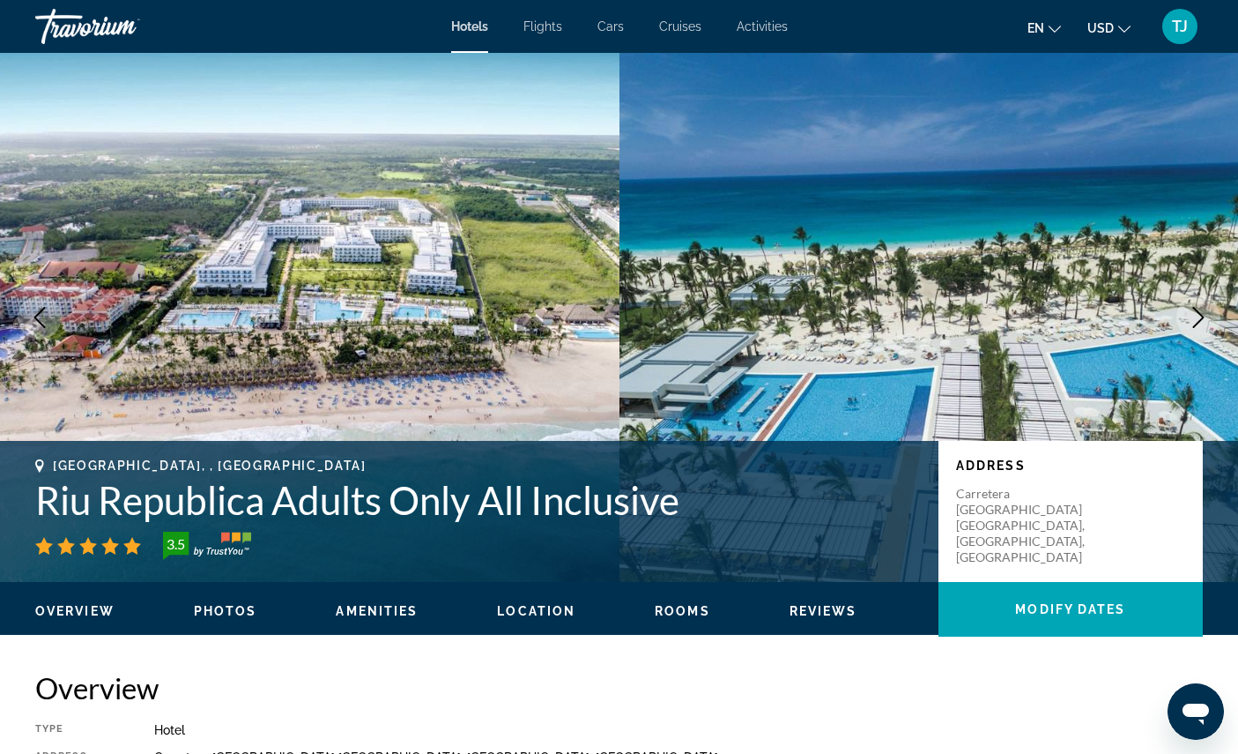
scroll to position [3827, 0]
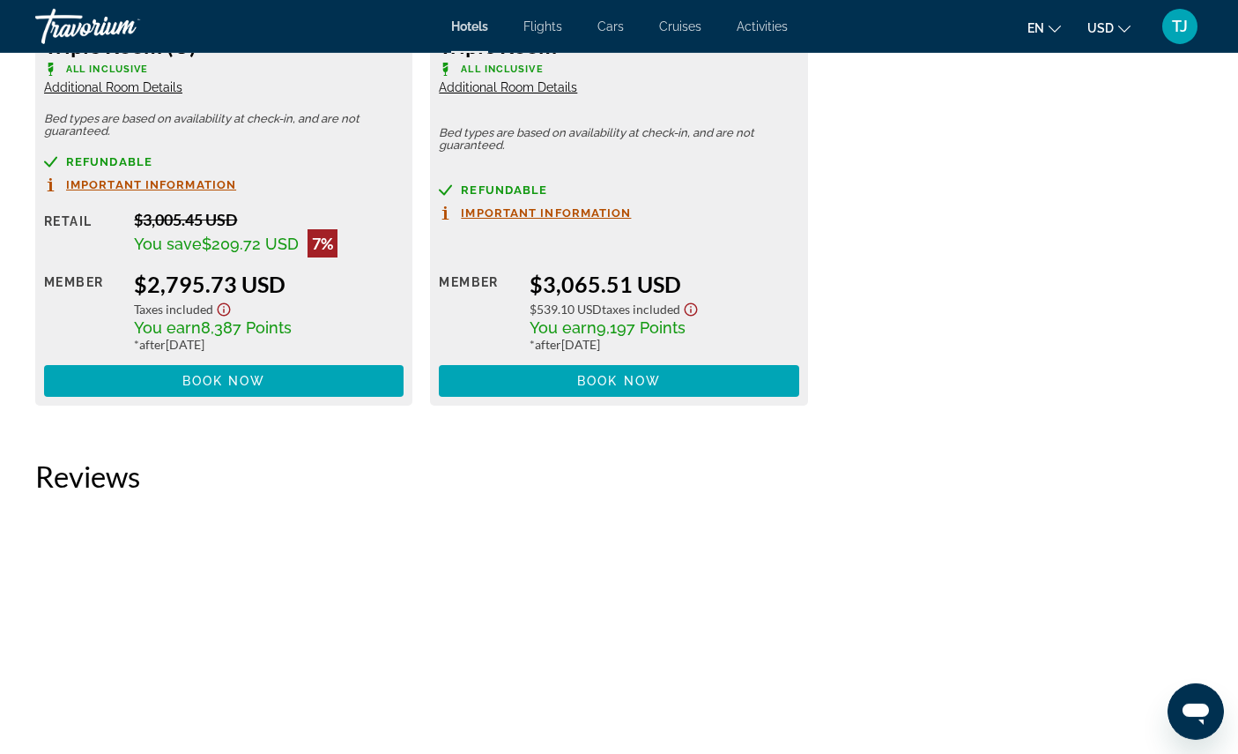
scroll to position [3905, 0]
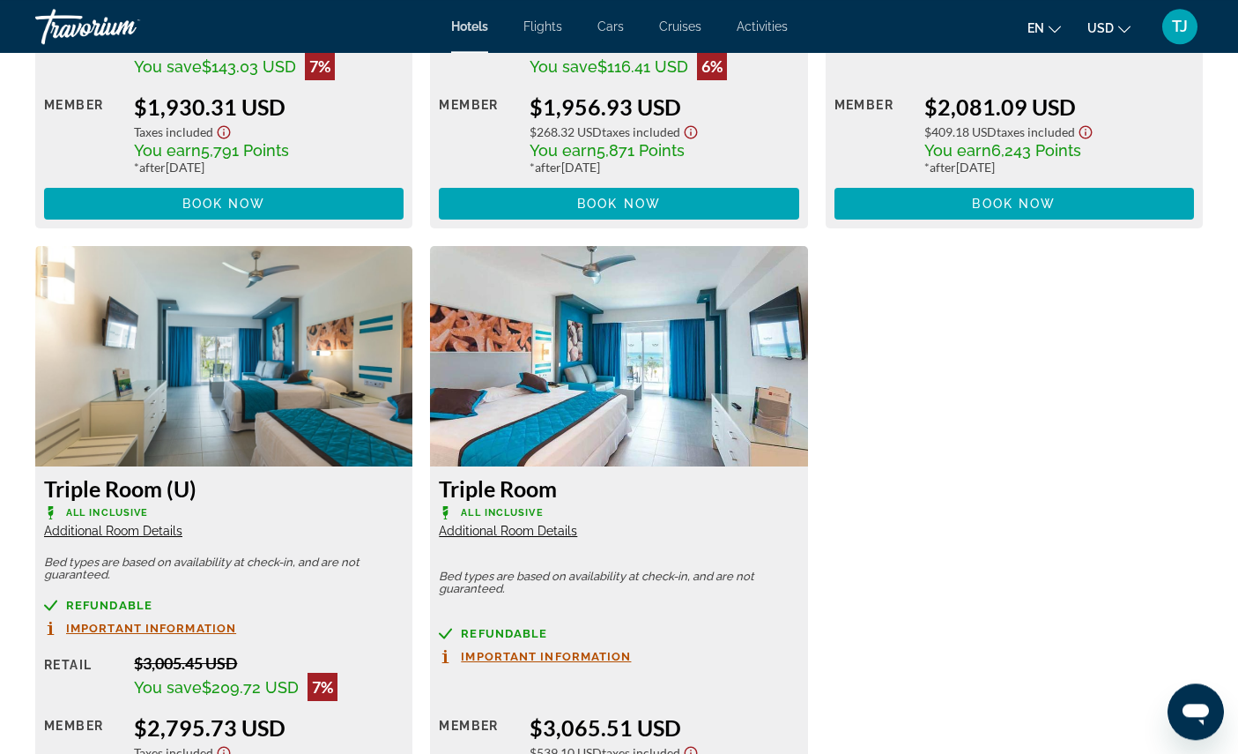
scroll to position [3464, 0]
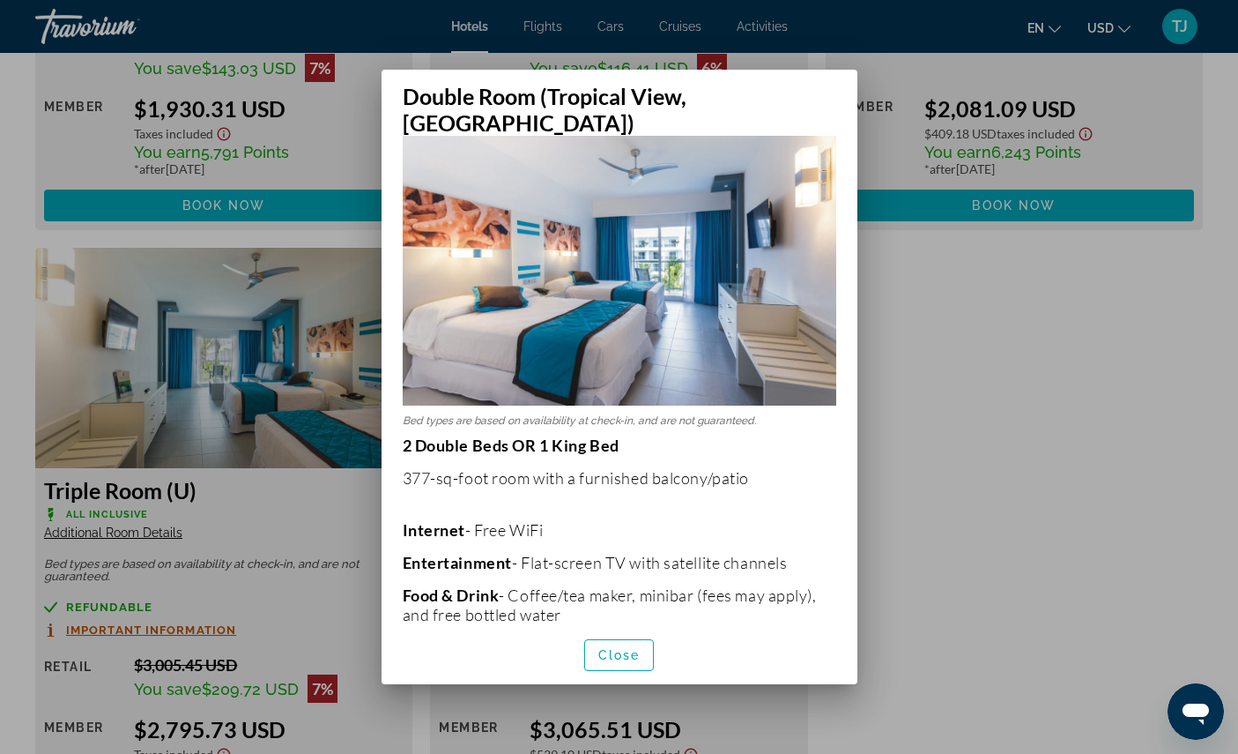
scroll to position [58, 0]
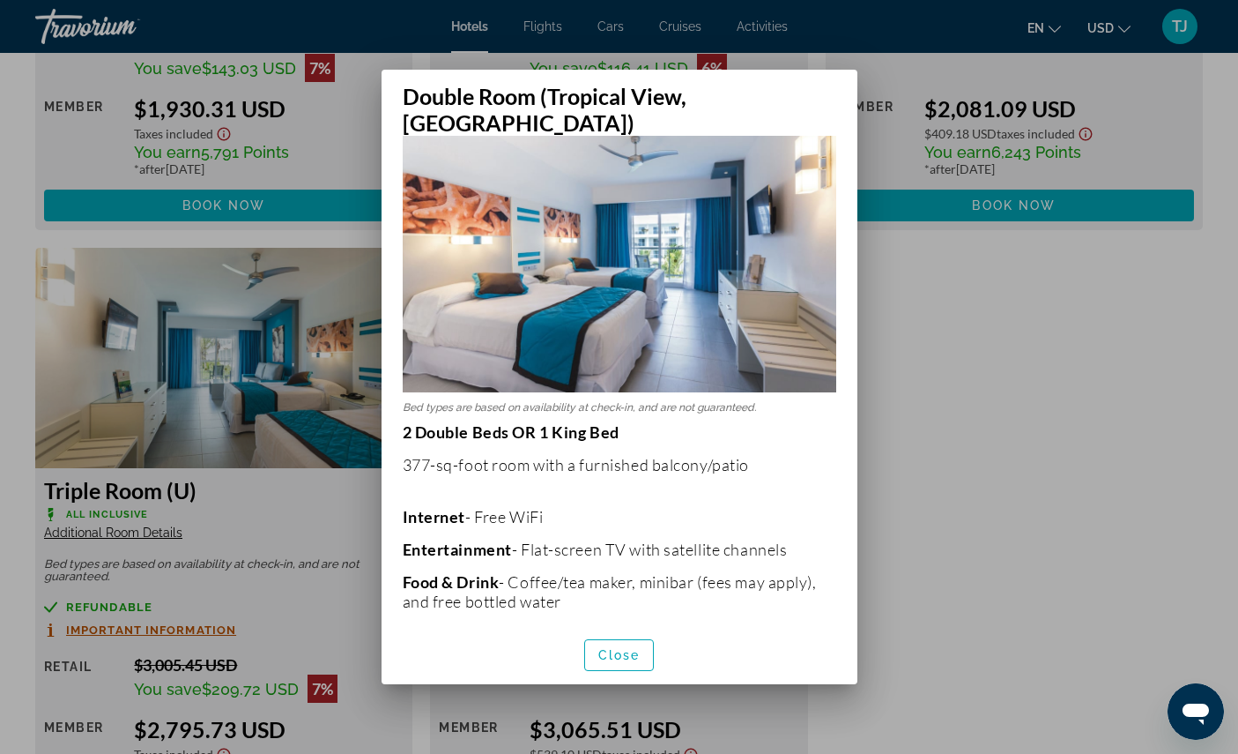
click at [644, 662] on span "button" at bounding box center [619, 655] width 69 height 42
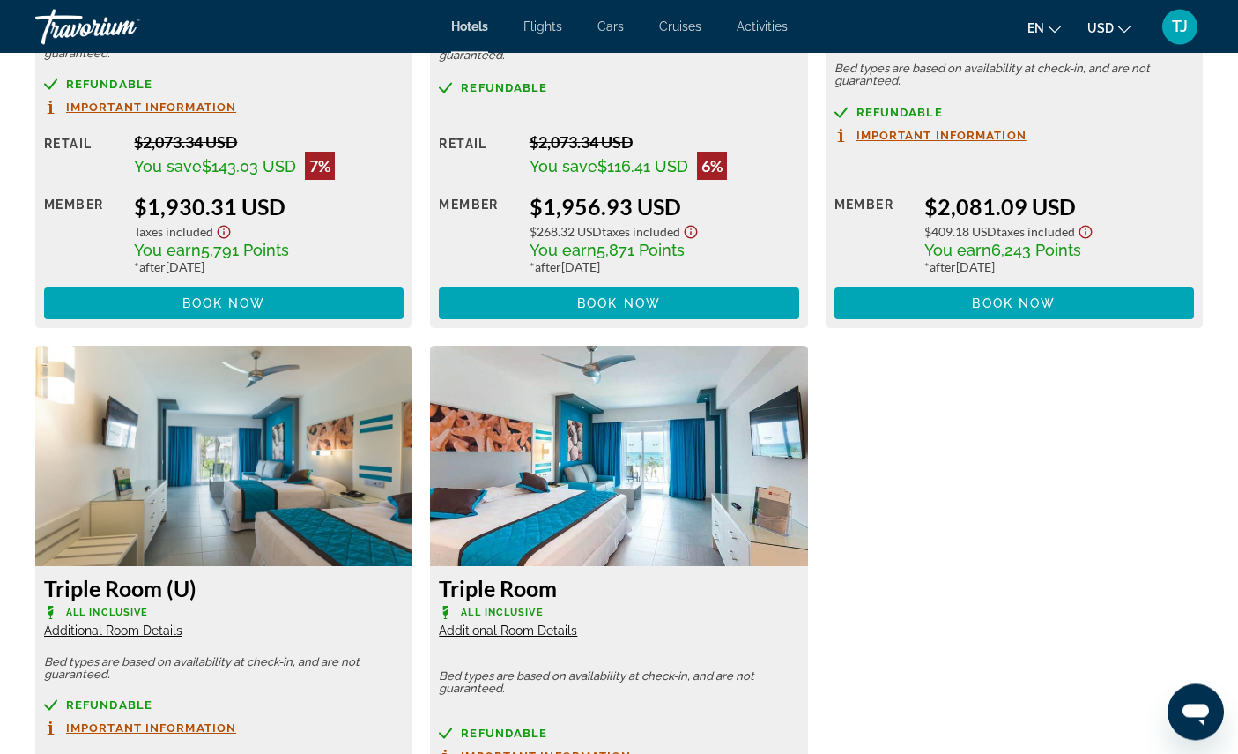
scroll to position [3359, 0]
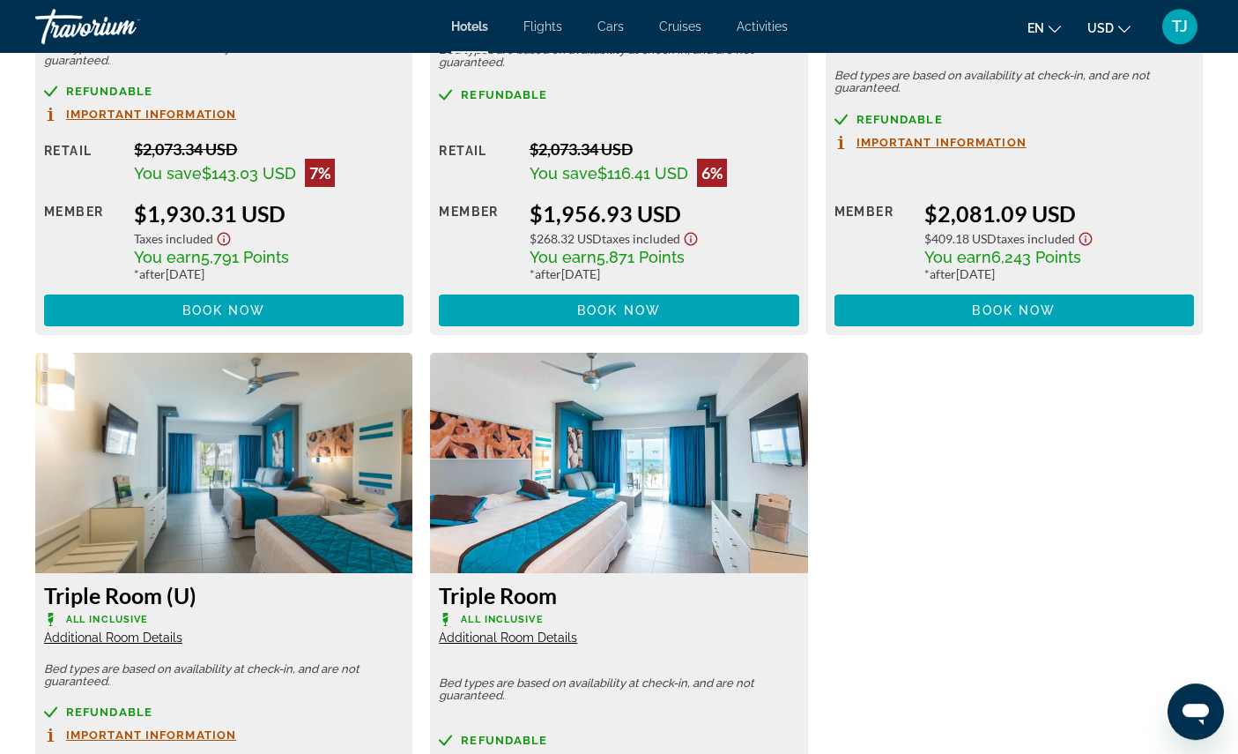
click at [573, 24] on span "Additional Room Details" at bounding box center [508, 17] width 138 height 14
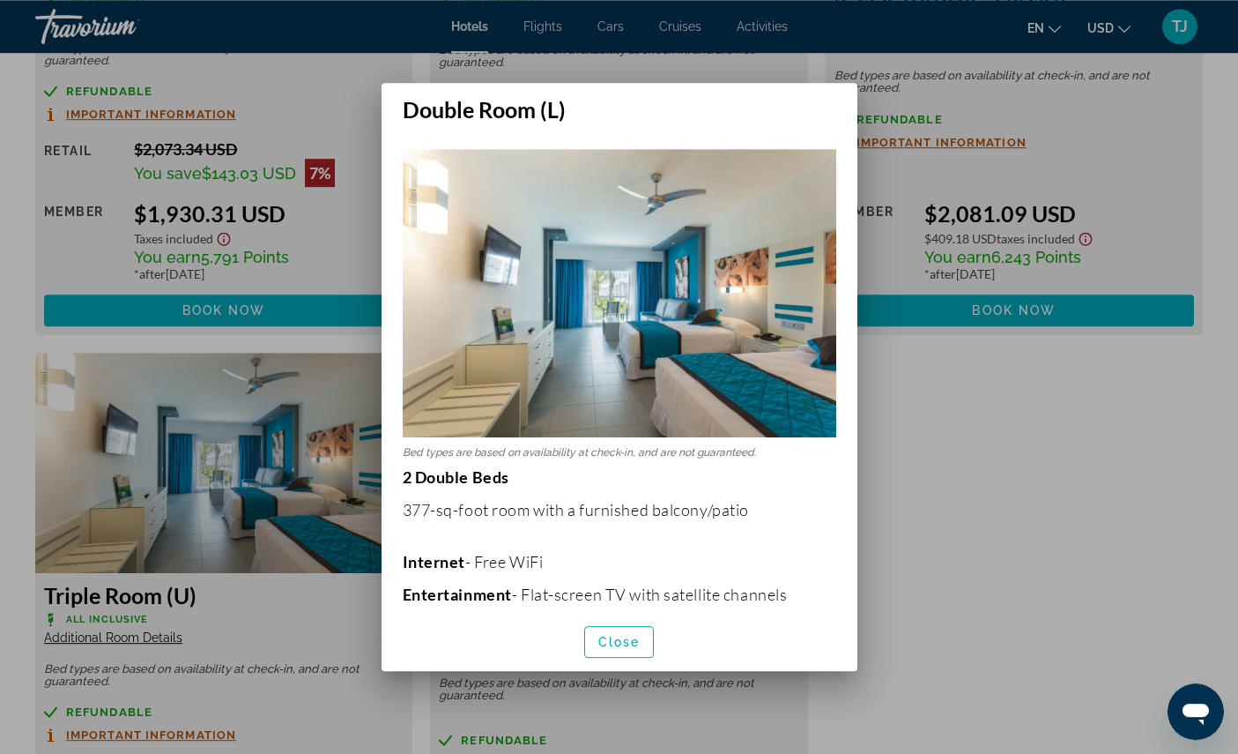
scroll to position [0, 0]
click at [638, 649] on span "Close" at bounding box center [619, 642] width 42 height 14
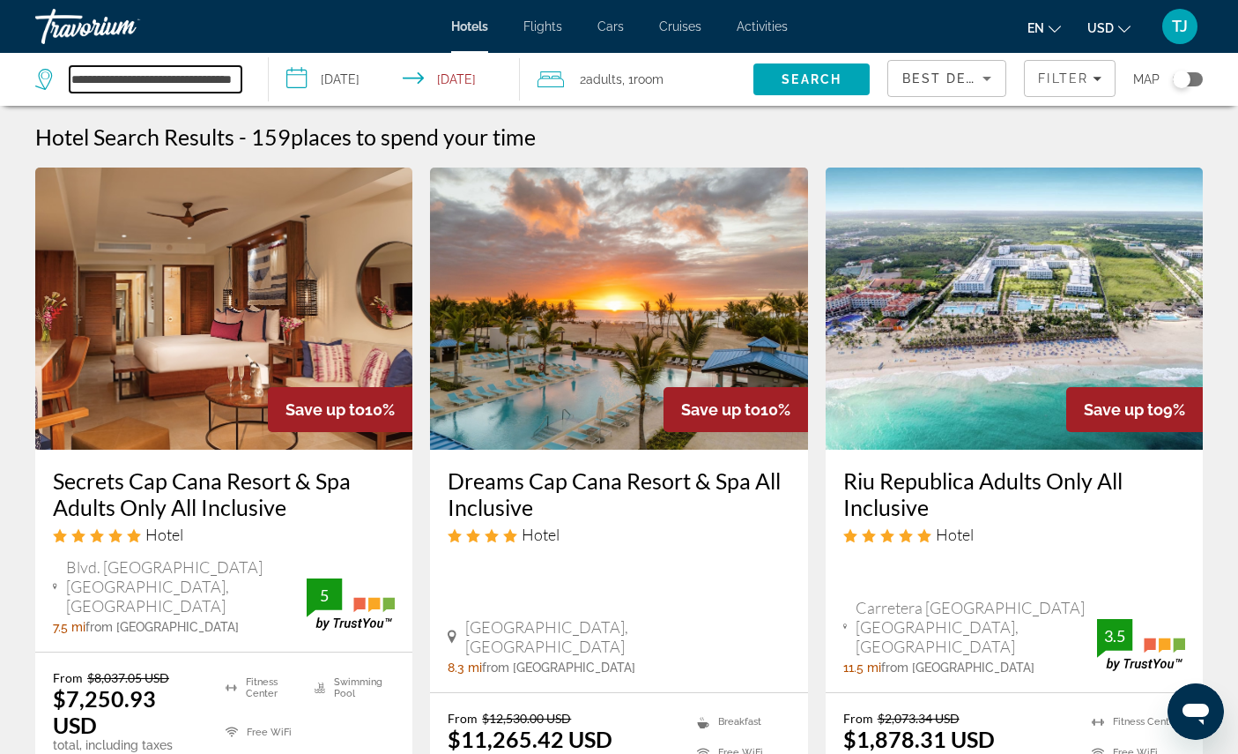
click at [196, 75] on input "**********" at bounding box center [156, 79] width 172 height 26
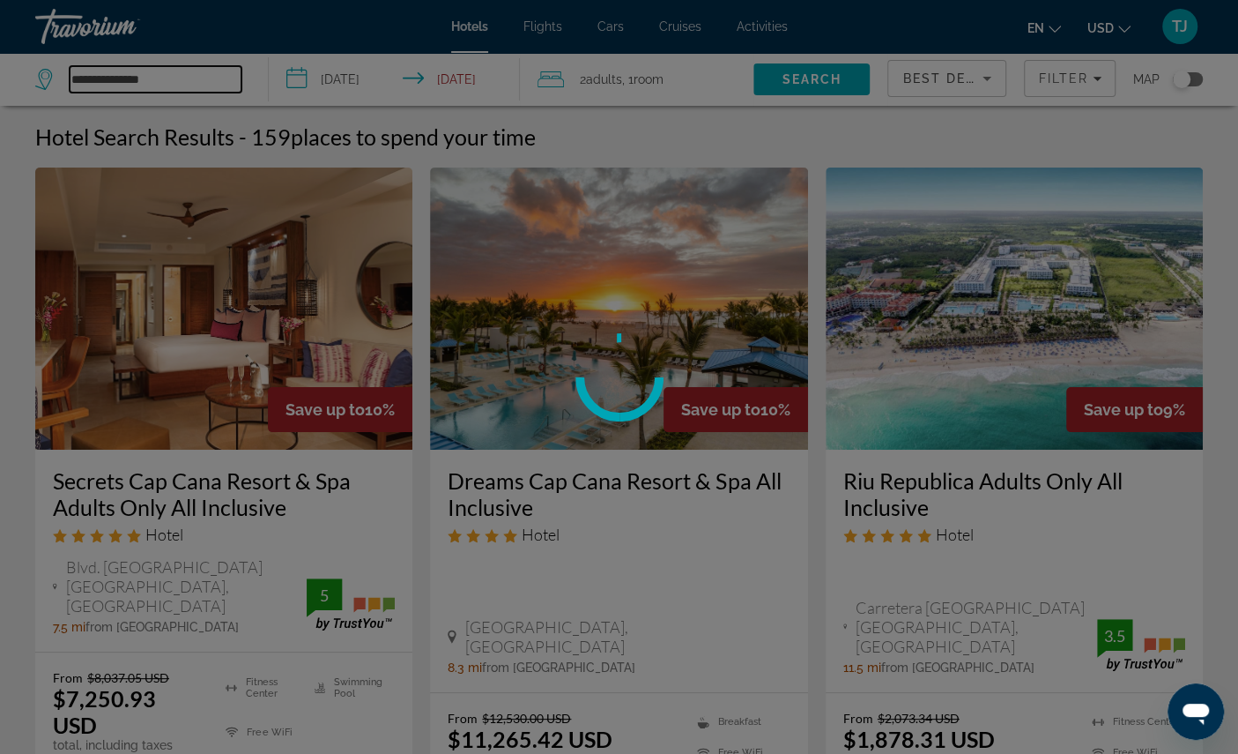
click at [207, 89] on input "**********" at bounding box center [156, 79] width 172 height 26
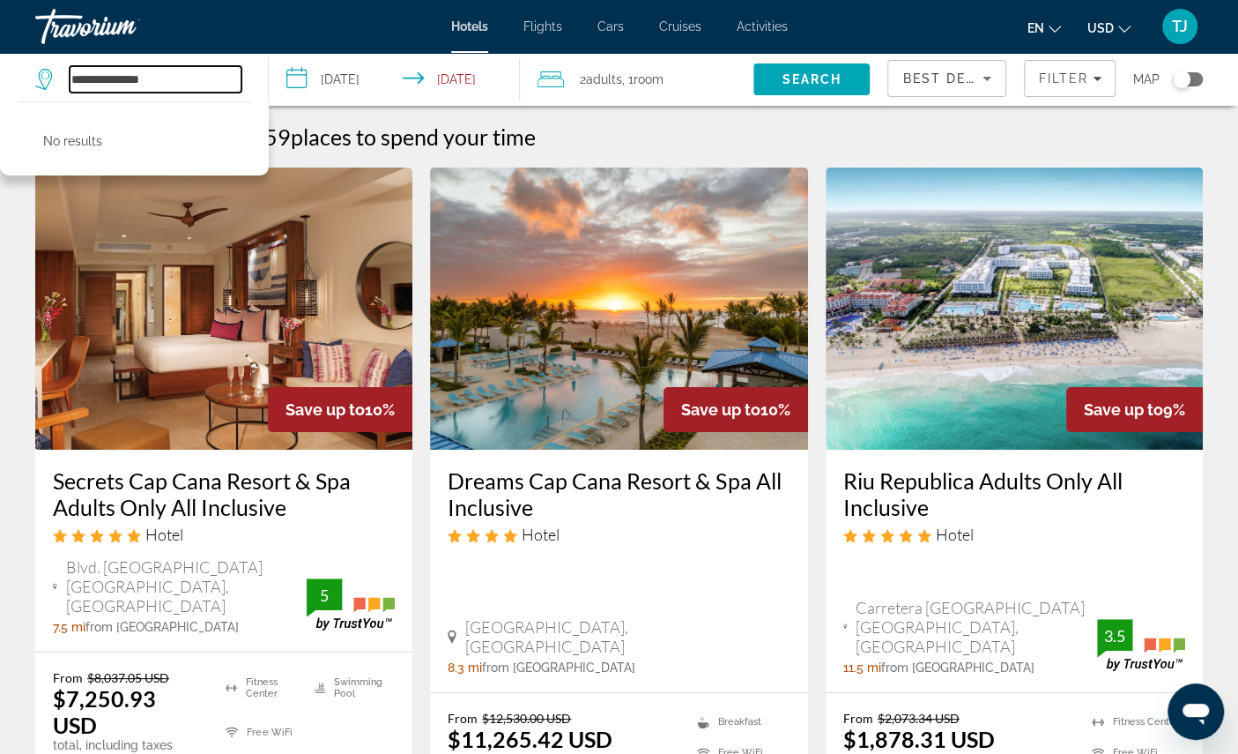
click at [201, 93] on input "**********" at bounding box center [156, 79] width 172 height 26
type input "*"
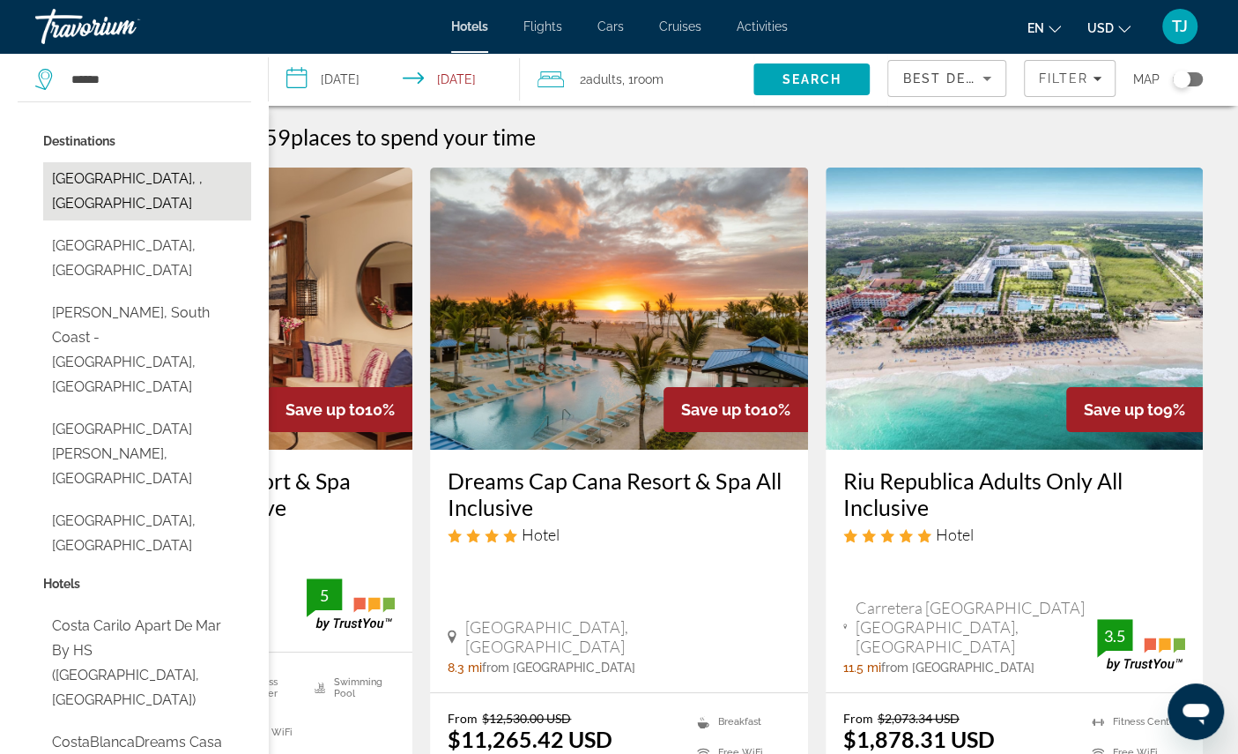
click at [179, 198] on button "[GEOGRAPHIC_DATA], , [GEOGRAPHIC_DATA]" at bounding box center [147, 191] width 208 height 58
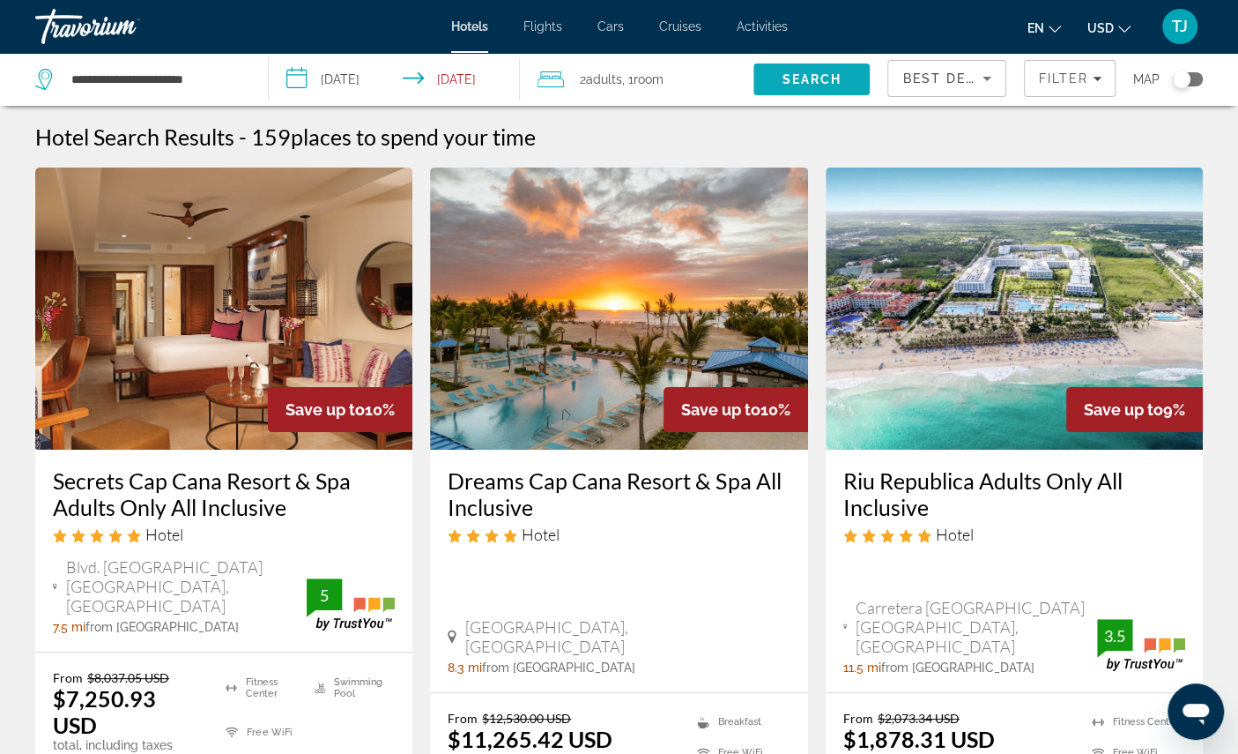
click at [789, 86] on span "Search" at bounding box center [812, 79] width 60 height 14
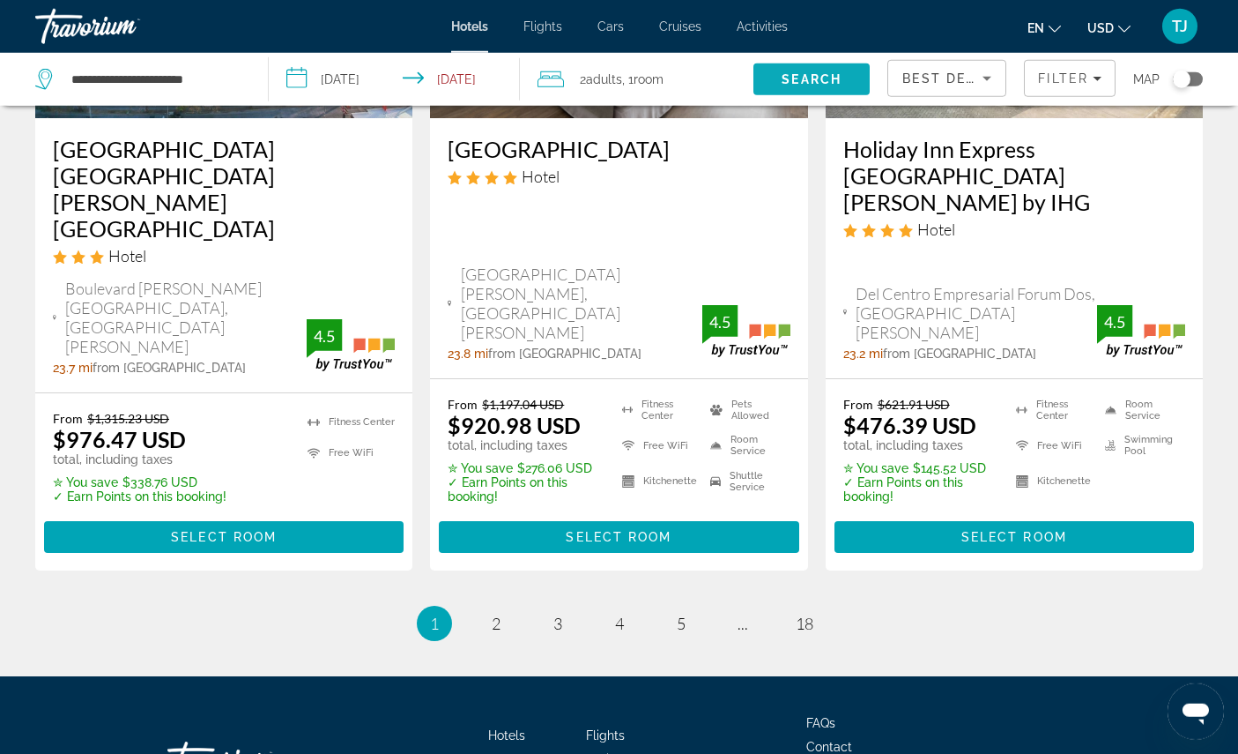
scroll to position [2602, 0]
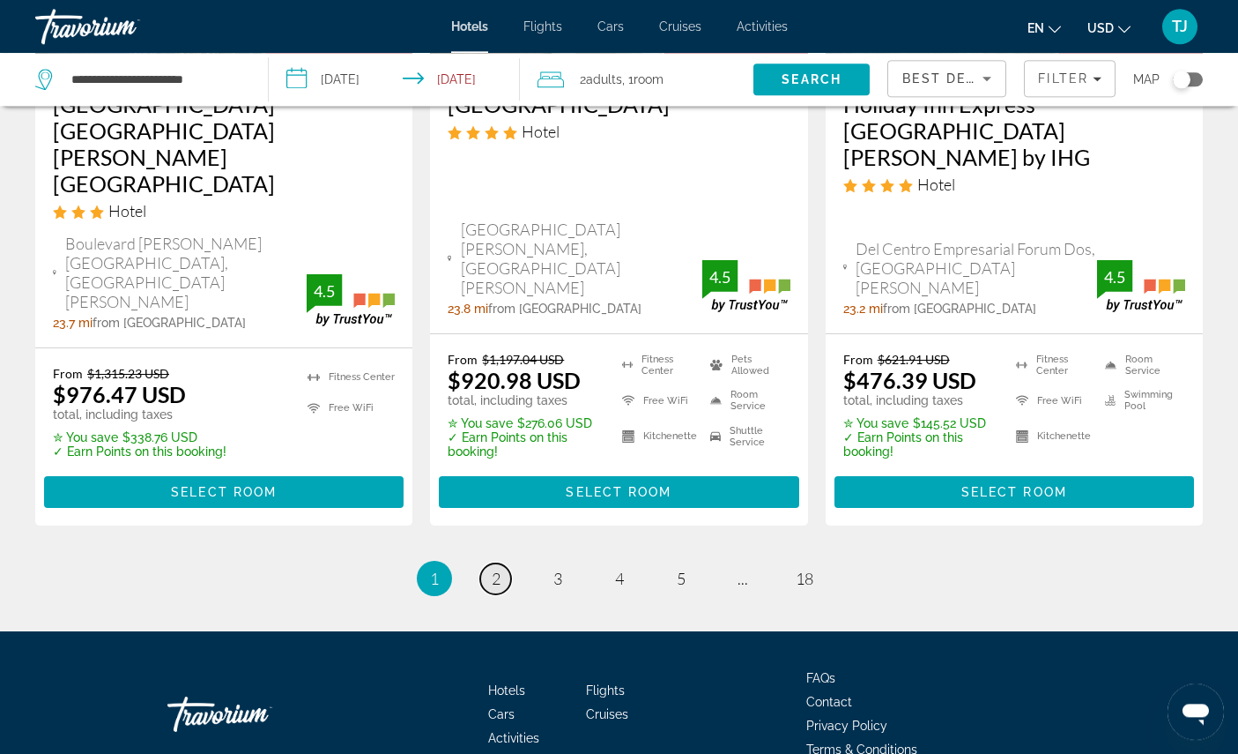
click at [492, 594] on link "page 2" at bounding box center [495, 578] width 31 height 31
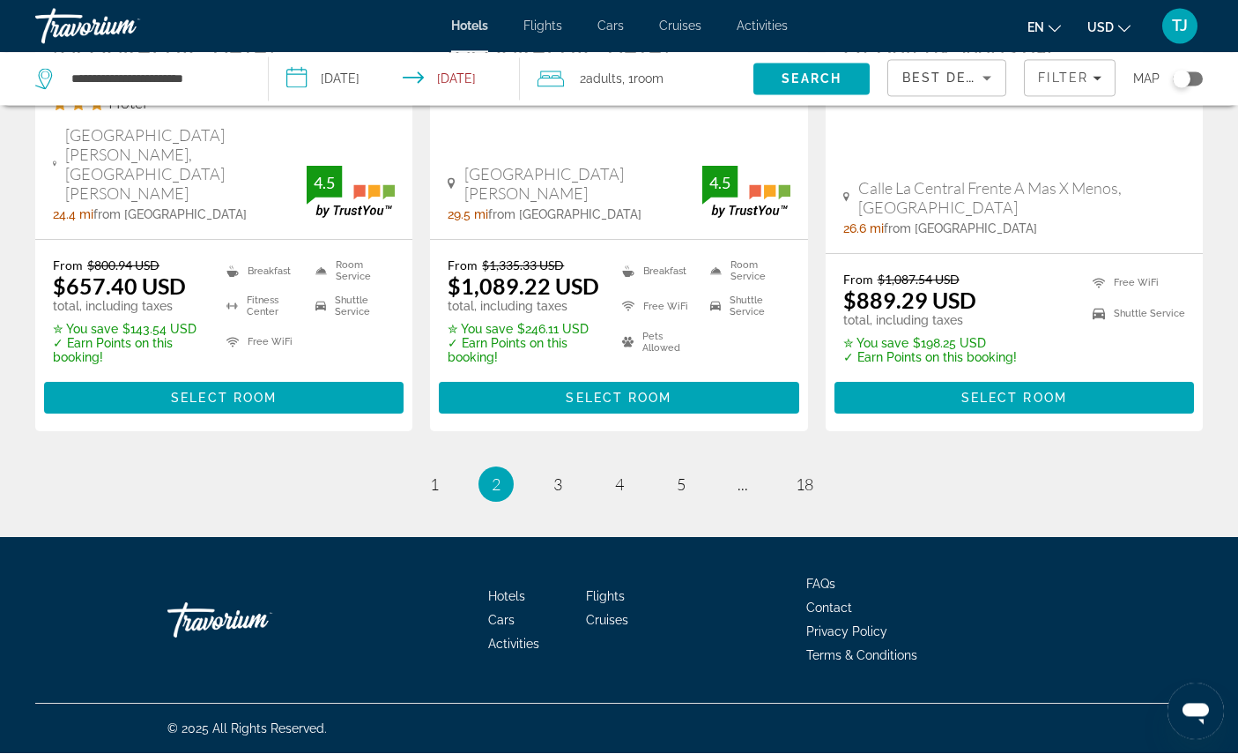
scroll to position [2766, 0]
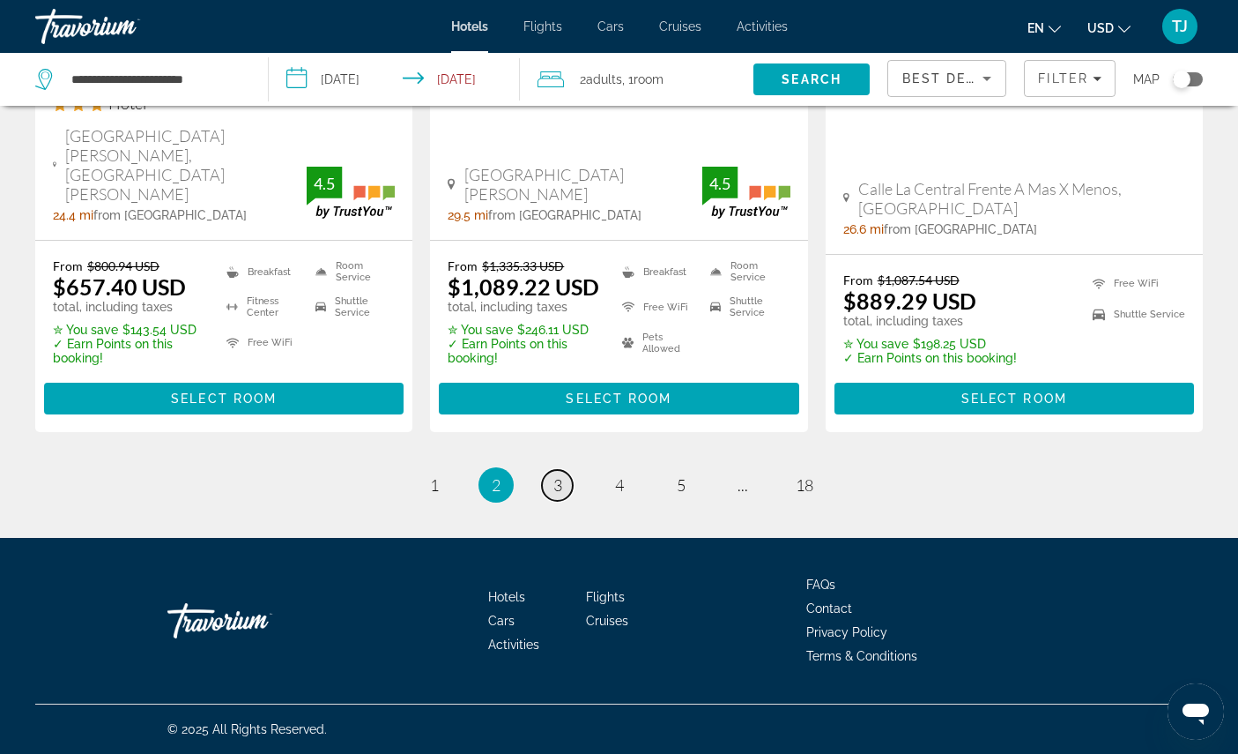
click at [557, 501] on link "page 3" at bounding box center [557, 485] width 31 height 31
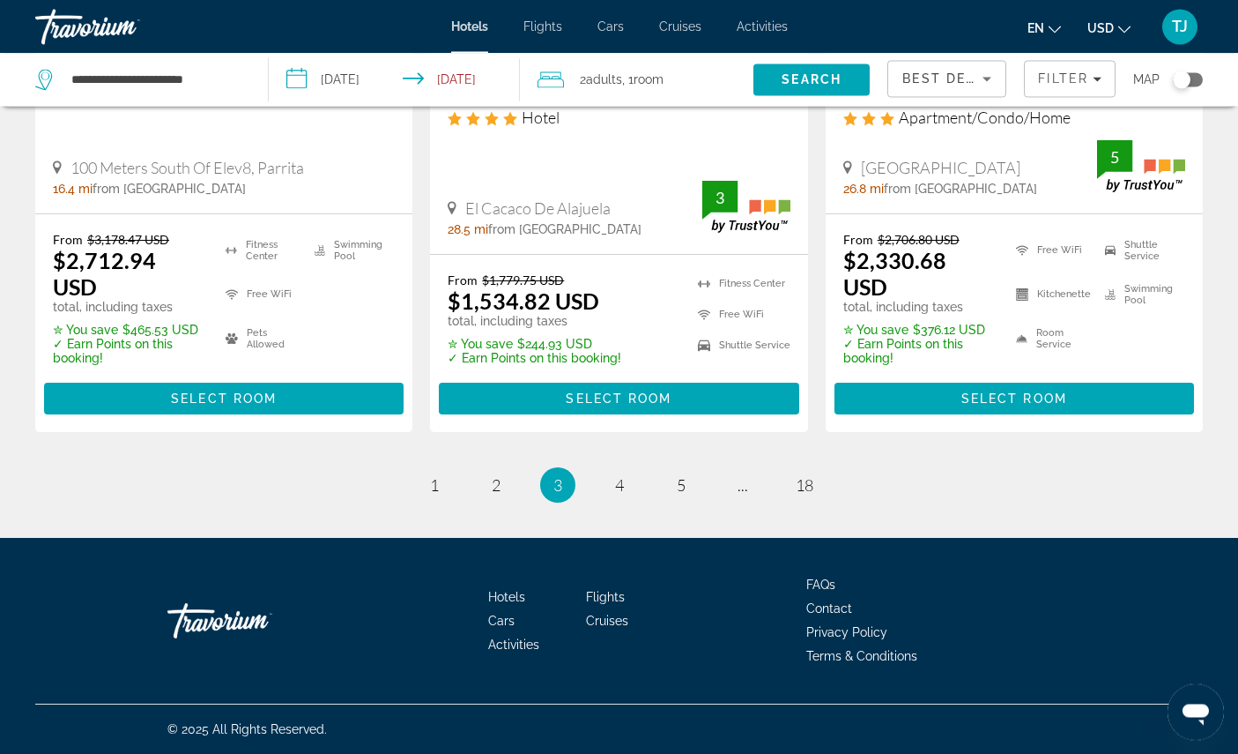
scroll to position [2798, 0]
click at [620, 494] on span "4" at bounding box center [619, 484] width 9 height 19
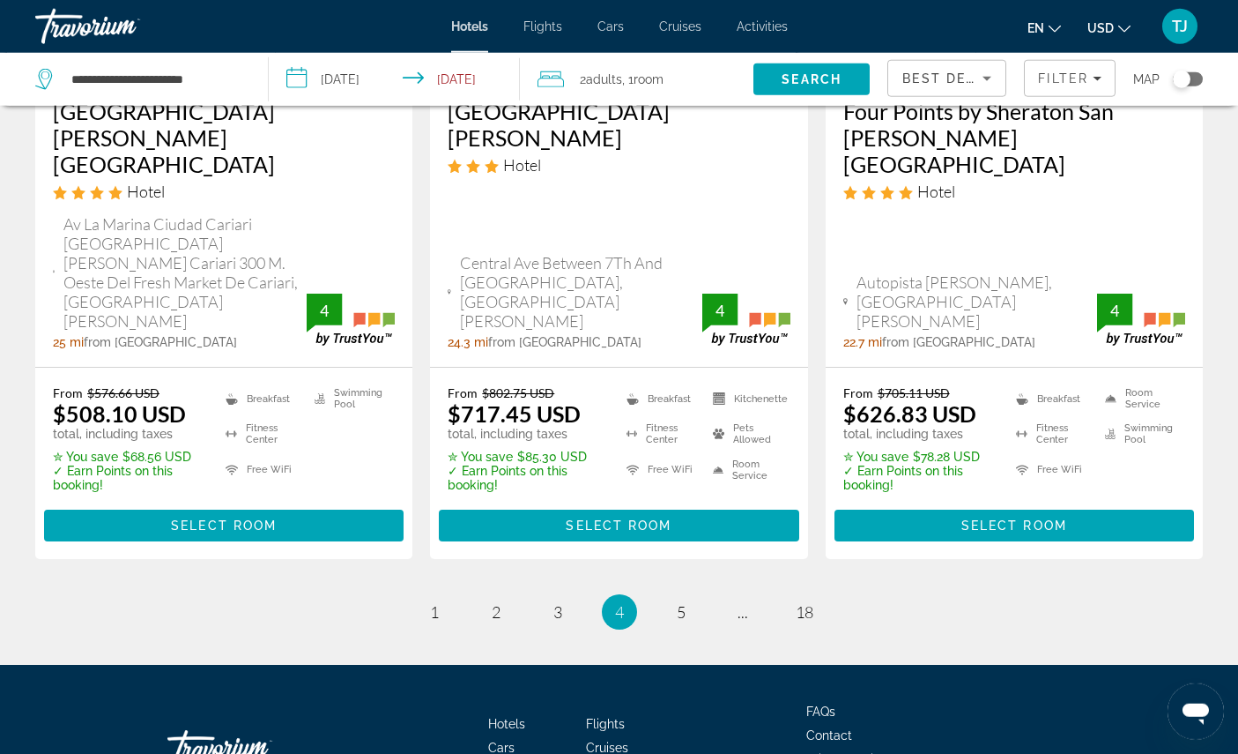
scroll to position [2679, 0]
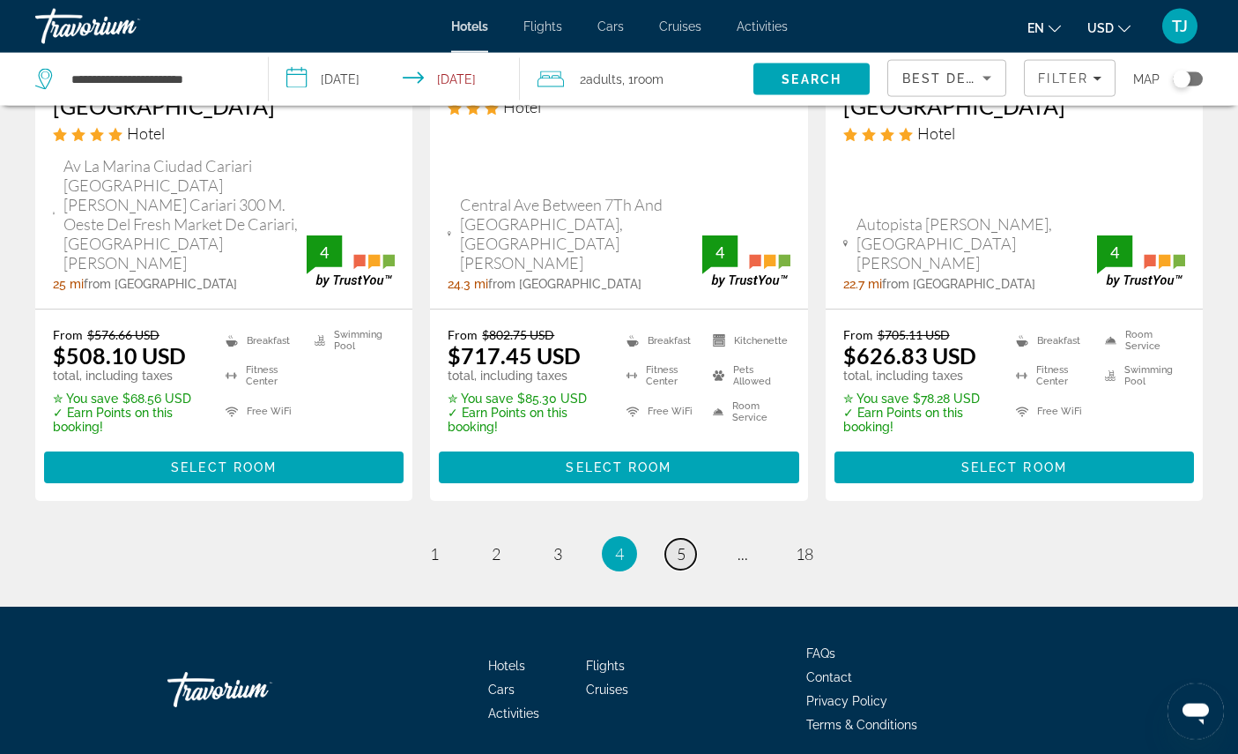
click at [686, 563] on span "5" at bounding box center [681, 553] width 9 height 19
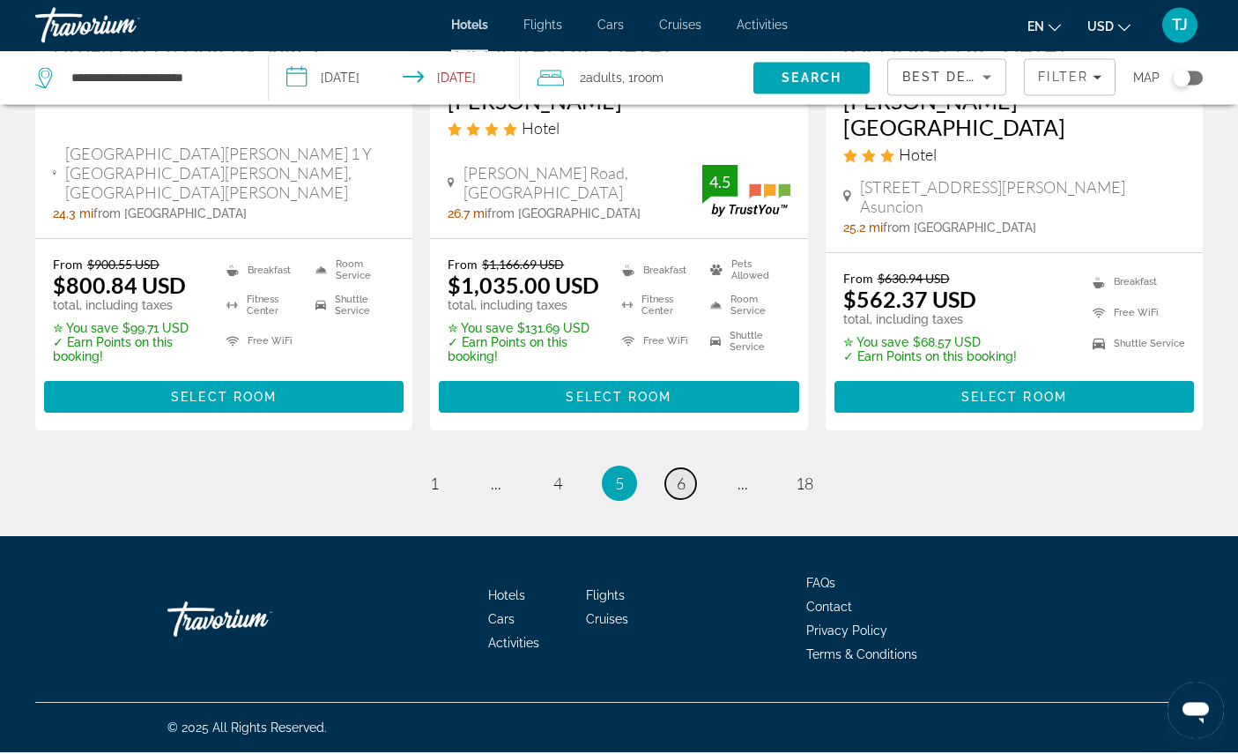
scroll to position [2813, 0]
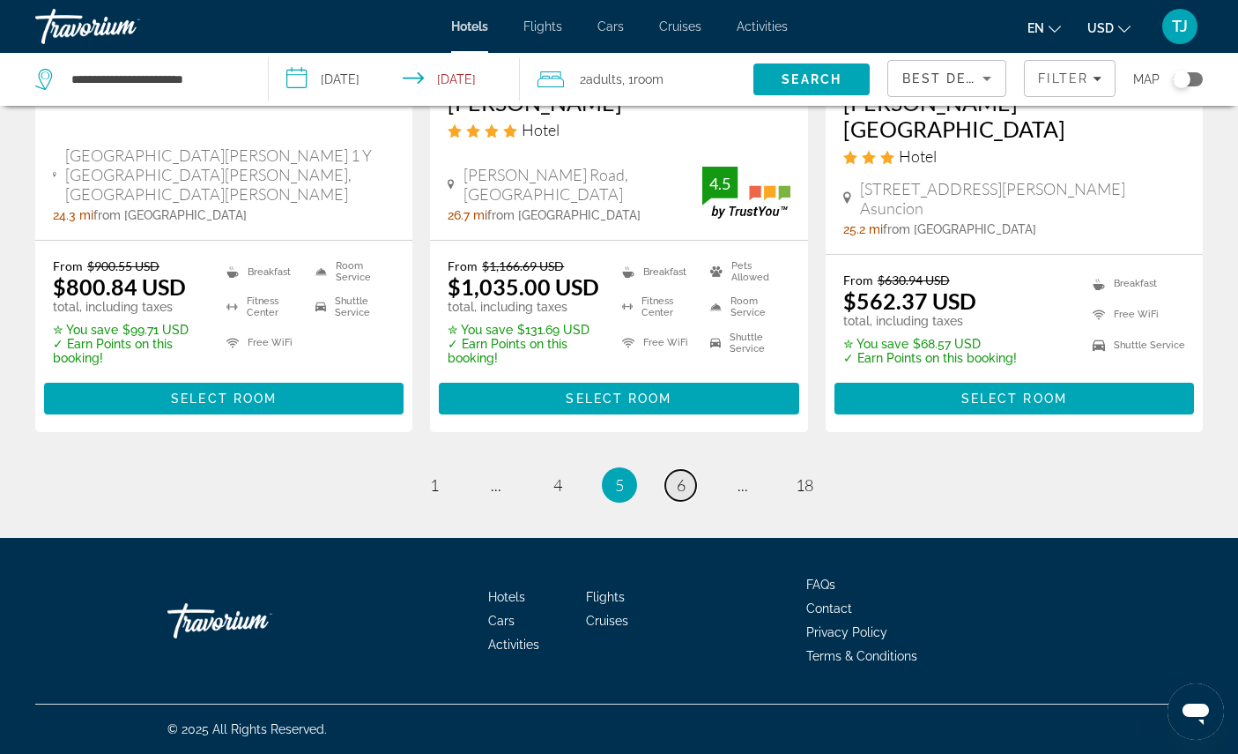
click at [686, 494] on span "6" at bounding box center [681, 484] width 9 height 19
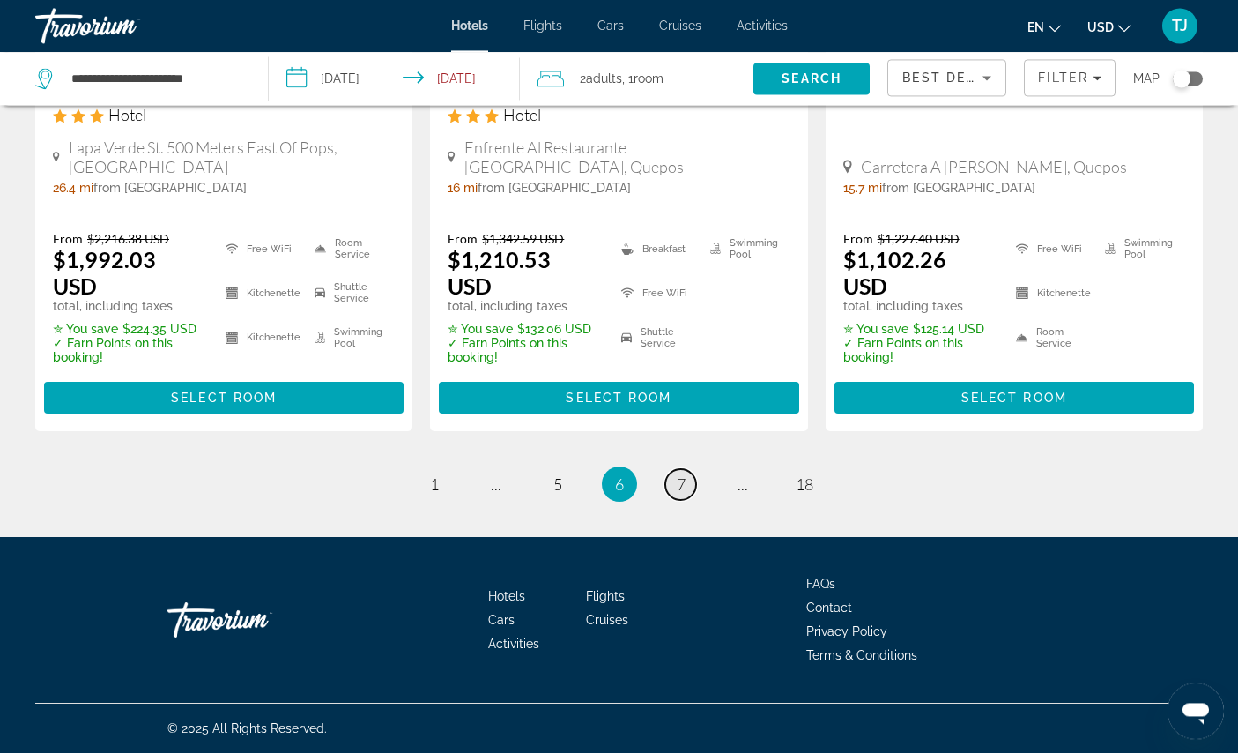
scroll to position [2636, 0]
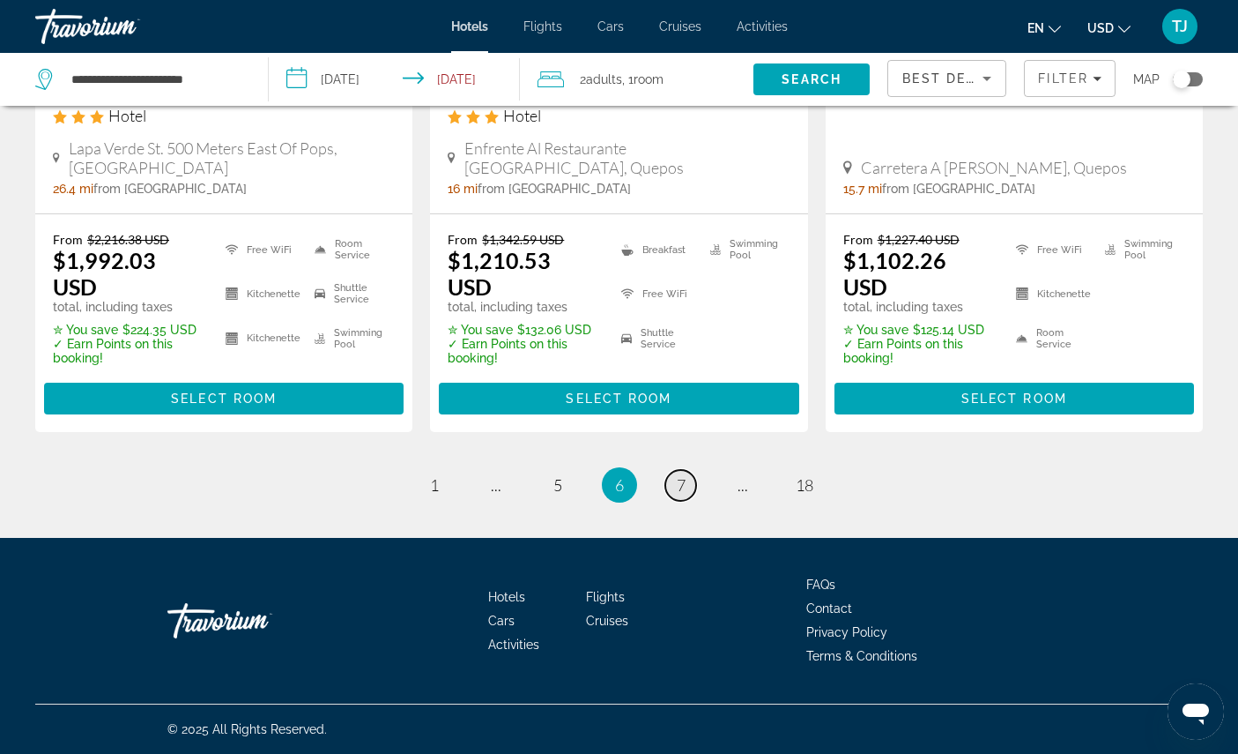
click at [696, 501] on link "page 7" at bounding box center [680, 485] width 31 height 31
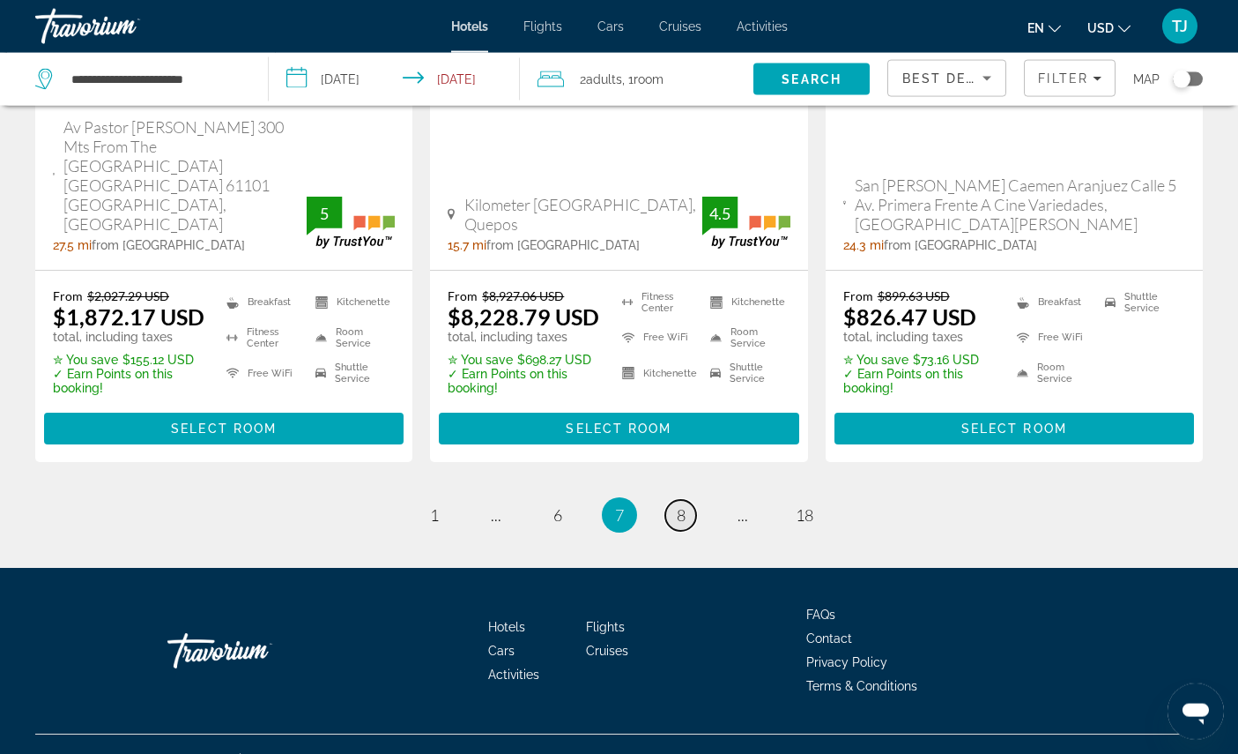
scroll to position [2640, 0]
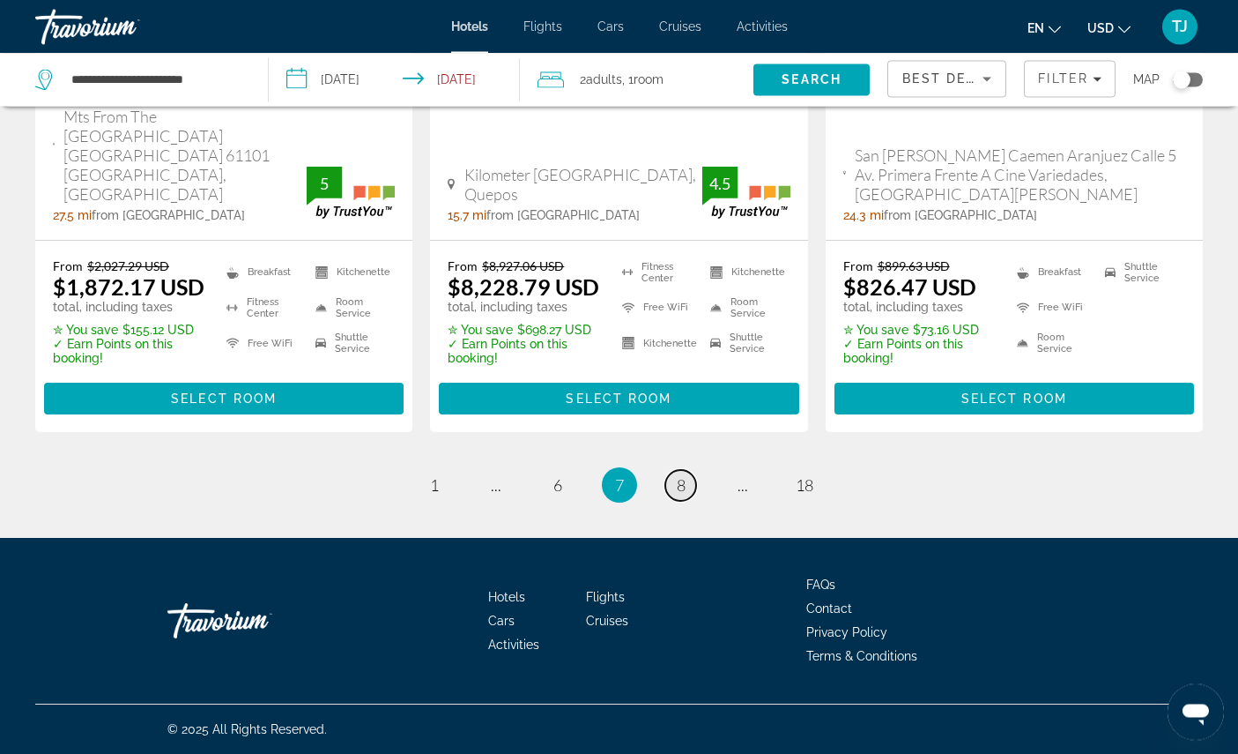
click at [696, 501] on link "page 8" at bounding box center [680, 485] width 31 height 31
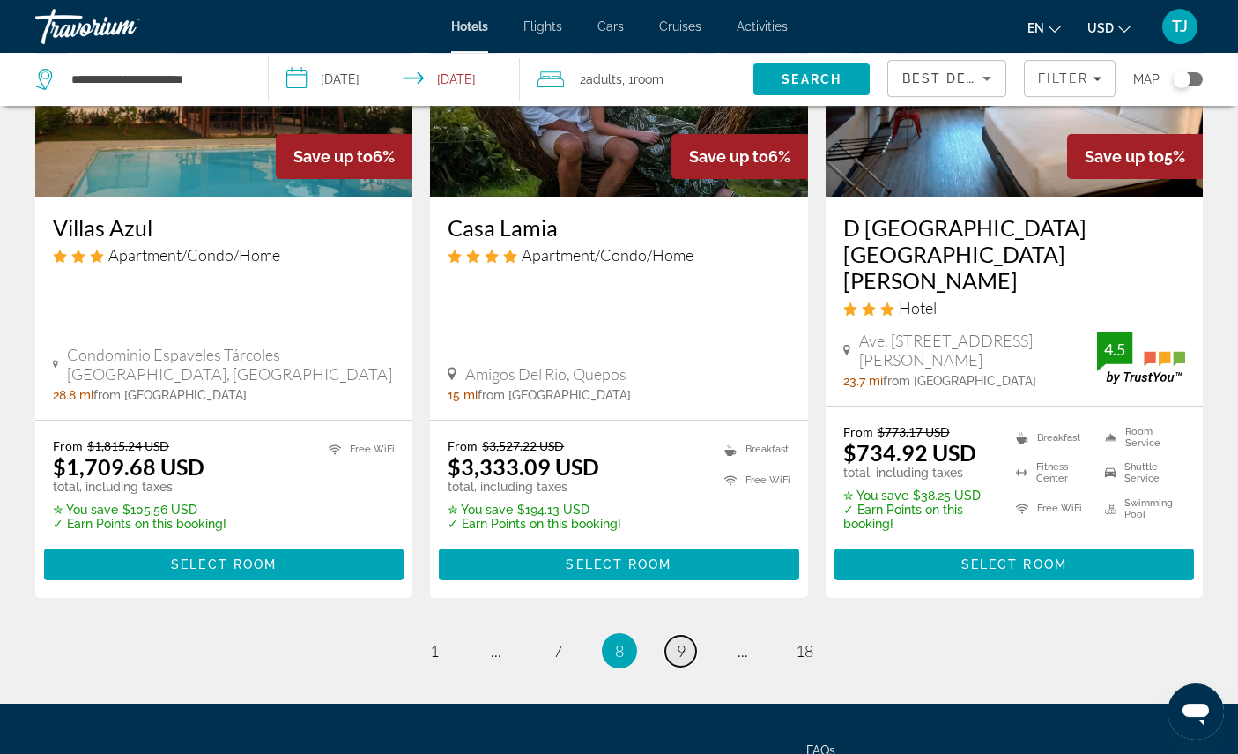
scroll to position [2471, 0]
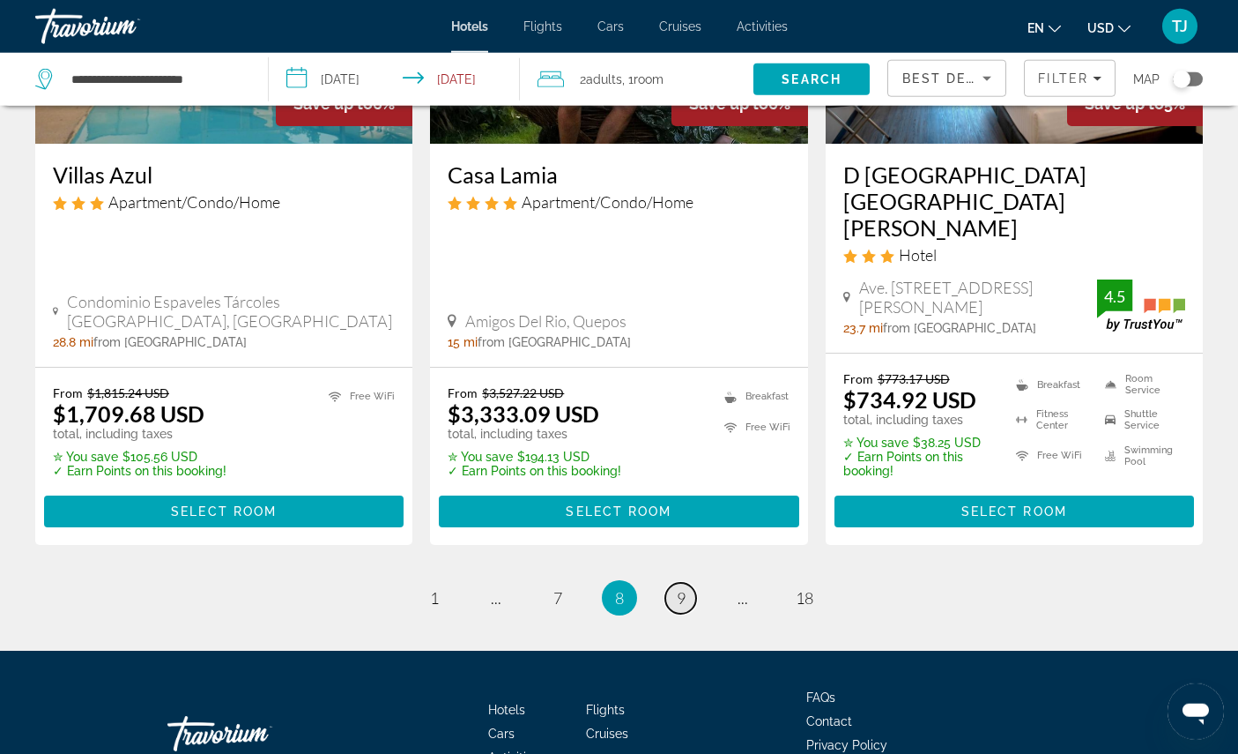
click at [680, 613] on link "page 9" at bounding box center [680, 598] width 31 height 31
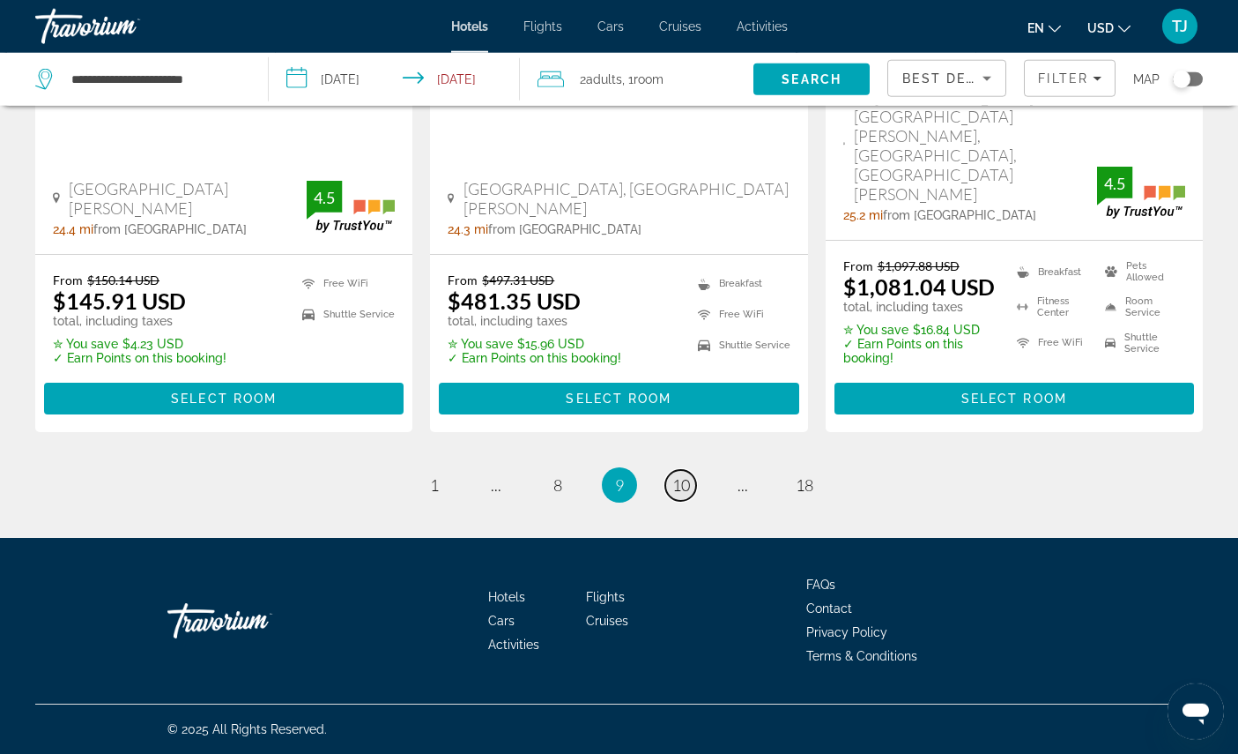
scroll to position [2712, 0]
click at [687, 494] on span "10" at bounding box center [681, 484] width 18 height 19
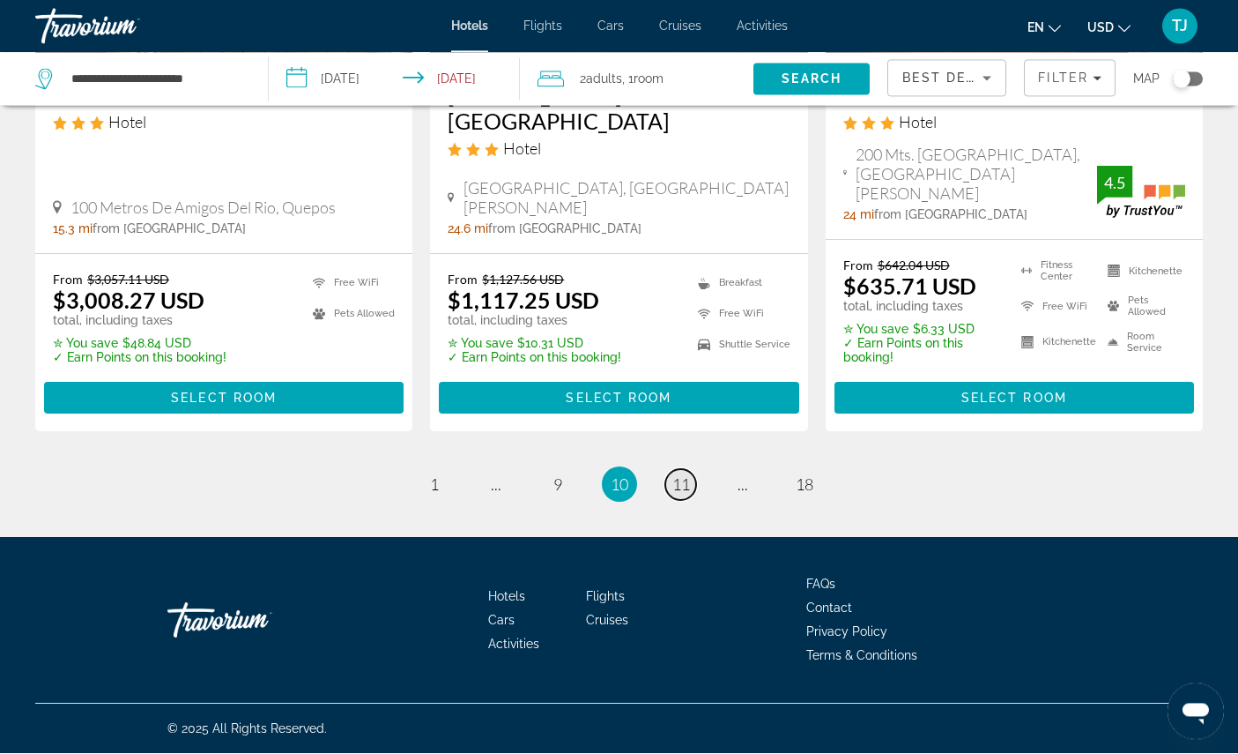
scroll to position [2655, 0]
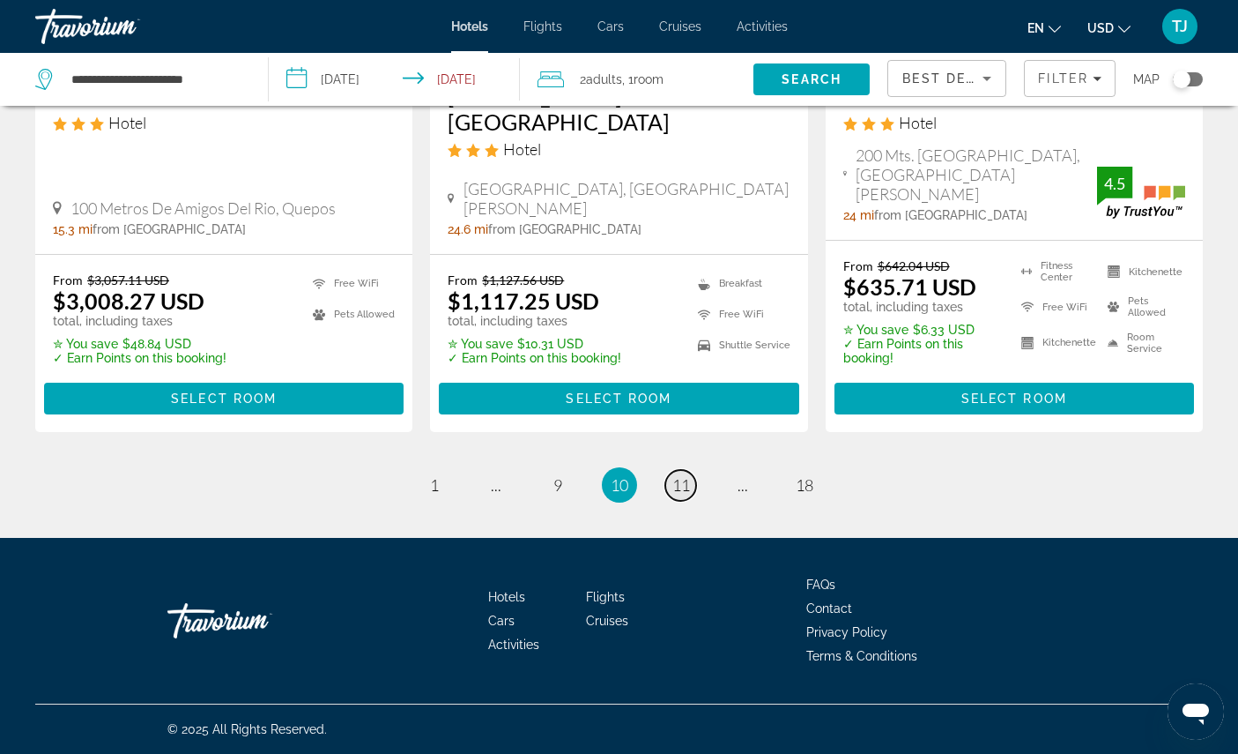
click at [690, 494] on span "11" at bounding box center [681, 484] width 18 height 19
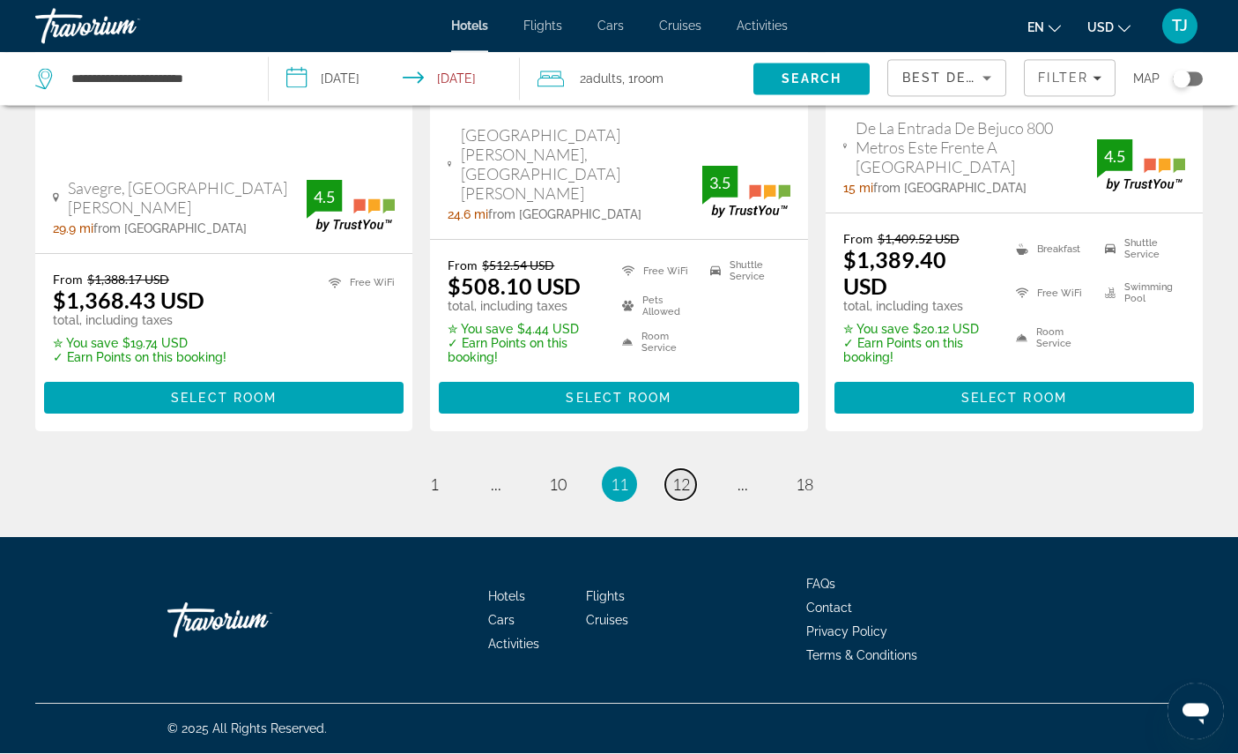
scroll to position [2706, 0]
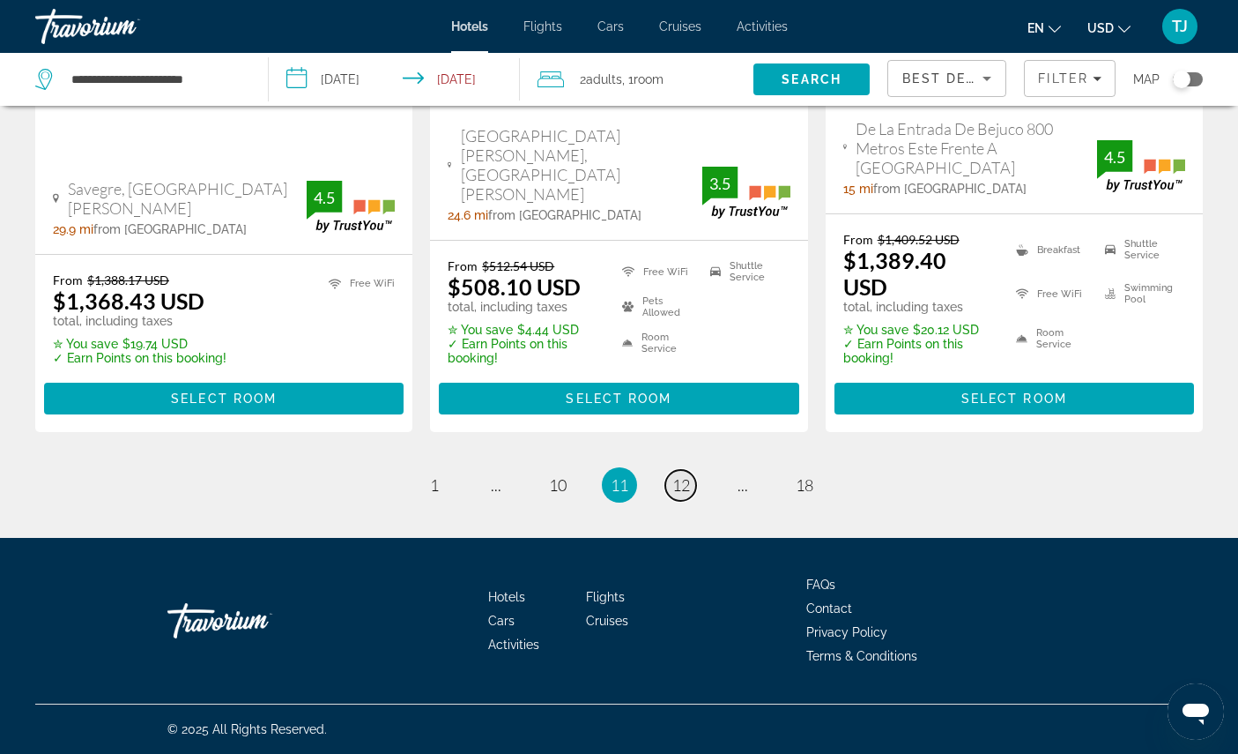
click at [690, 494] on span "12" at bounding box center [681, 484] width 18 height 19
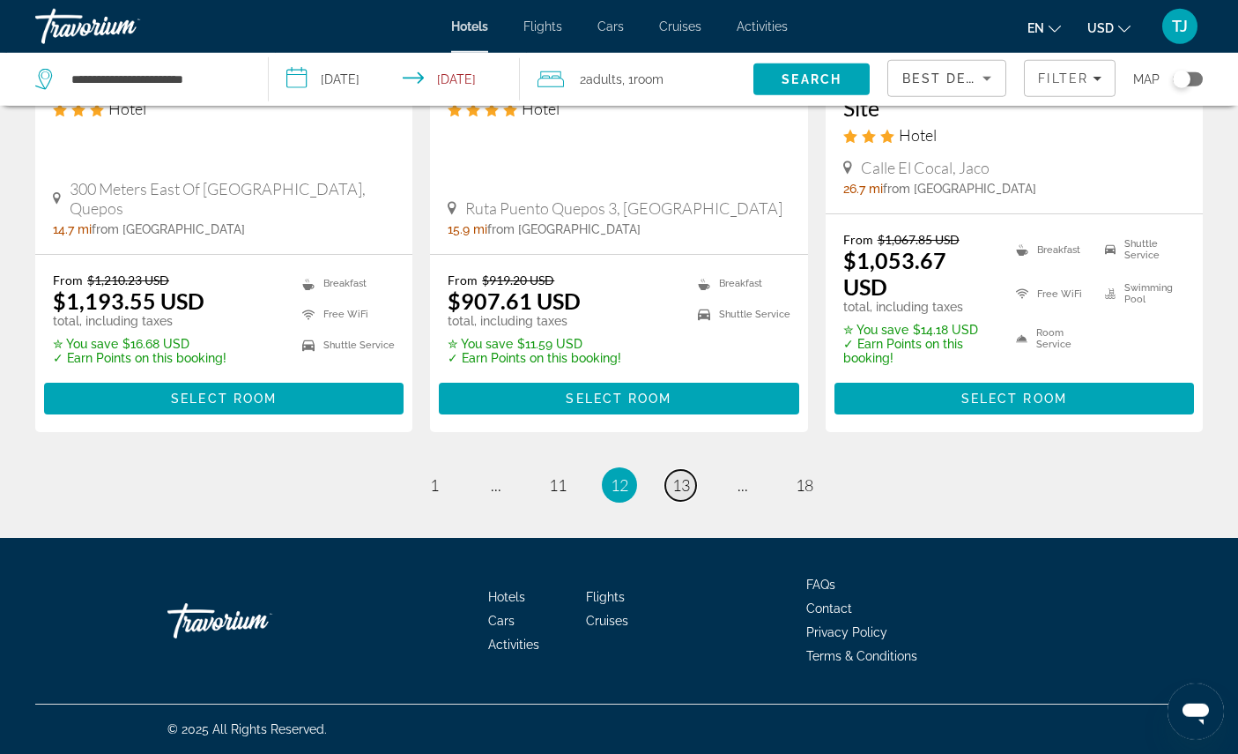
scroll to position [2692, 0]
click at [686, 494] on span "13" at bounding box center [681, 484] width 18 height 19
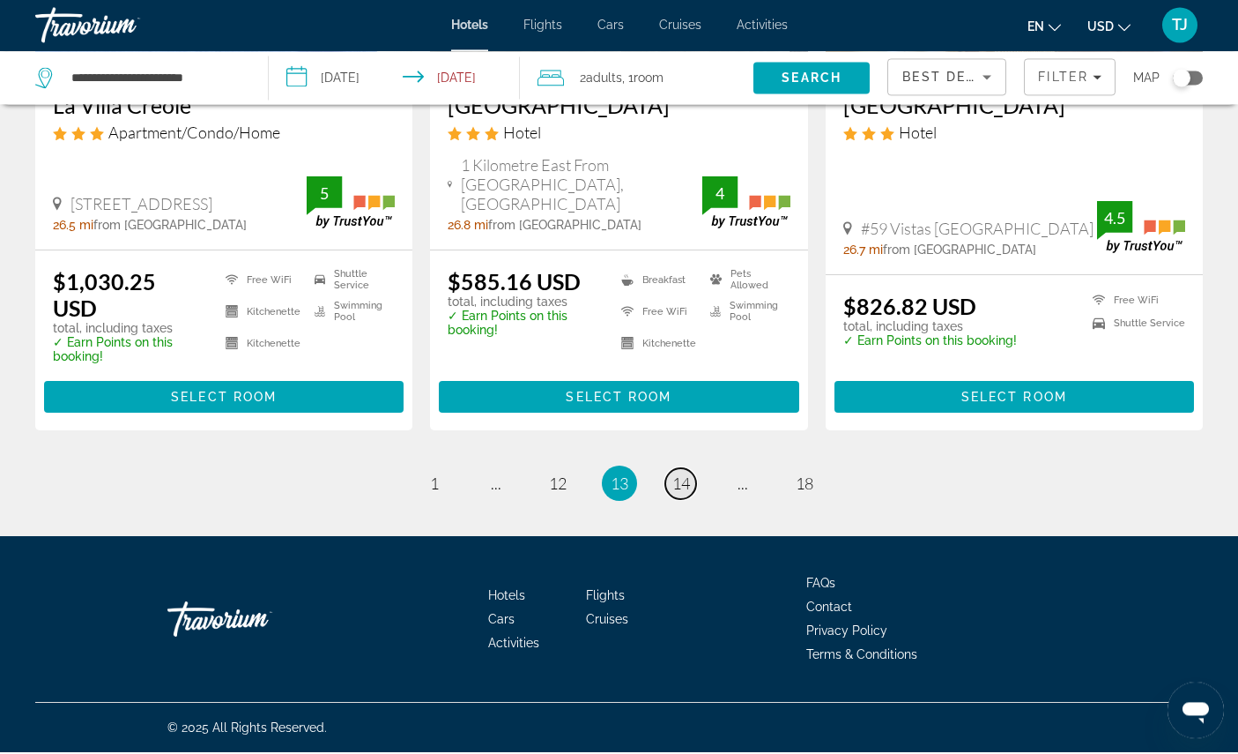
scroll to position [2556, 0]
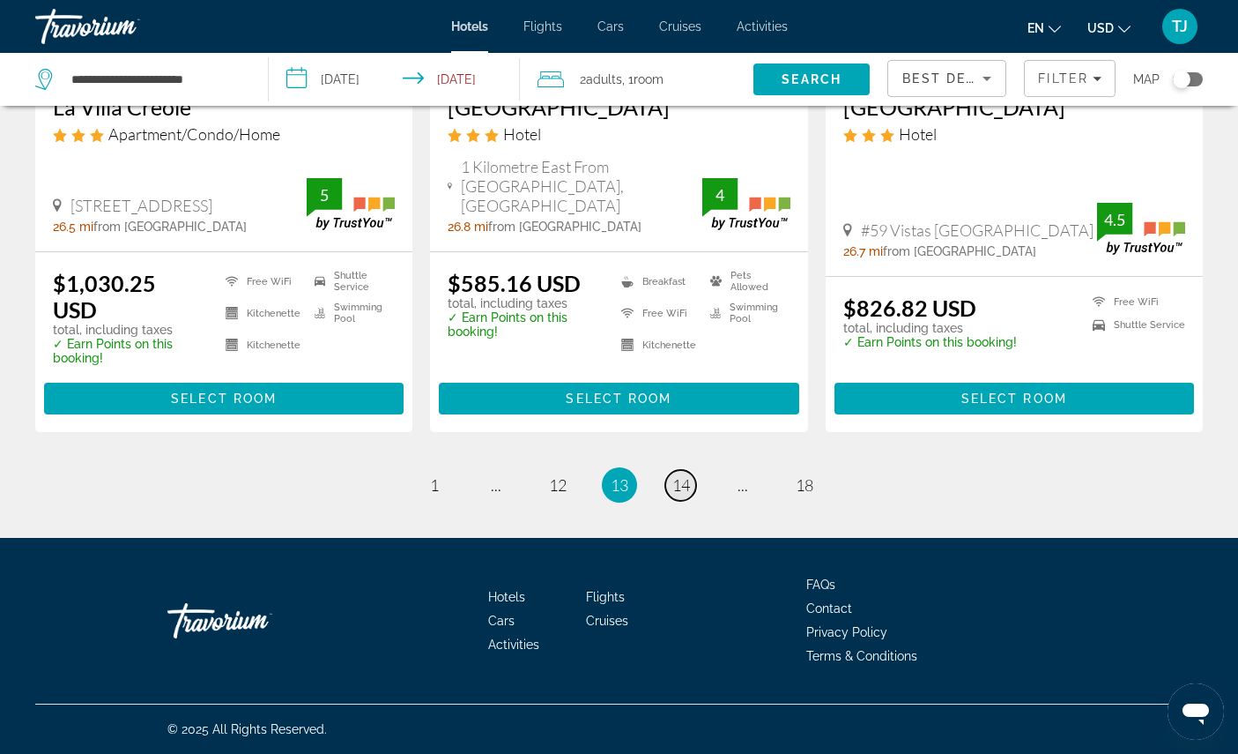
click at [688, 494] on span "14" at bounding box center [681, 484] width 18 height 19
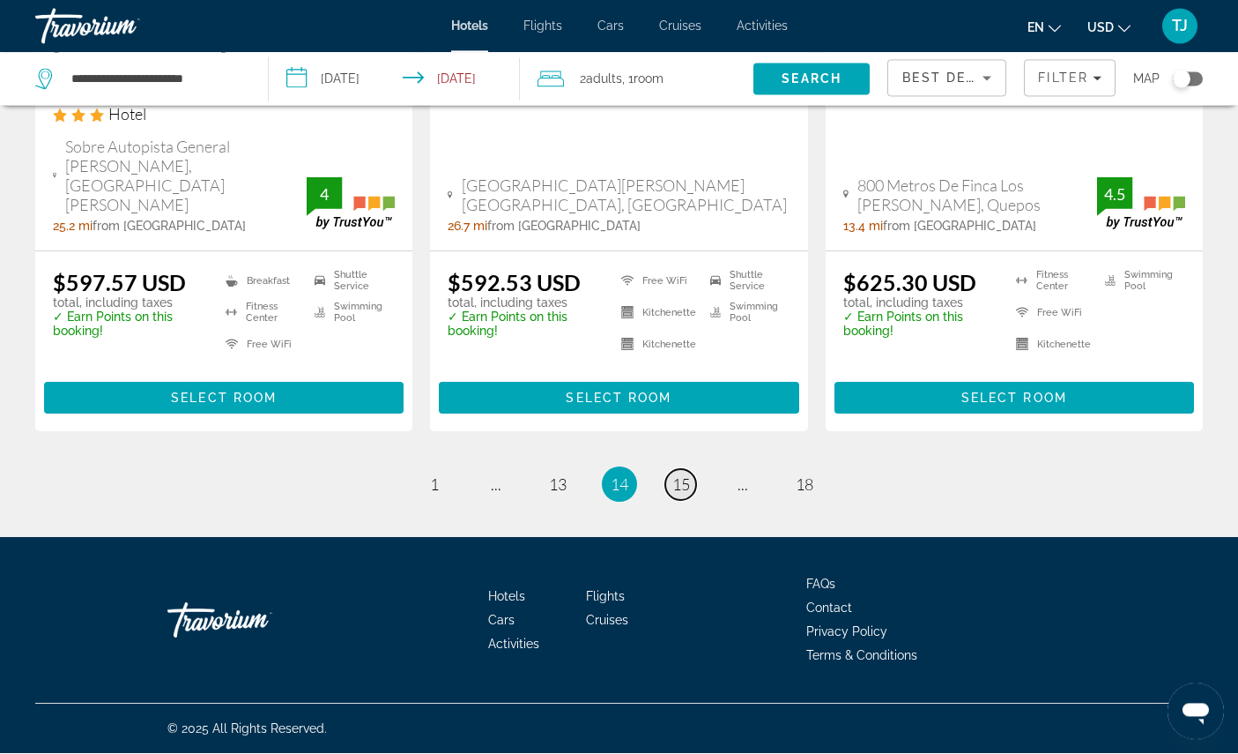
scroll to position [2582, 0]
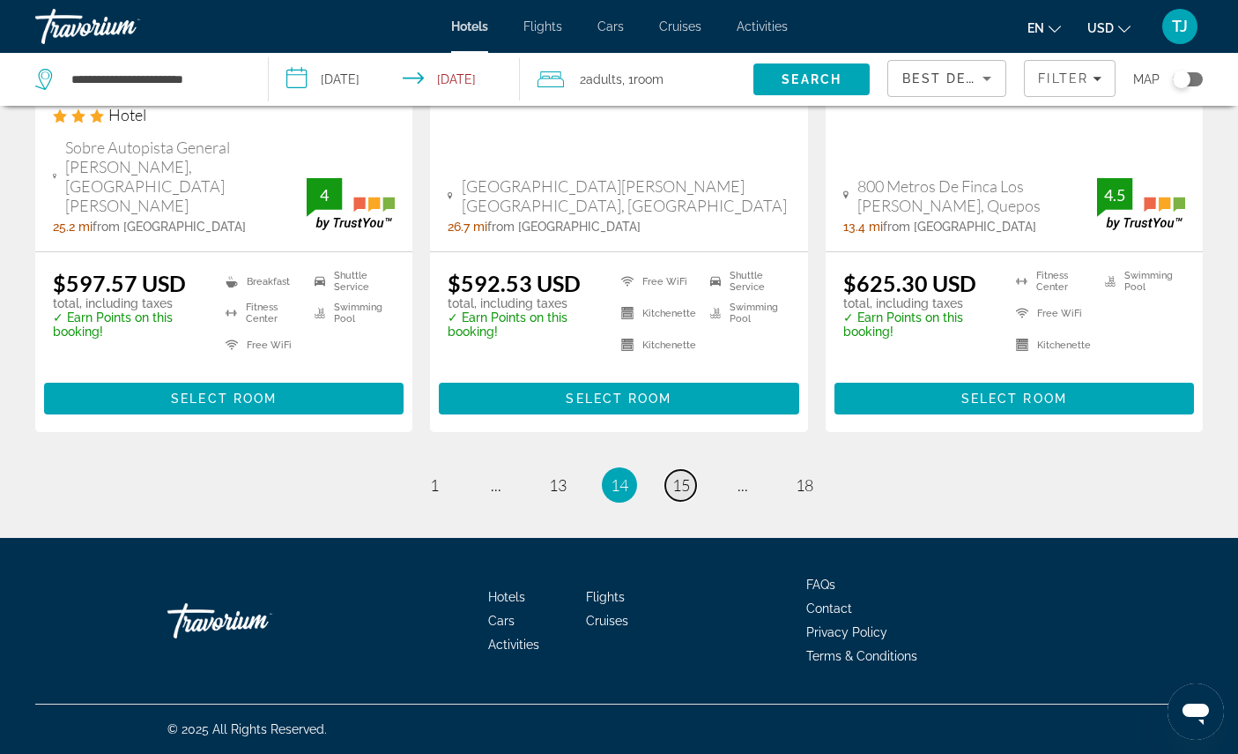
click at [685, 494] on span "15" at bounding box center [681, 484] width 18 height 19
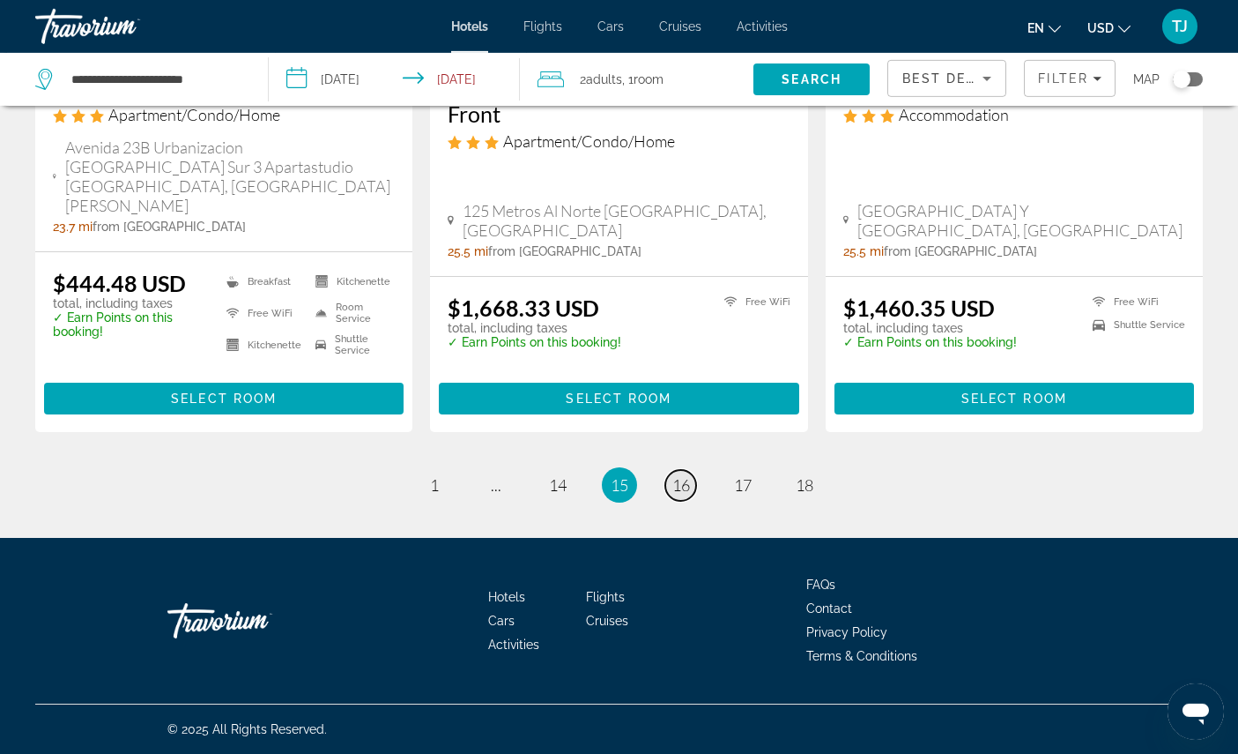
scroll to position [2494, 0]
click at [686, 494] on span "16" at bounding box center [681, 484] width 18 height 19
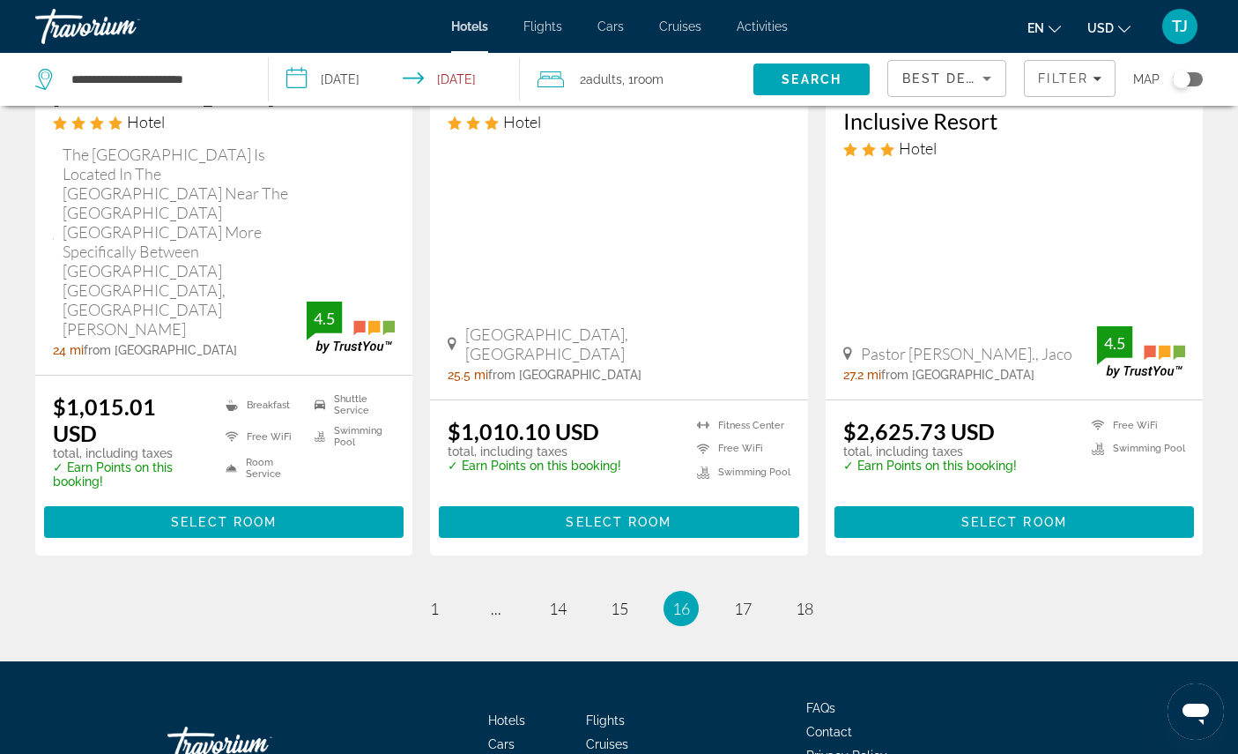
scroll to position [2509, 0]
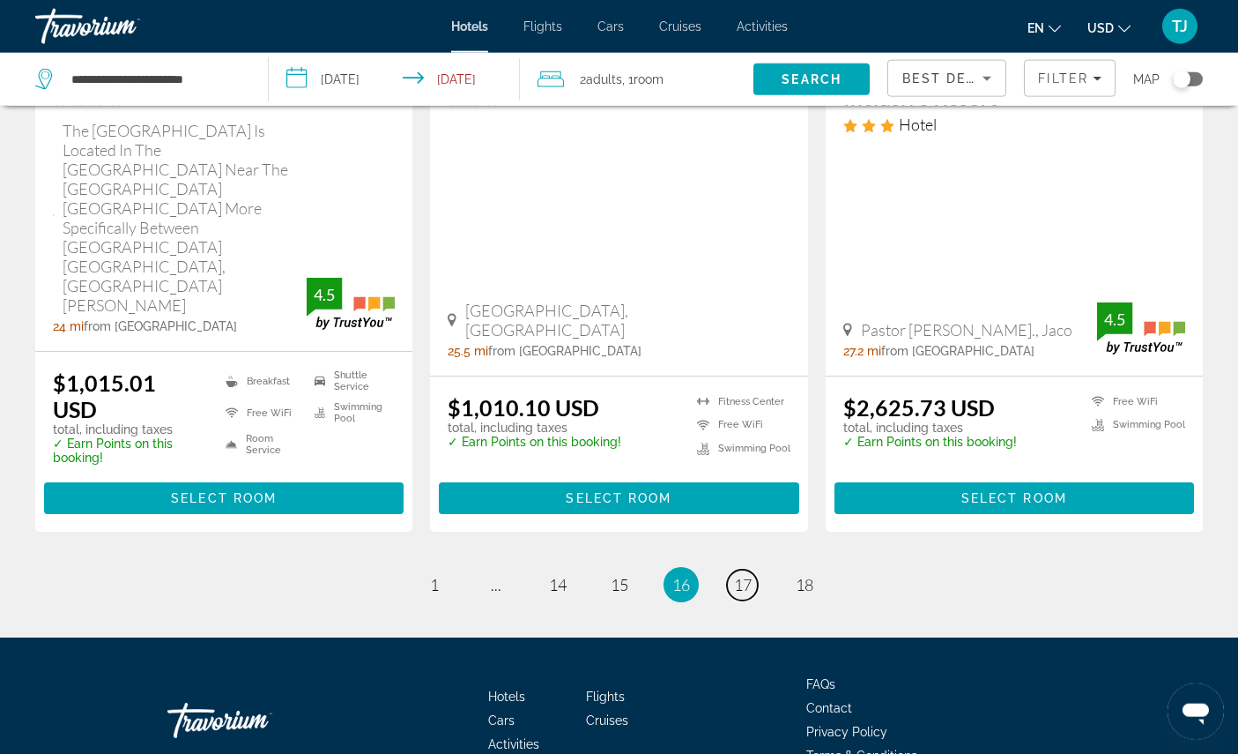
click at [752, 594] on span "17" at bounding box center [743, 584] width 18 height 19
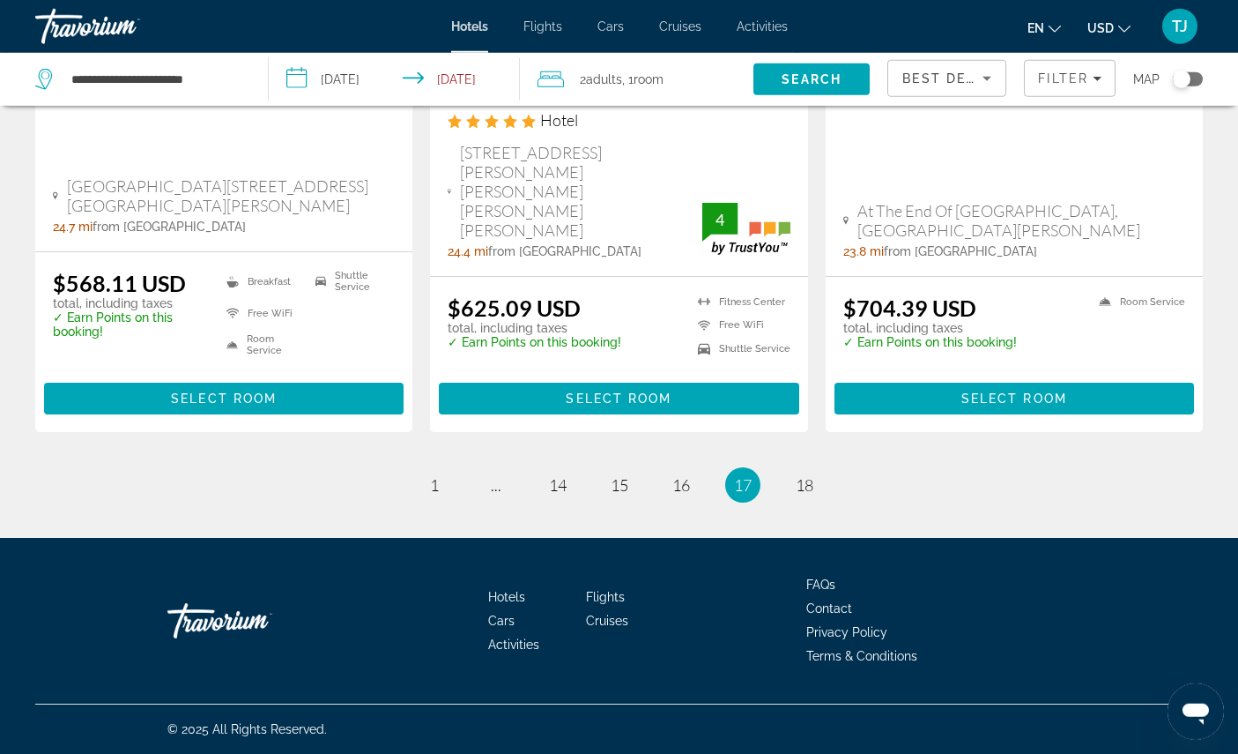
scroll to position [2552, 0]
click at [813, 494] on span "18" at bounding box center [805, 484] width 18 height 19
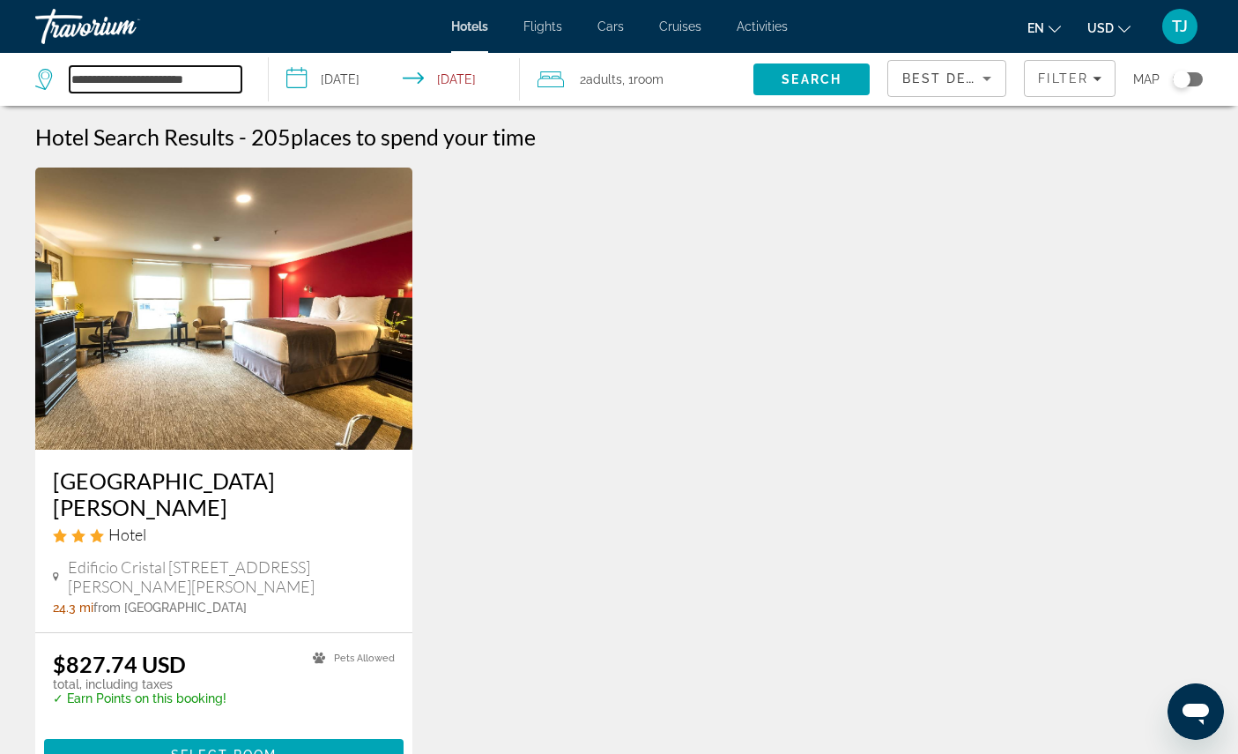
click at [198, 83] on input "**********" at bounding box center [156, 79] width 172 height 26
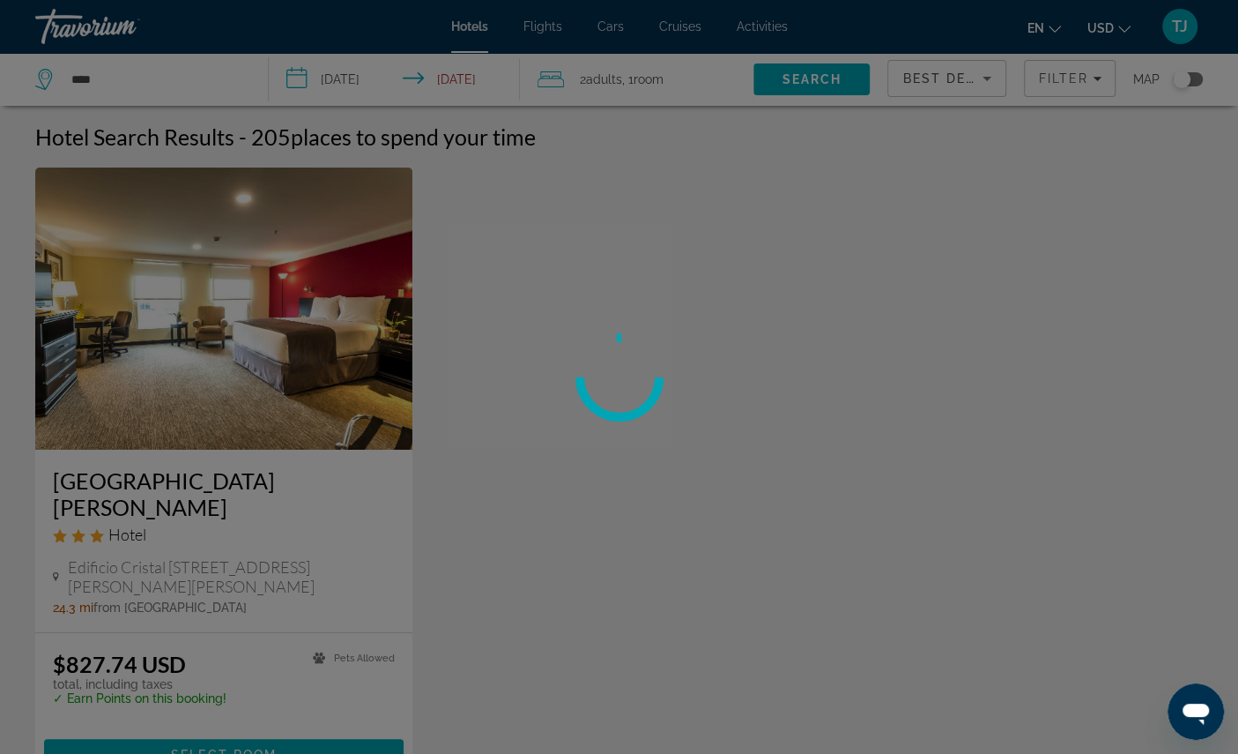
click at [201, 75] on div at bounding box center [619, 377] width 1238 height 754
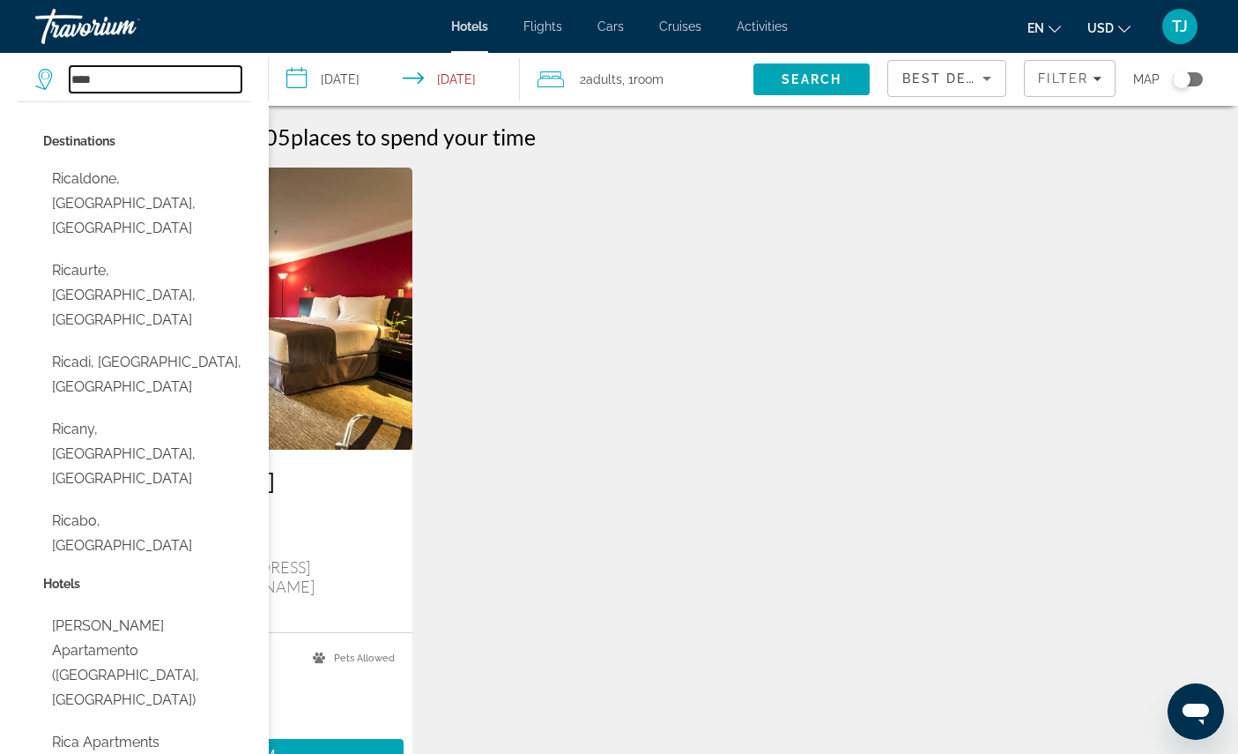
click at [220, 93] on input "****" at bounding box center [156, 79] width 172 height 26
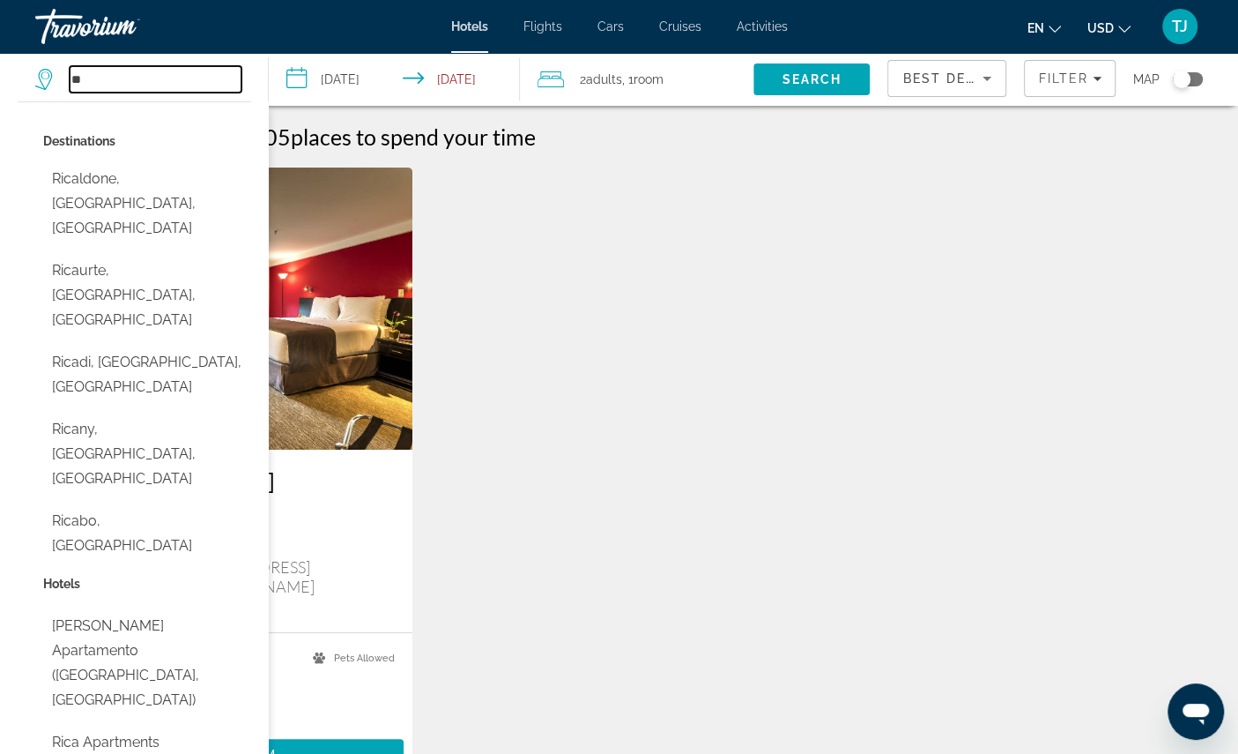
type input "*"
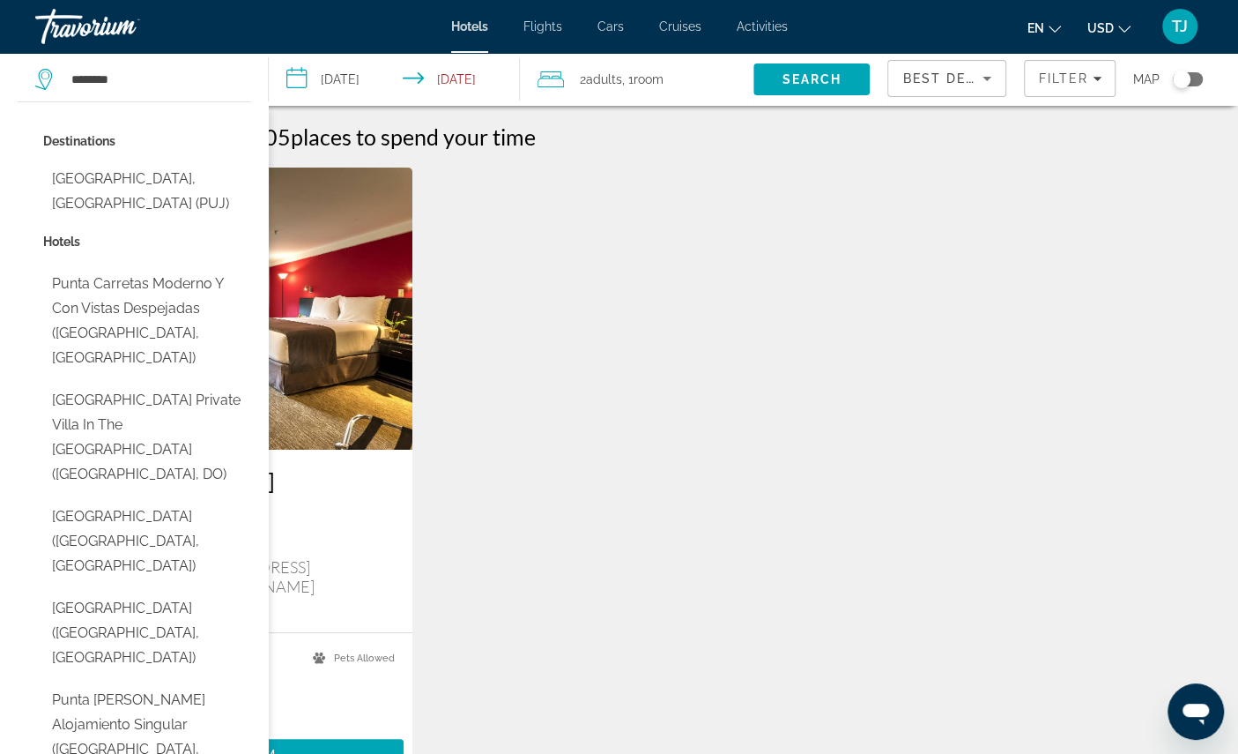
click at [125, 208] on button "[GEOGRAPHIC_DATA], [GEOGRAPHIC_DATA] (PUJ)" at bounding box center [147, 191] width 208 height 58
type input "**********"
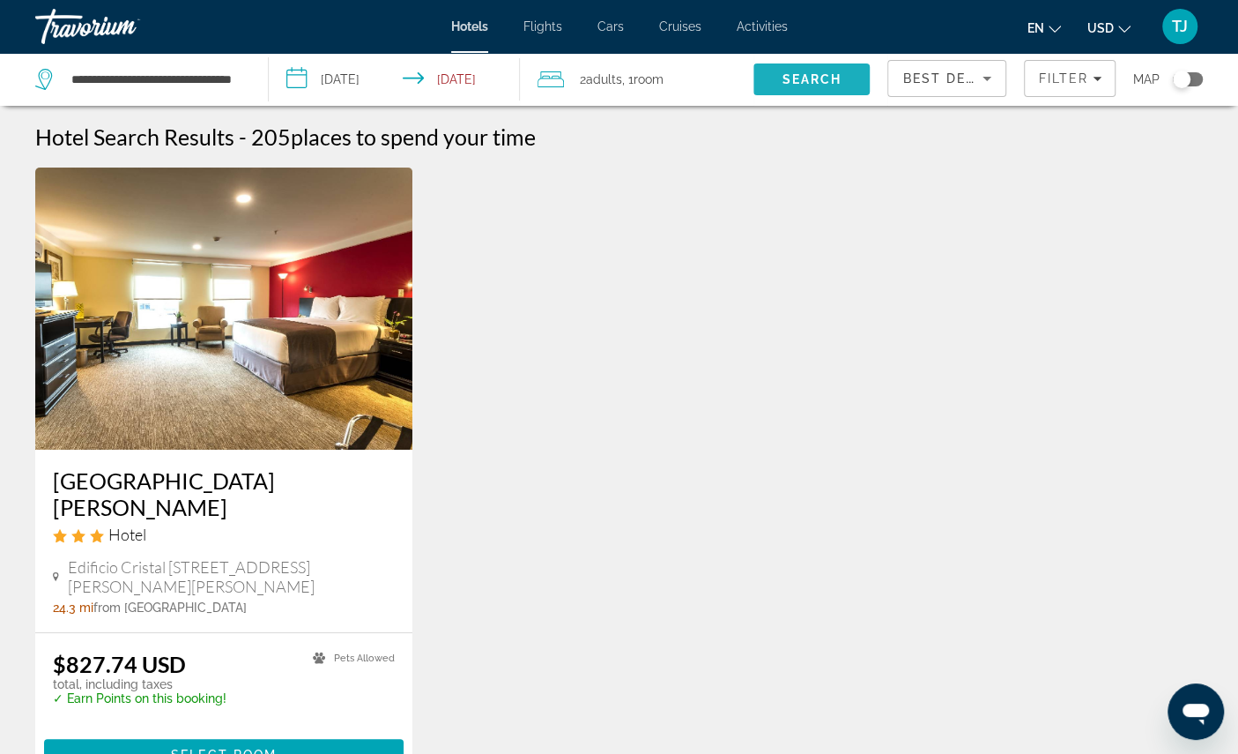
click at [808, 82] on span "Search" at bounding box center [812, 79] width 60 height 14
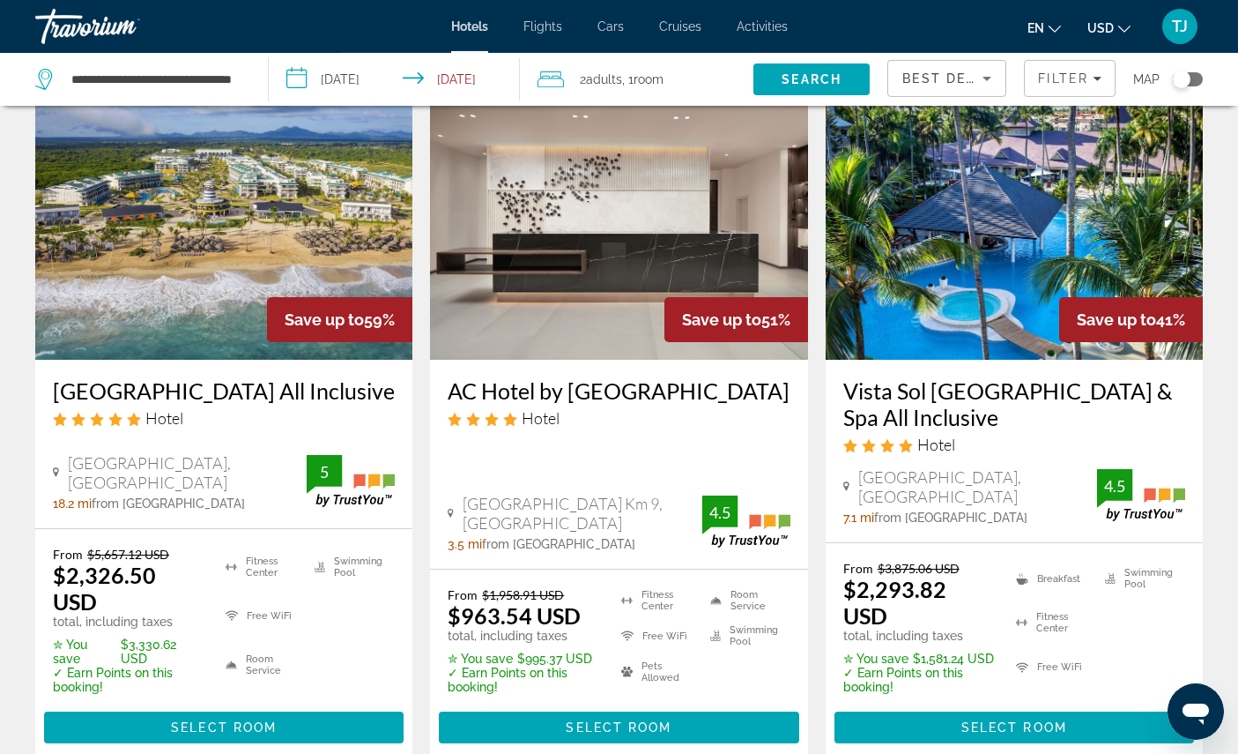
scroll to position [86, 0]
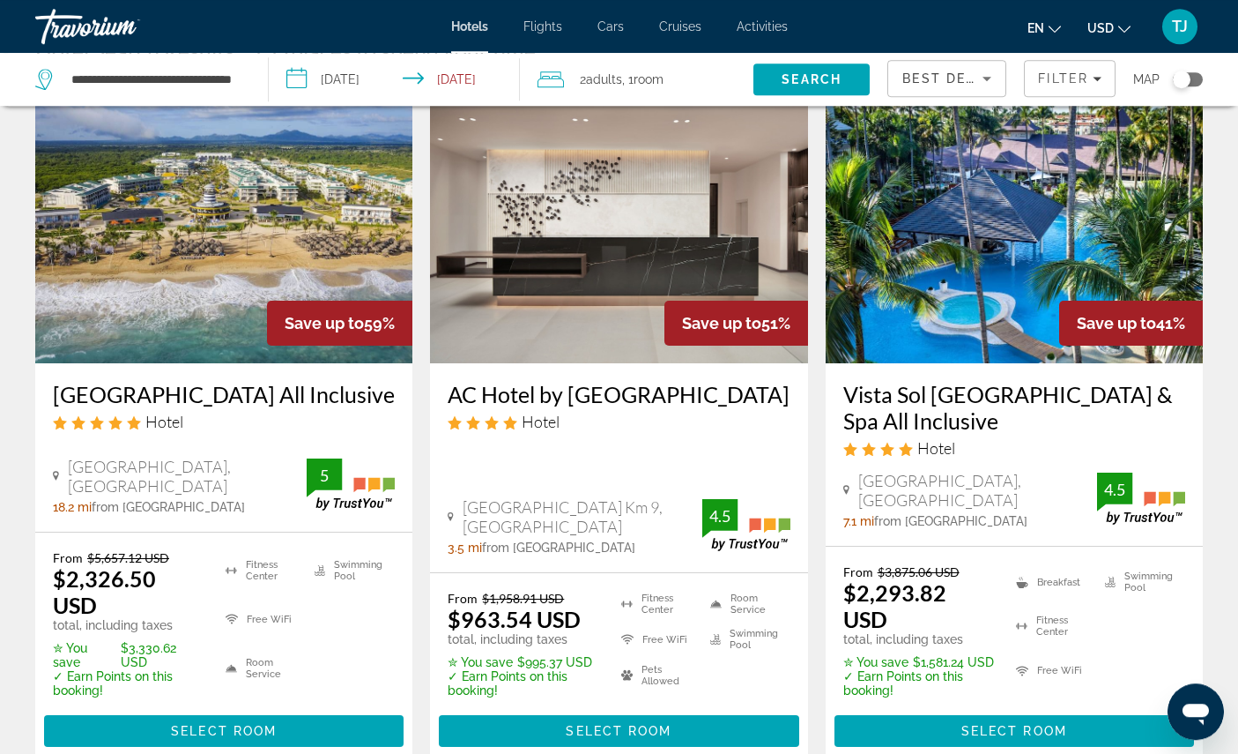
click at [272, 271] on img "Main content" at bounding box center [223, 222] width 377 height 282
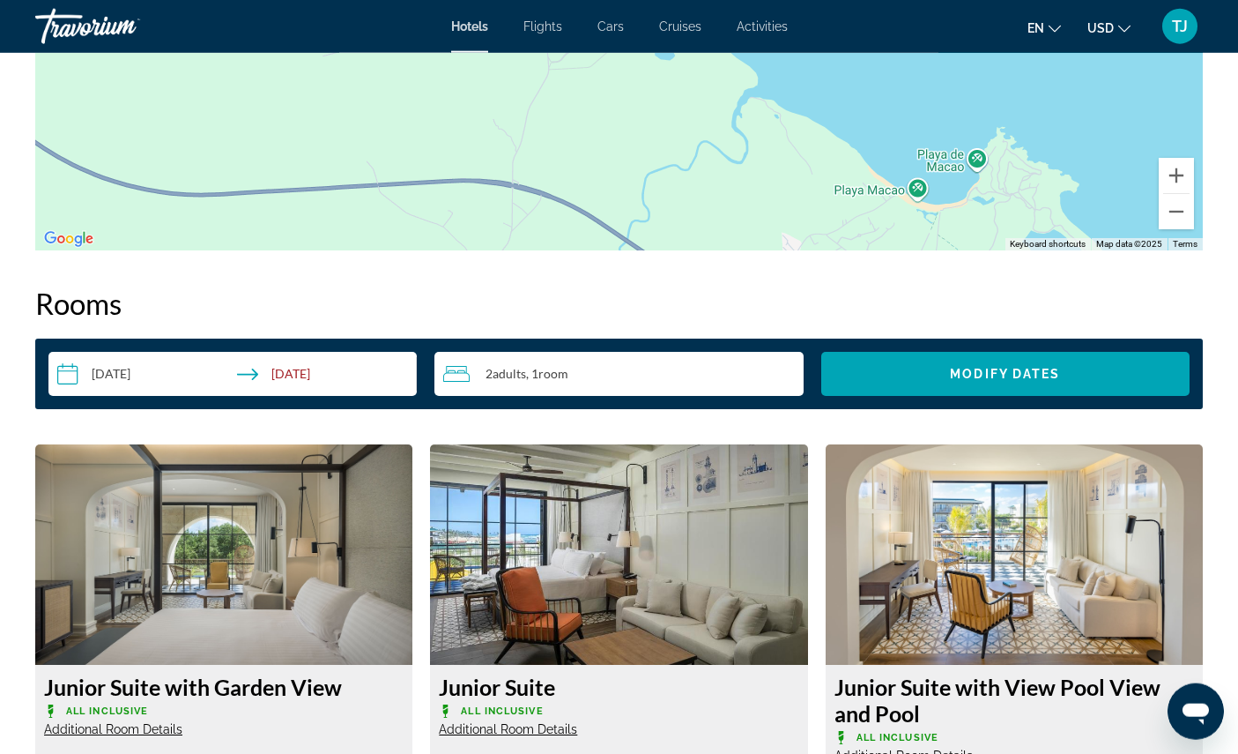
scroll to position [2028, 0]
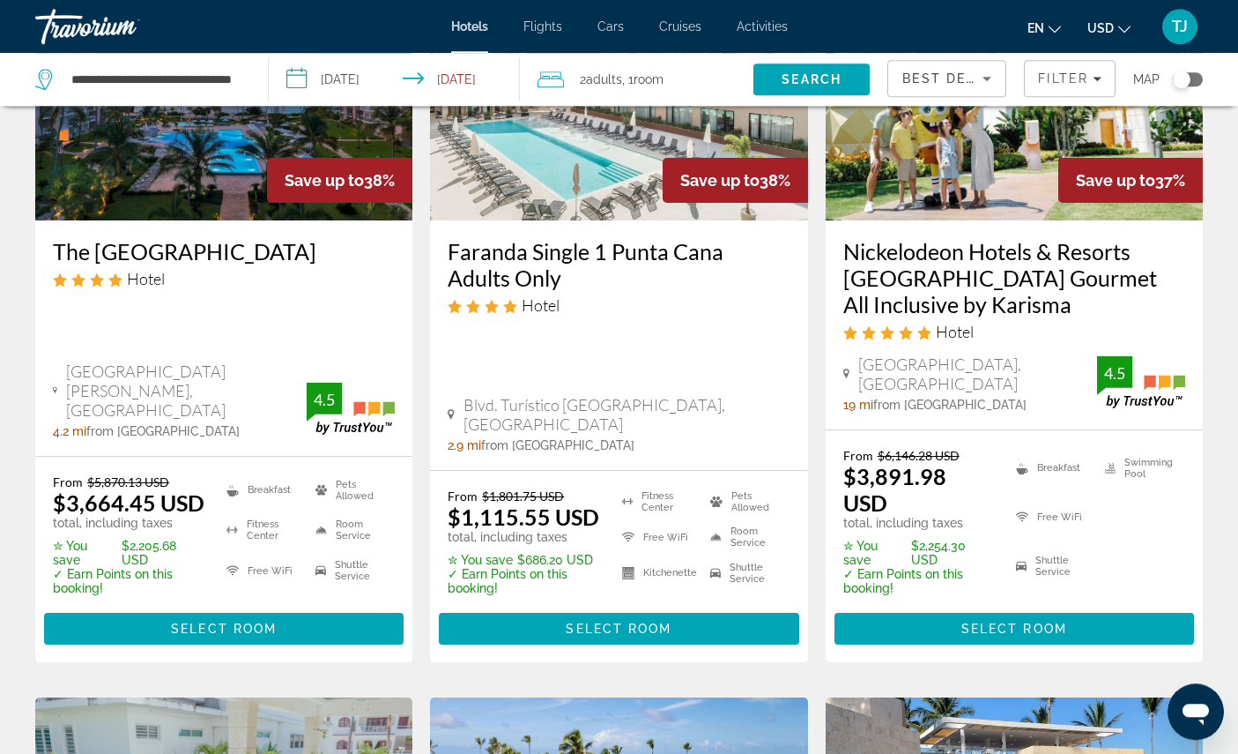
scroll to position [978, 0]
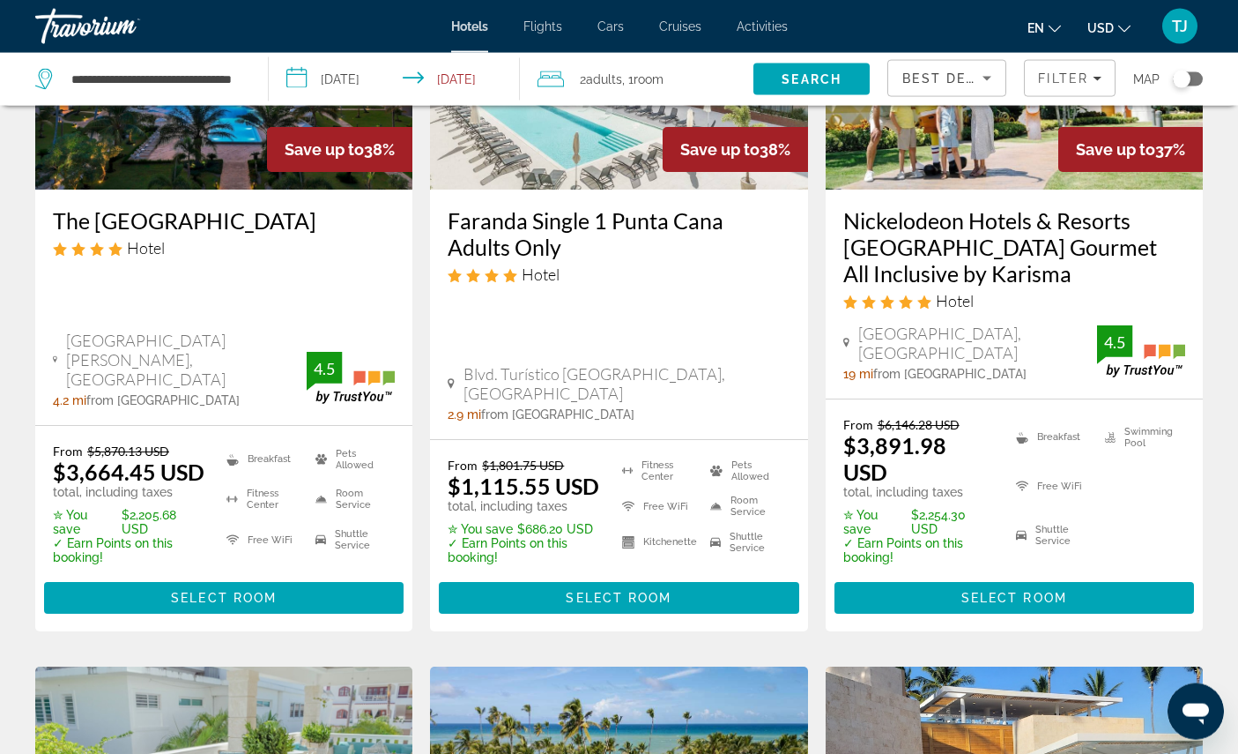
click at [654, 189] on img "Main content" at bounding box center [618, 48] width 377 height 282
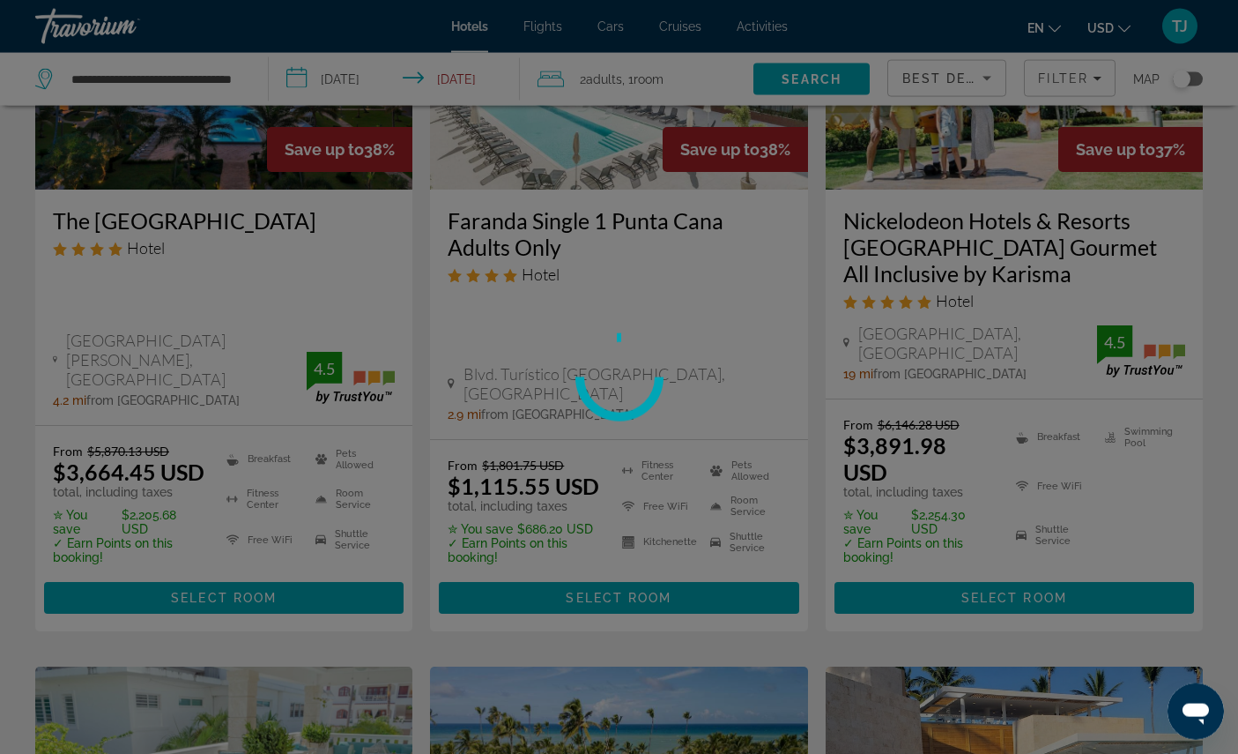
scroll to position [979, 0]
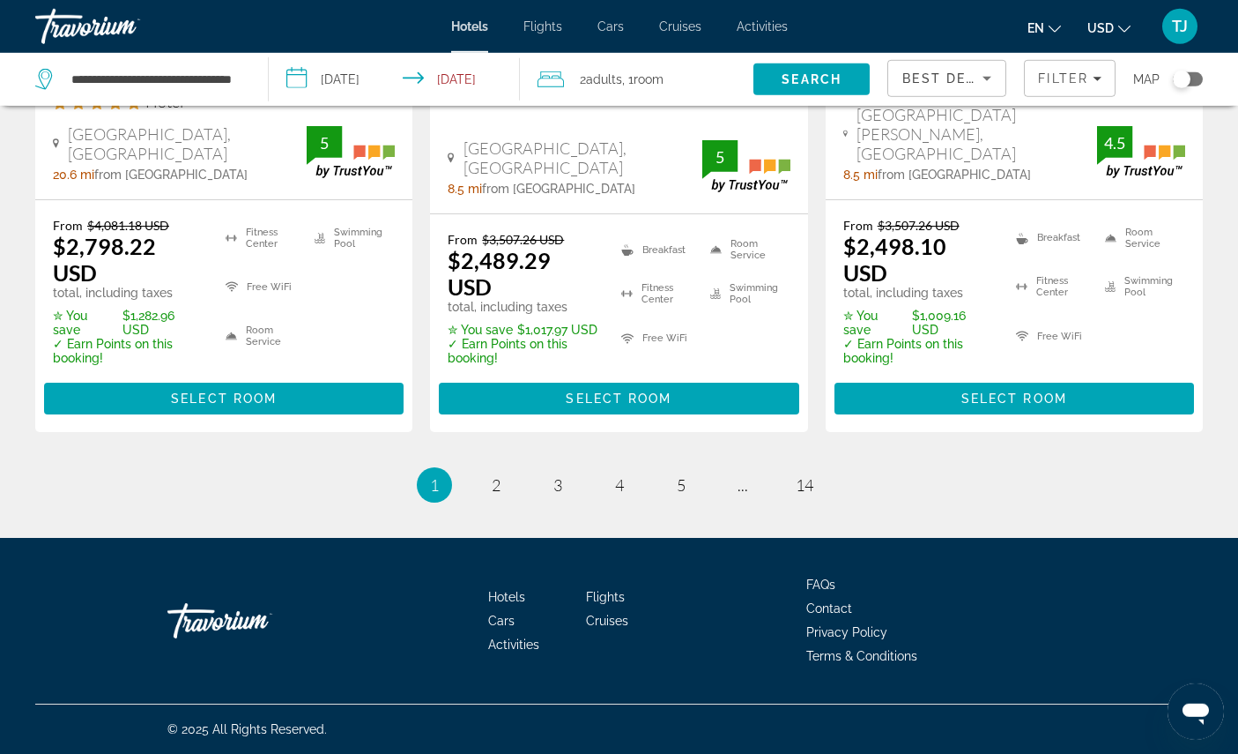
scroll to position [2874, 0]
click at [492, 494] on span "2" at bounding box center [496, 484] width 9 height 19
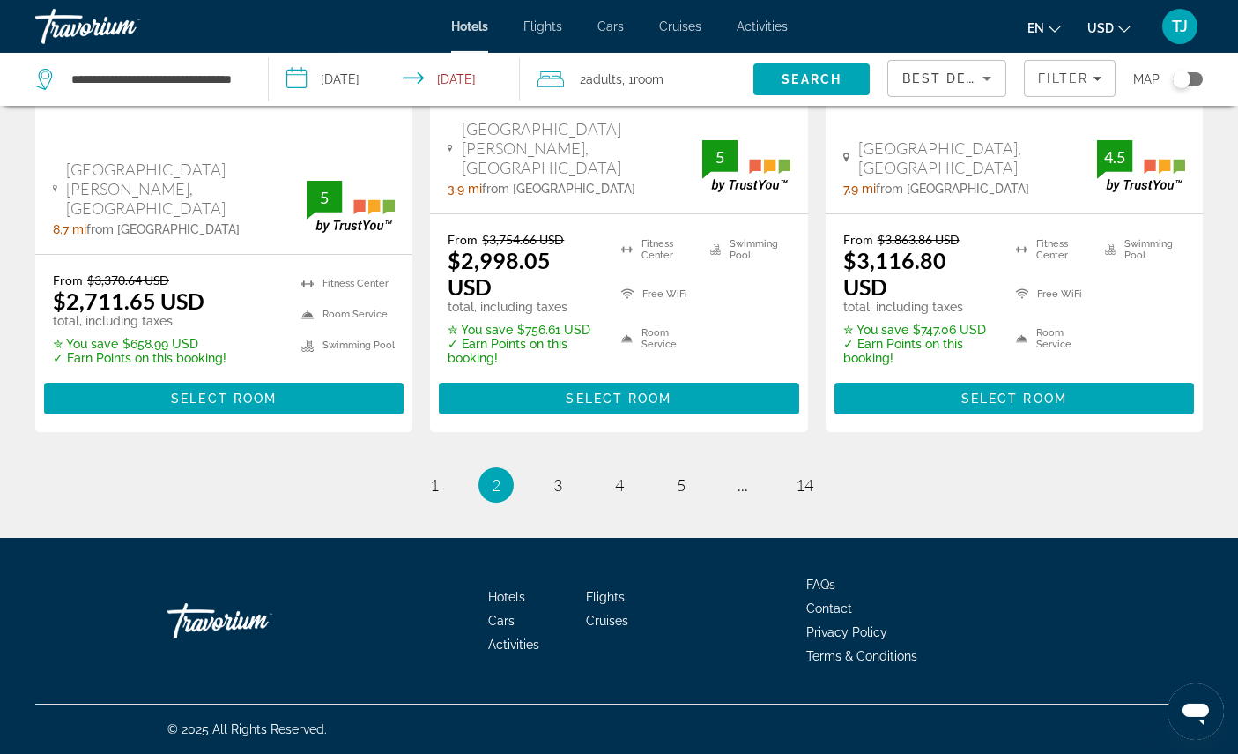
scroll to position [2930, 0]
click at [555, 494] on span "3" at bounding box center [557, 484] width 9 height 19
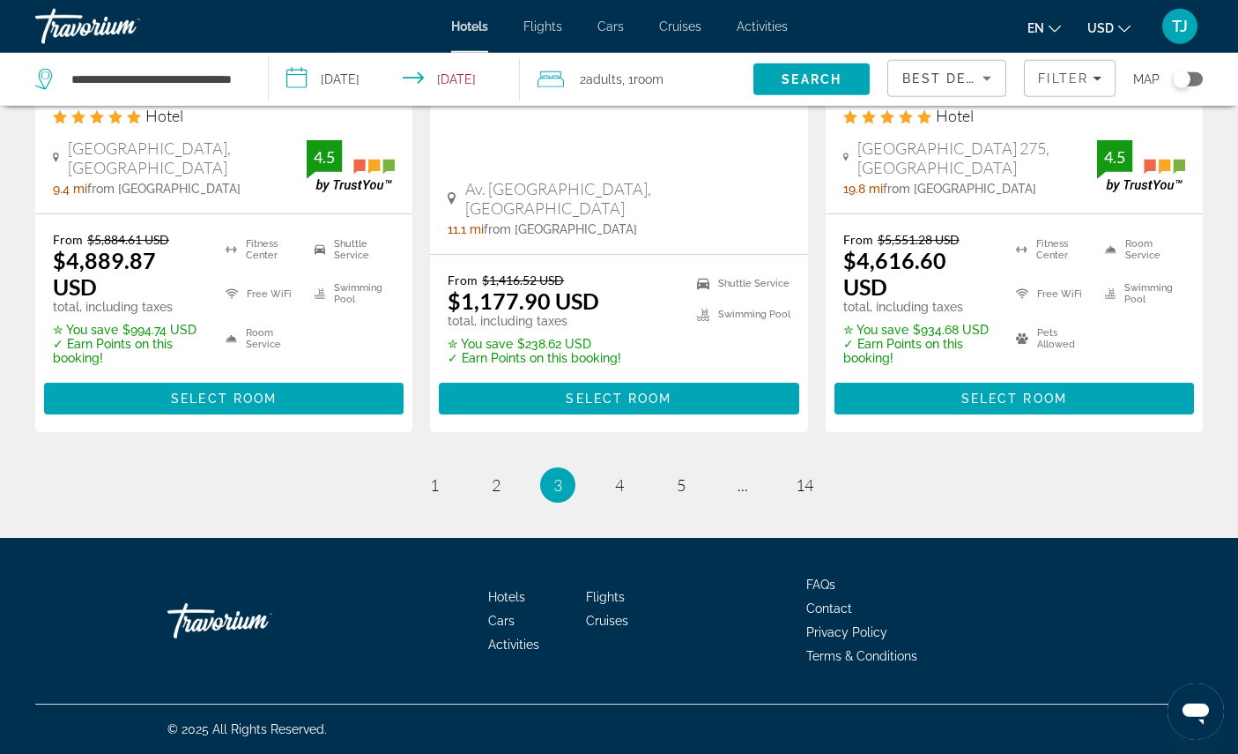
scroll to position [2685, 0]
click at [621, 494] on span "4" at bounding box center [619, 484] width 9 height 19
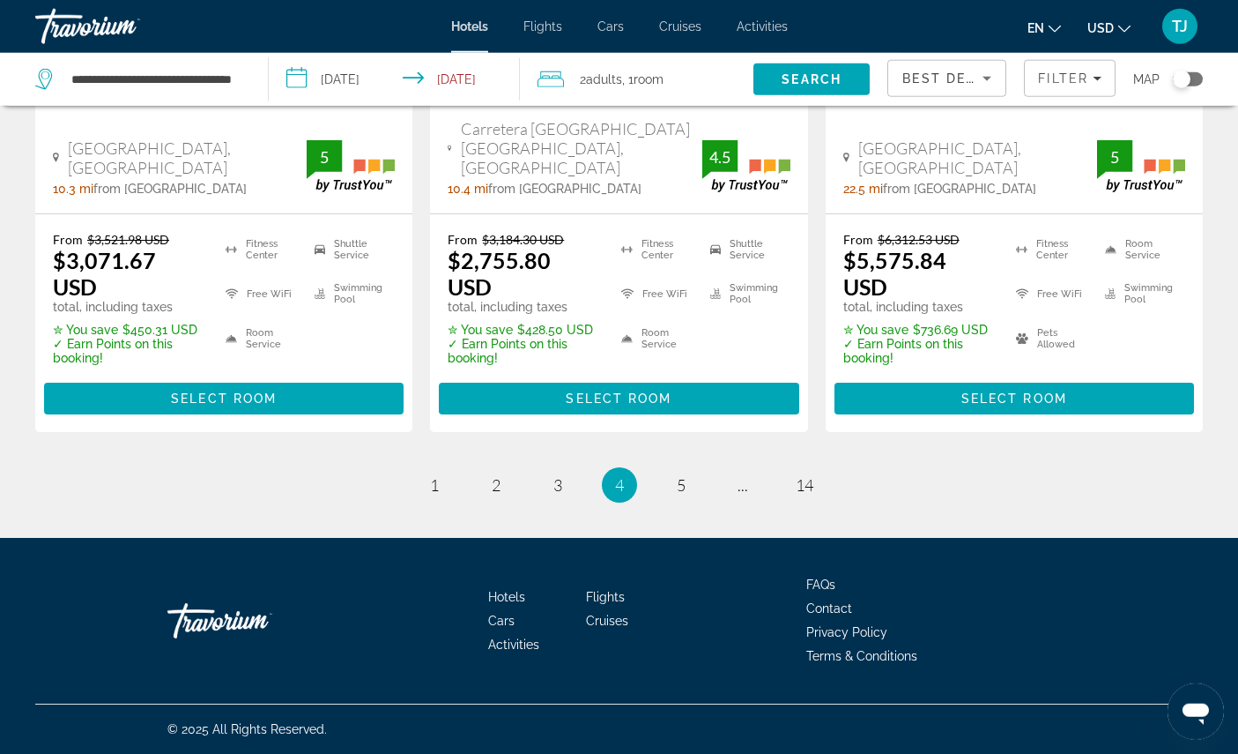
scroll to position [2848, 0]
click at [694, 501] on link "page 5" at bounding box center [680, 485] width 31 height 31
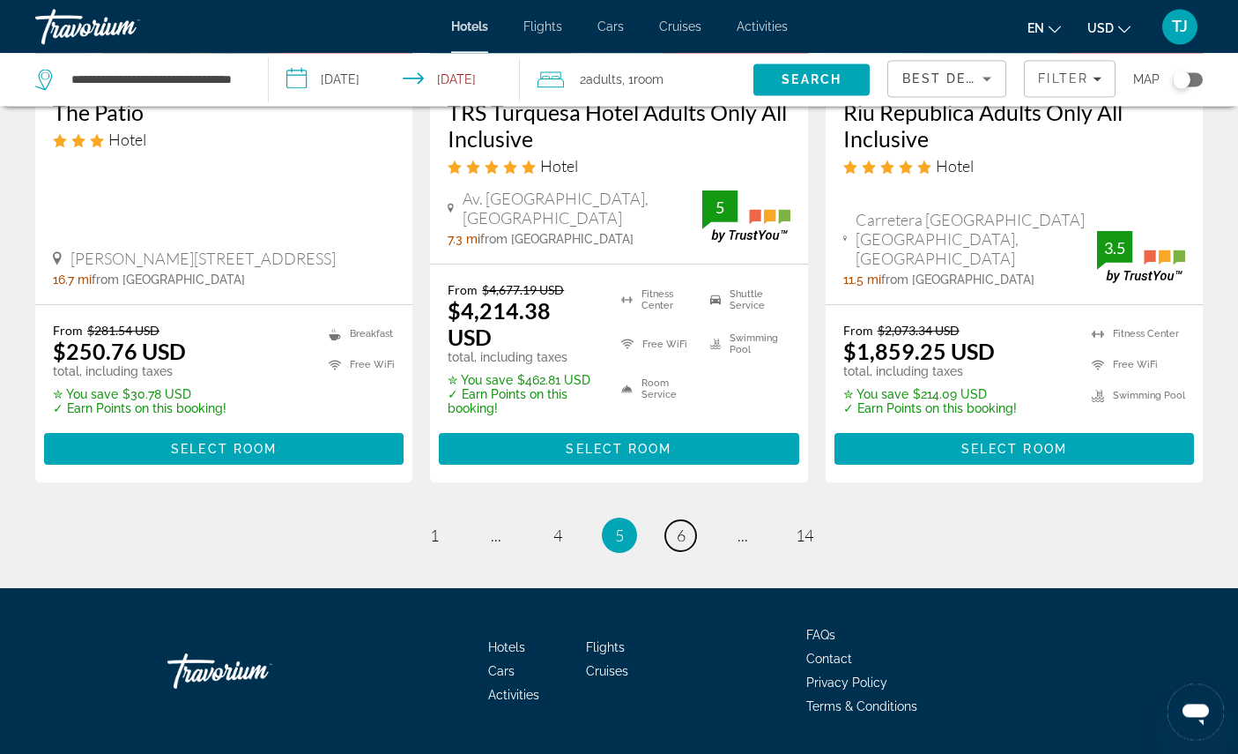
scroll to position [2581, 0]
click at [1052, 456] on span "Select Room" at bounding box center [1015, 449] width 106 height 14
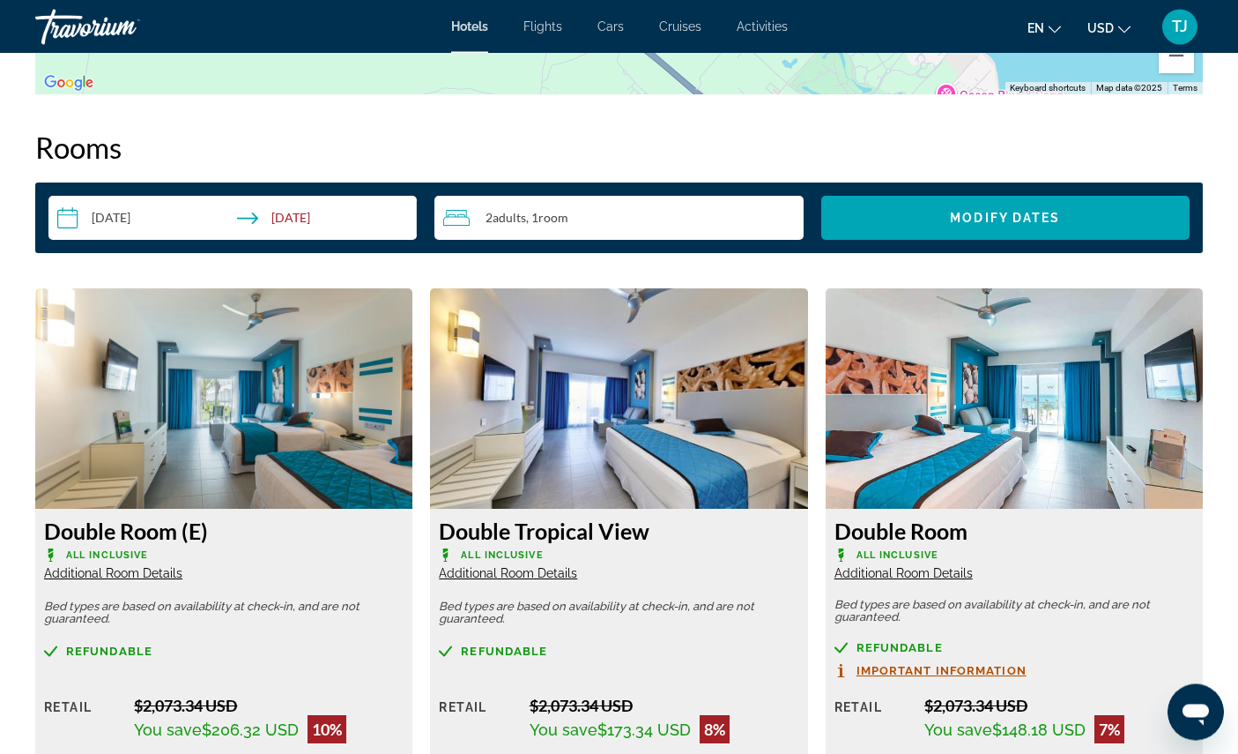
scroll to position [2177, 0]
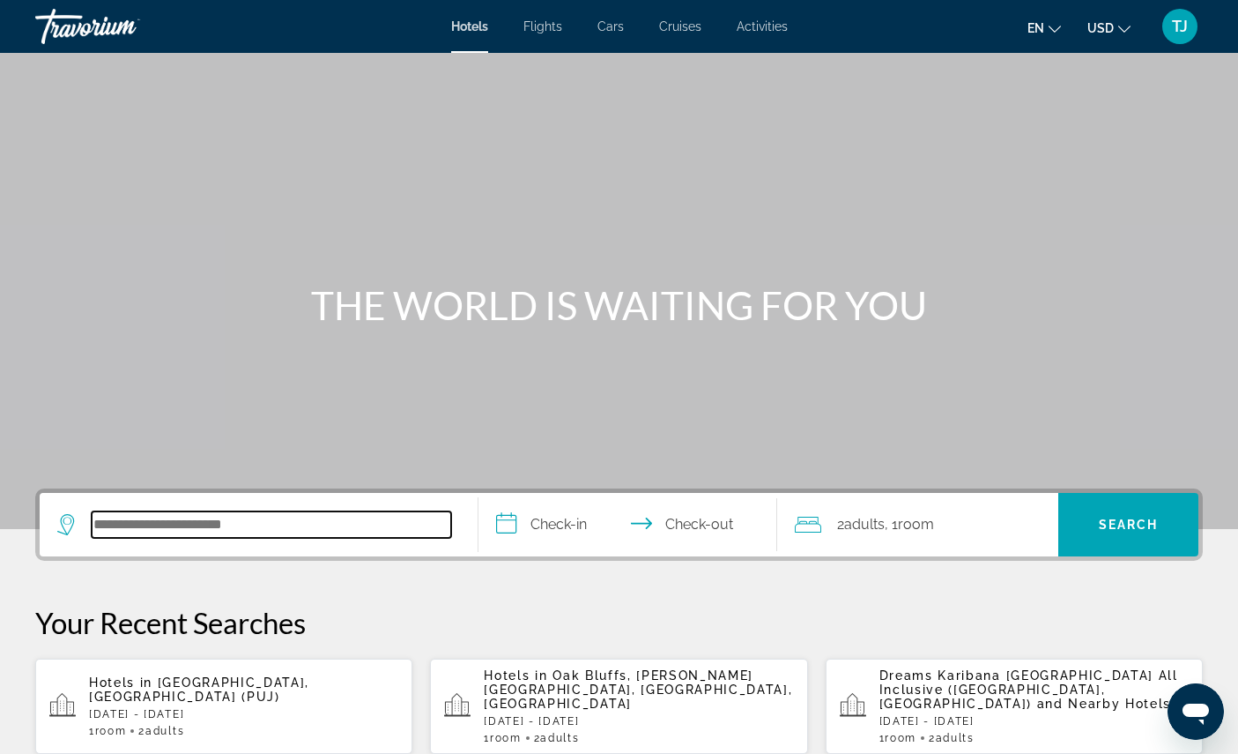
click at [278, 538] on input "Search hotel destination" at bounding box center [272, 524] width 360 height 26
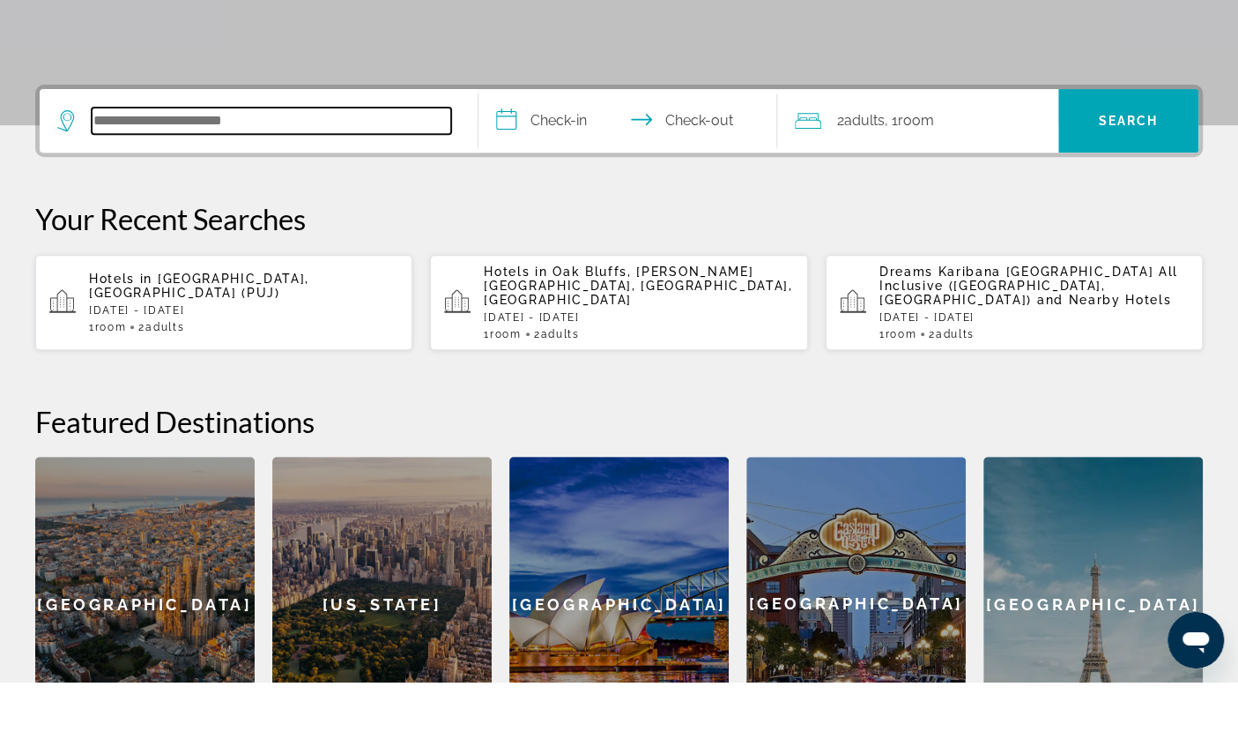
scroll to position [403, 0]
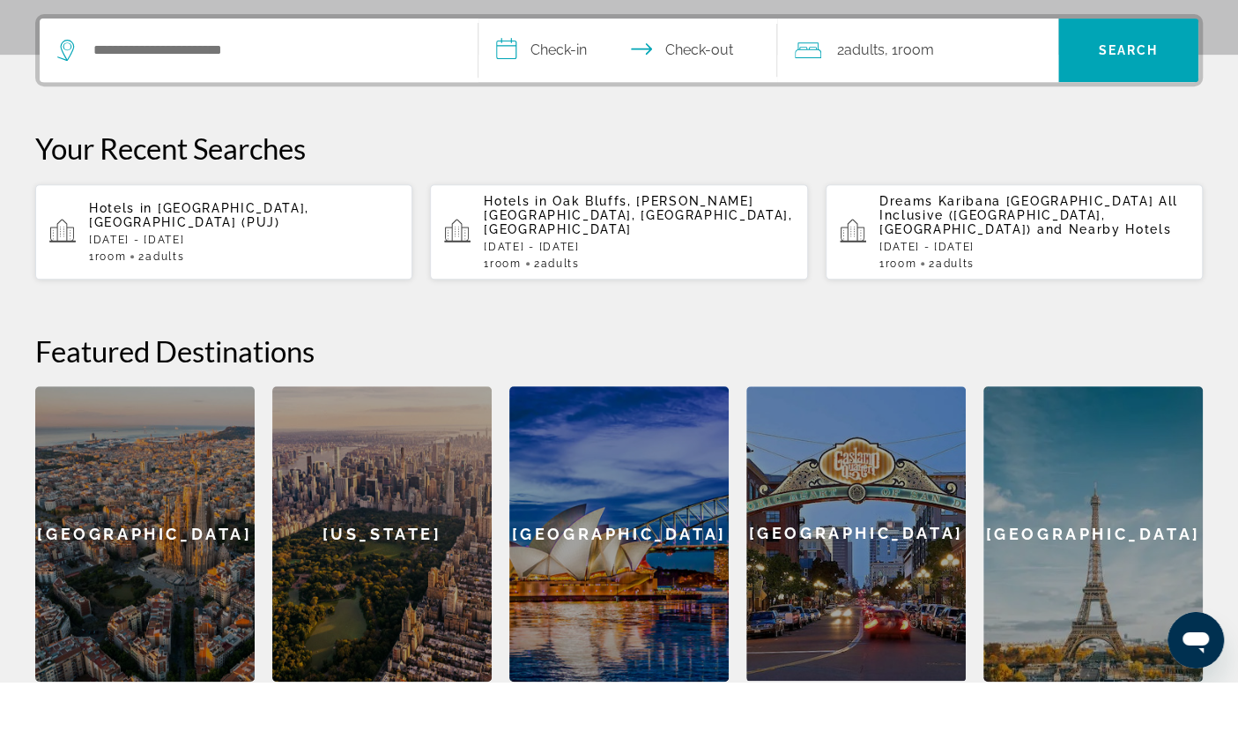
click at [286, 308] on p "[DATE] - [DATE]" at bounding box center [243, 311] width 309 height 12
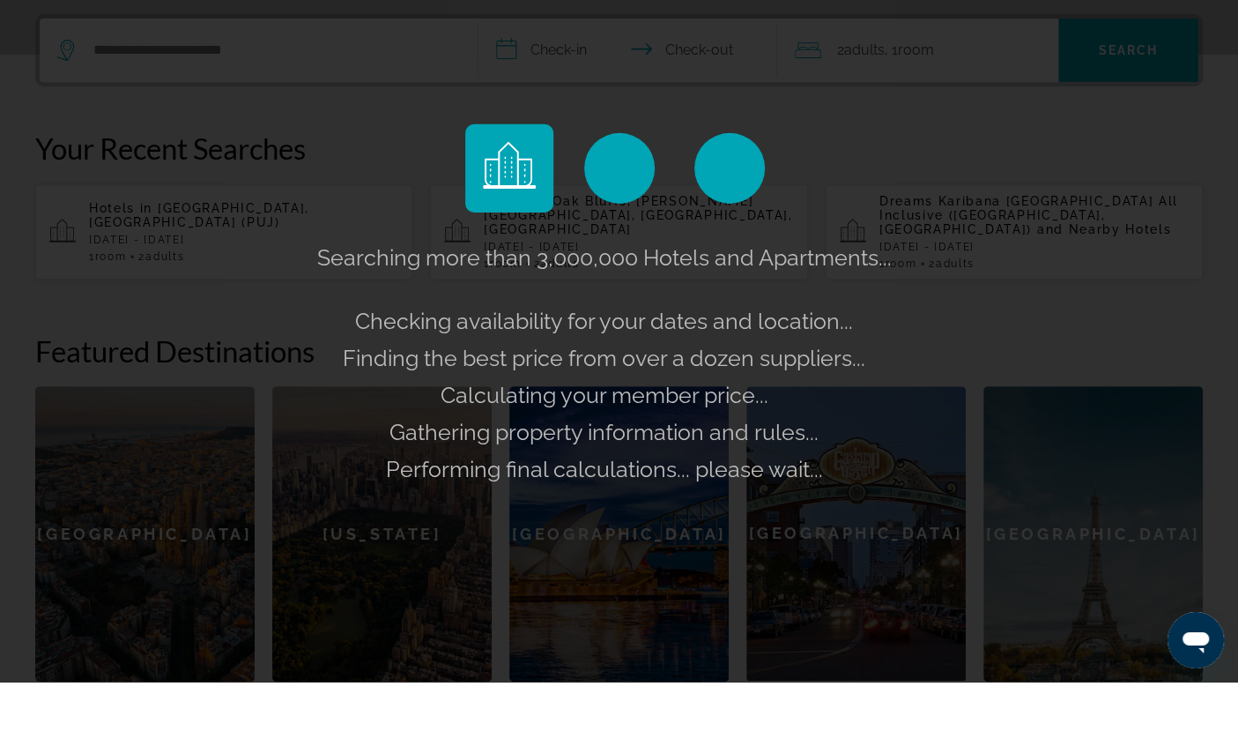
scroll to position [474, 0]
